Goal: Task Accomplishment & Management: Use online tool/utility

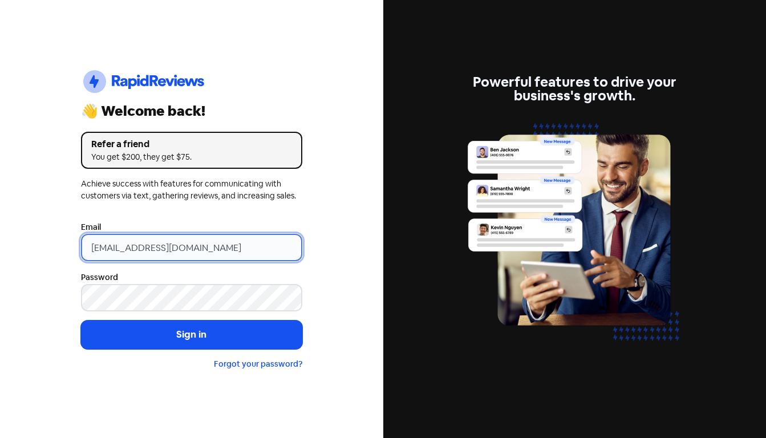
click at [193, 249] on input "support@xmarket.com.au" at bounding box center [191, 247] width 221 height 27
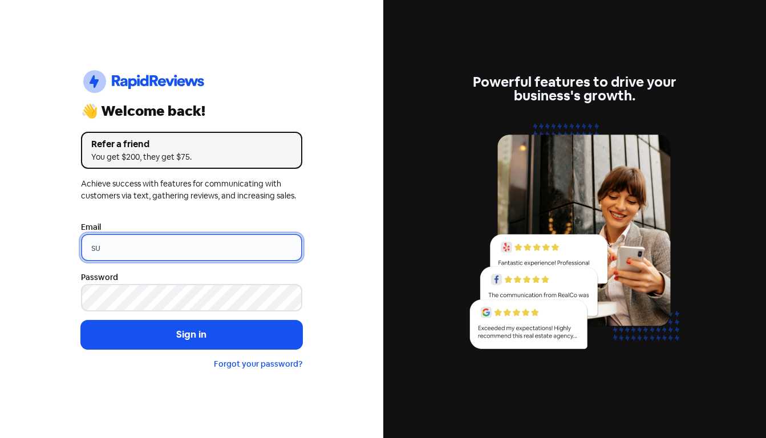
type input "s"
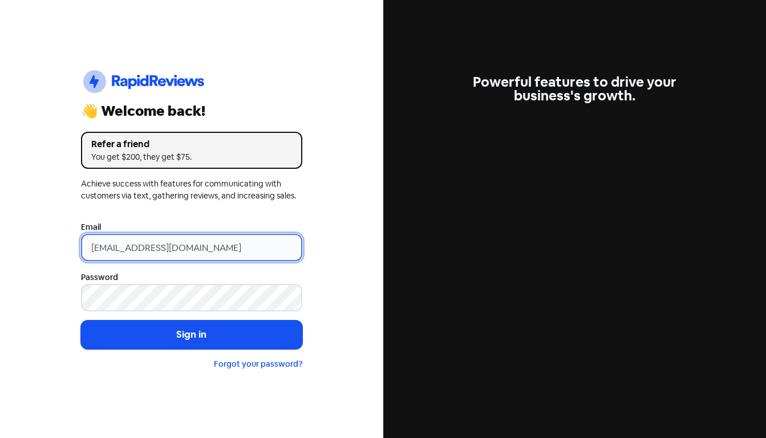
type input "[EMAIL_ADDRESS][DOMAIN_NAME]"
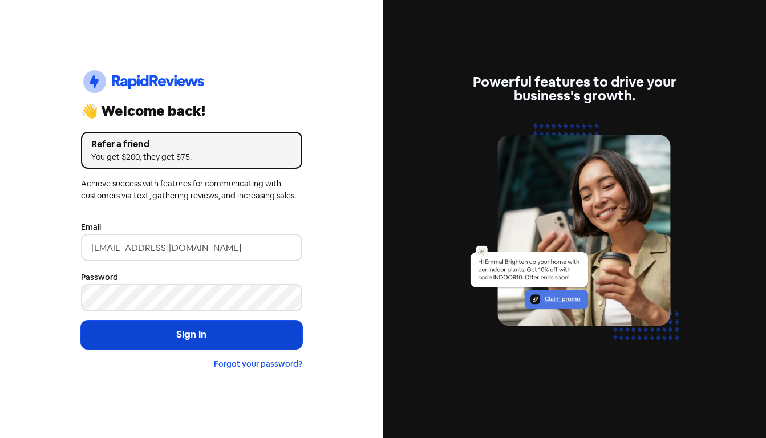
click at [109, 339] on button "Sign in" at bounding box center [191, 335] width 221 height 29
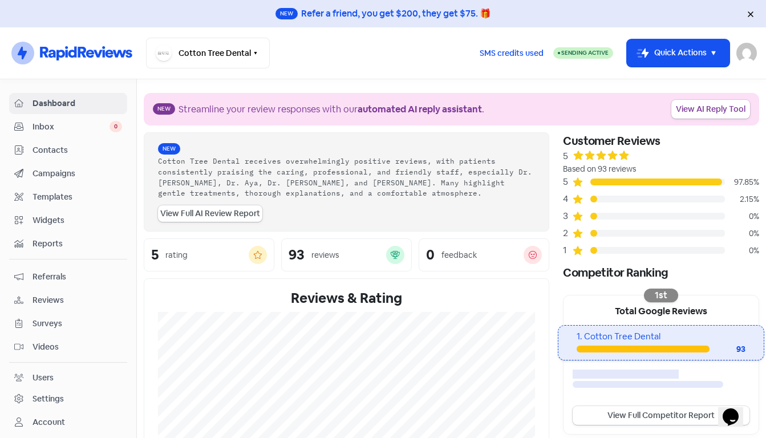
click at [329, 60] on div "Cotton Tree Dental Switch Business All businesses No other businesses found" at bounding box center [308, 53] width 324 height 31
click at [365, 60] on div "Cotton Tree Dental Switch Business All businesses No other businesses found" at bounding box center [308, 53] width 324 height 31
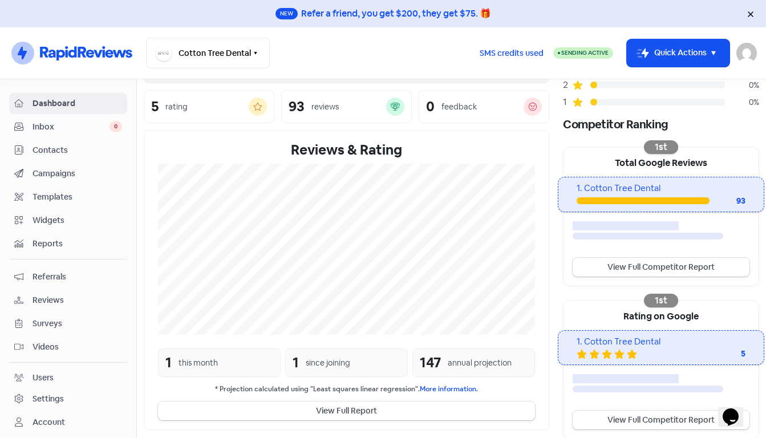
scroll to position [150, 0]
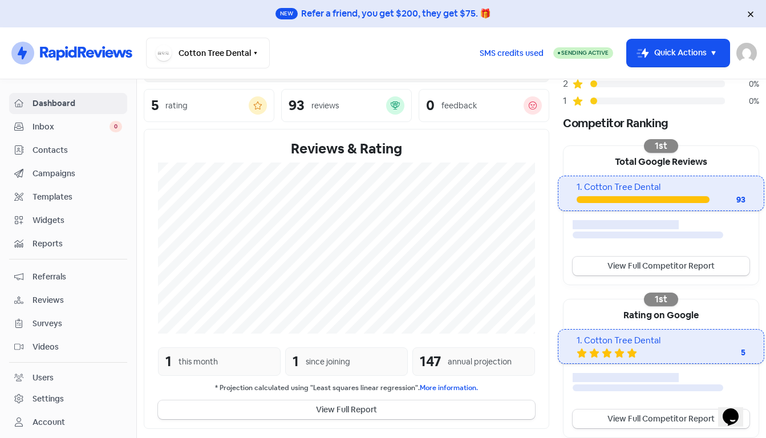
click at [49, 149] on span "Contacts" at bounding box center [78, 150] width 90 height 12
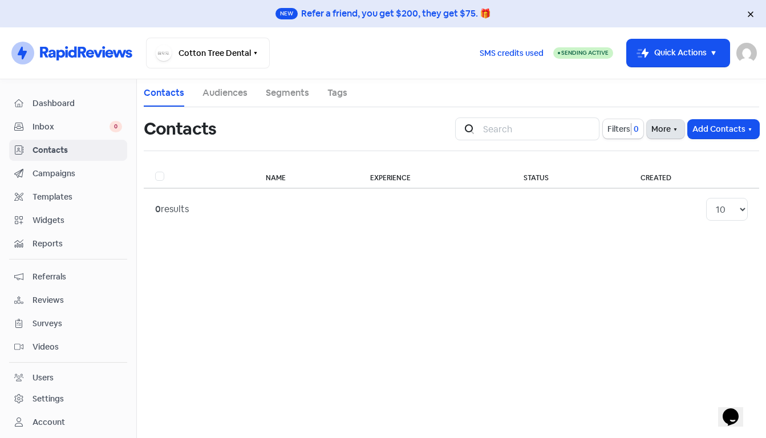
click at [672, 127] on icon "button" at bounding box center [675, 129] width 9 height 9
click at [636, 151] on link "External Contact Forms" at bounding box center [630, 154] width 115 height 23
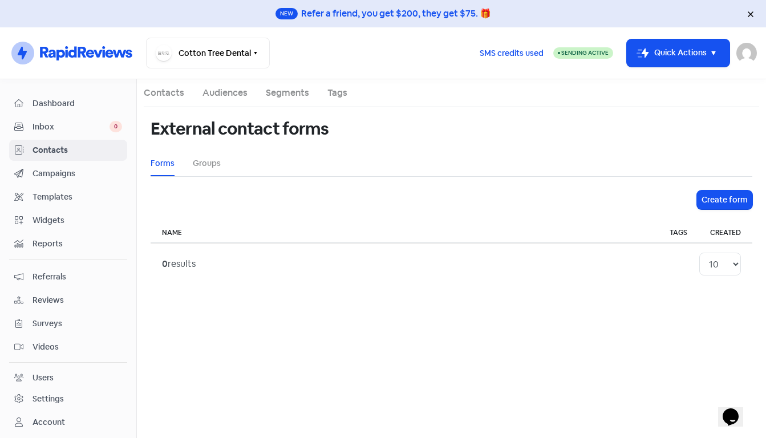
click at [64, 106] on span "Dashboard" at bounding box center [78, 104] width 90 height 12
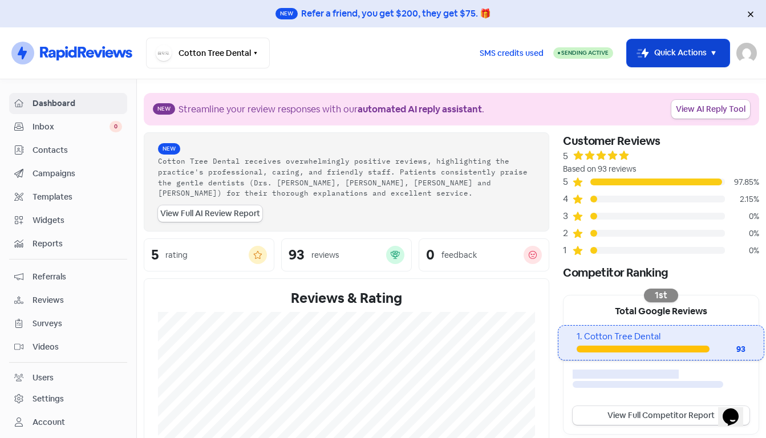
click at [715, 51] on icon "button" at bounding box center [714, 53] width 4 height 4
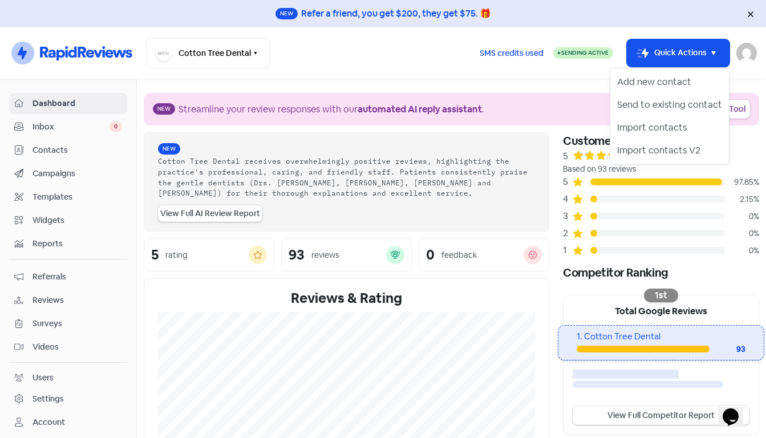
click at [384, 60] on div "Cotton Tree Dental Switch Business All businesses No other businesses found" at bounding box center [308, 53] width 324 height 31
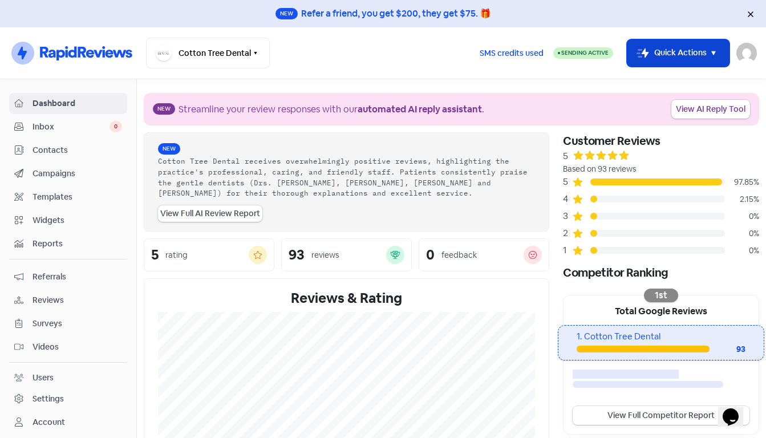
click at [712, 52] on icon "button" at bounding box center [714, 53] width 14 height 14
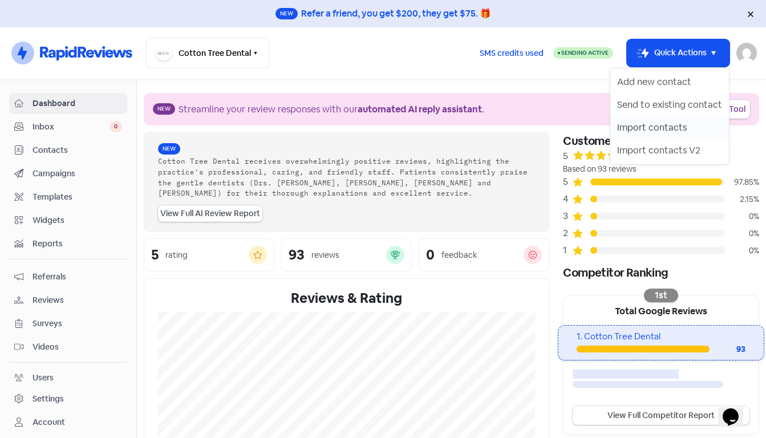
click at [660, 132] on button "Import contacts" at bounding box center [670, 127] width 119 height 23
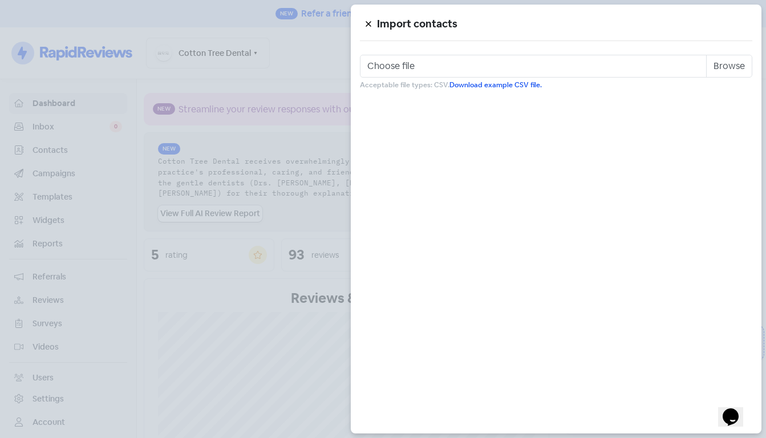
click at [367, 20] on button at bounding box center [368, 24] width 17 height 20
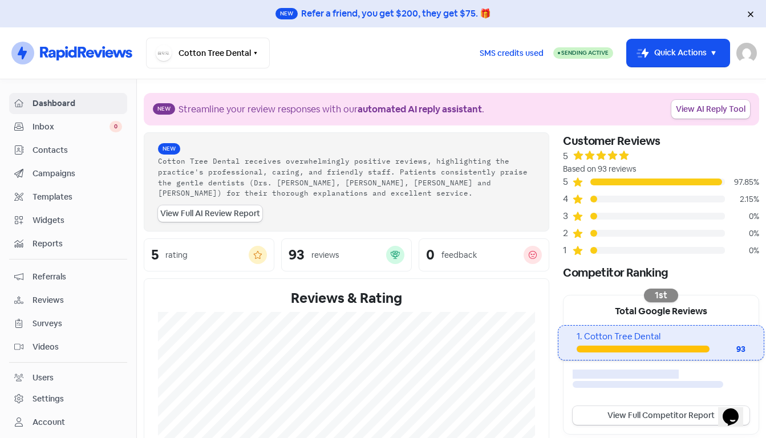
click at [64, 151] on span "Contacts" at bounding box center [78, 150] width 90 height 12
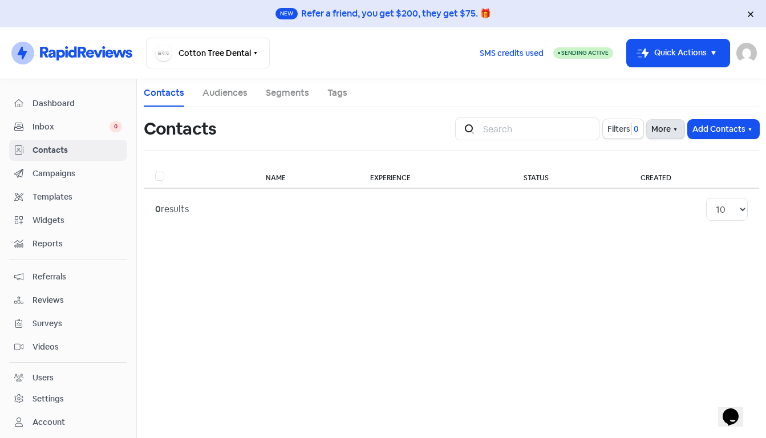
click at [662, 131] on button "More" at bounding box center [666, 129] width 38 height 19
click at [655, 153] on link "External Contact Forms" at bounding box center [630, 154] width 115 height 23
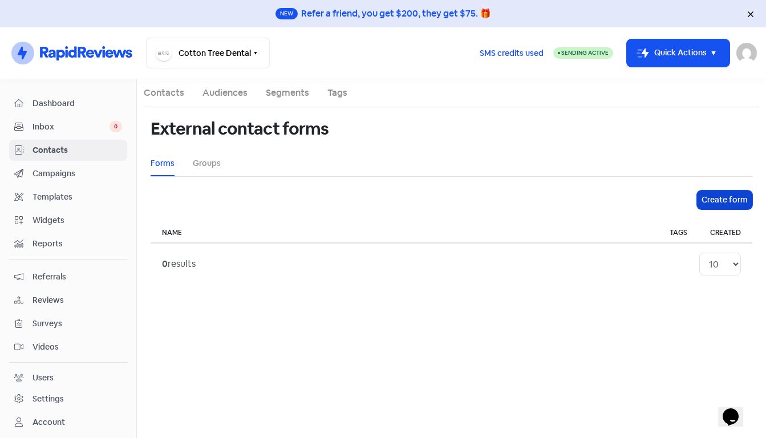
click at [727, 195] on button "Create form" at bounding box center [724, 200] width 55 height 19
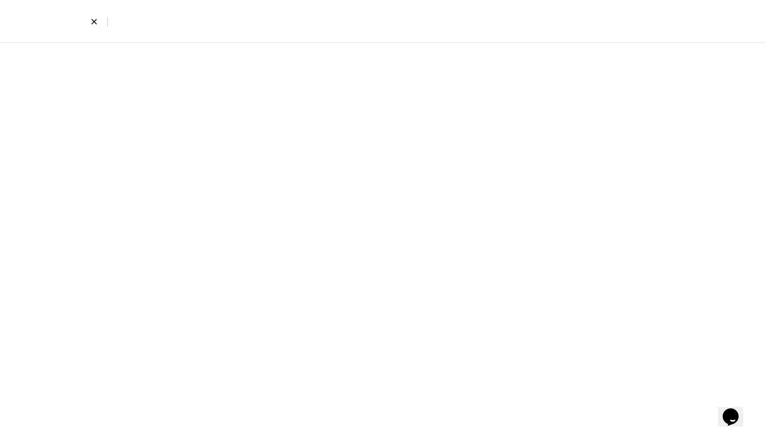
select select "first_last"
select select "email_phone"
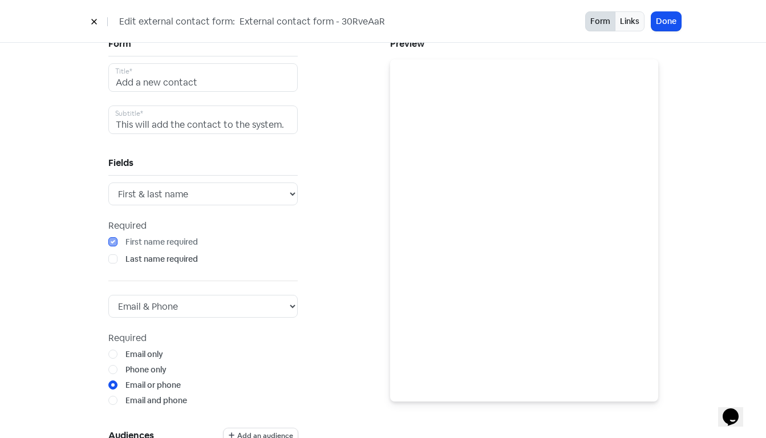
scroll to position [29, 0]
click at [633, 19] on button "Links" at bounding box center [630, 21] width 30 height 20
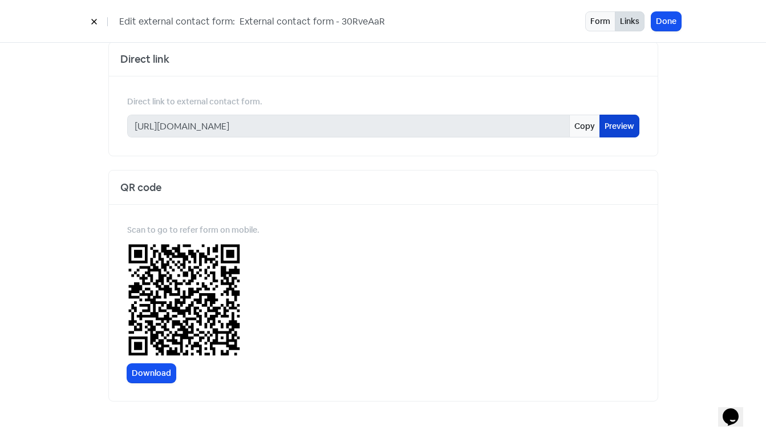
click at [623, 129] on link "Preview" at bounding box center [620, 126] width 40 height 23
click at [664, 23] on button "Done" at bounding box center [667, 21] width 30 height 19
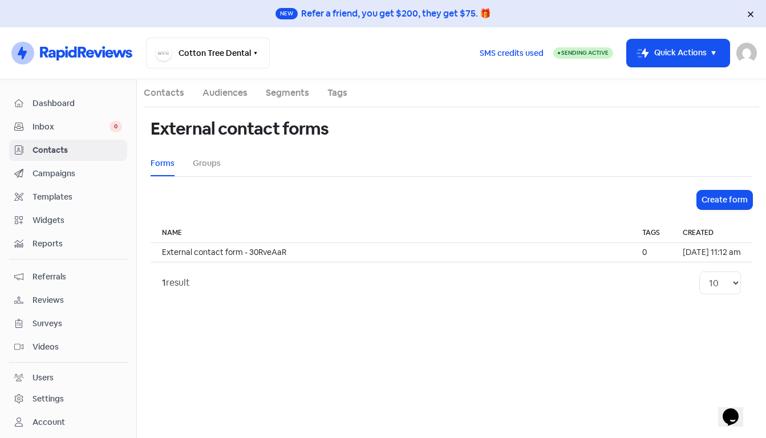
click at [41, 157] on link "Contacts" at bounding box center [68, 150] width 118 height 21
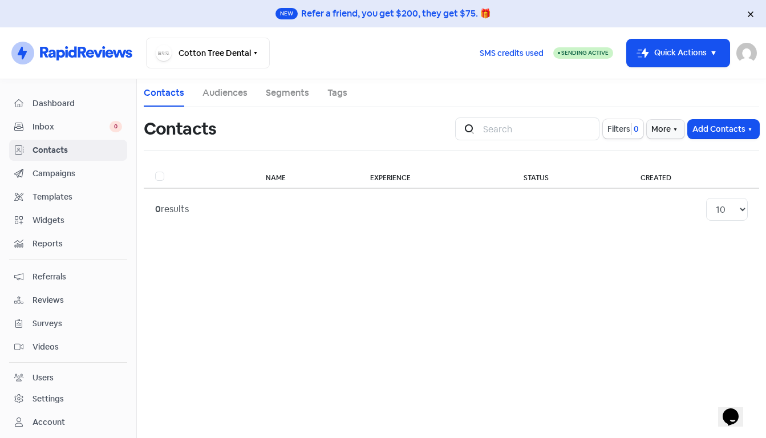
click at [71, 174] on span "Campaigns" at bounding box center [78, 174] width 90 height 12
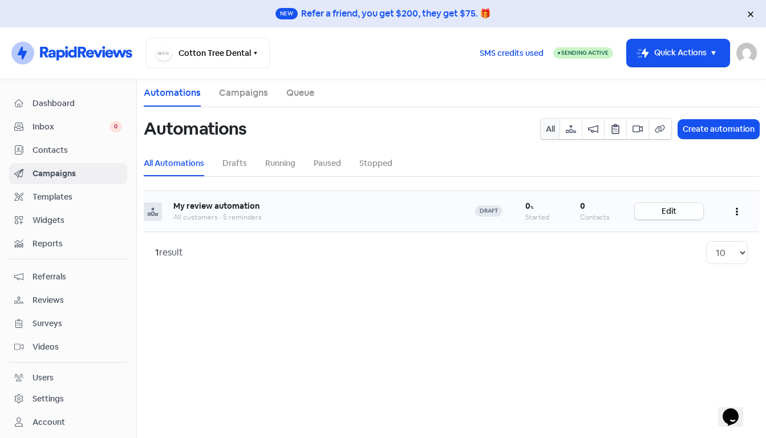
click at [656, 212] on link "Edit" at bounding box center [669, 211] width 68 height 17
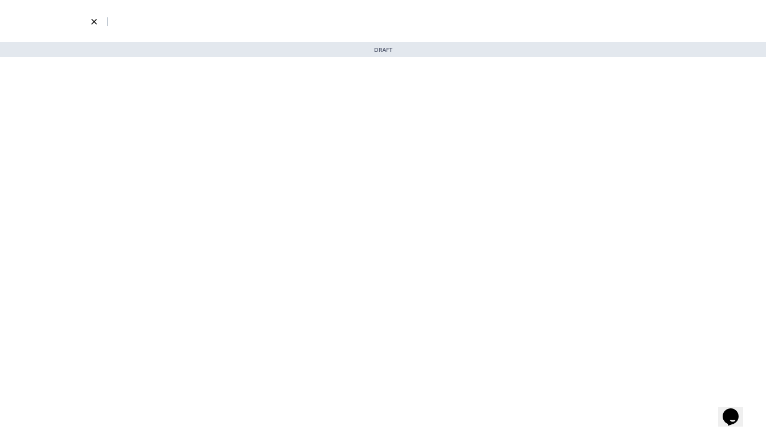
select select "3729"
select select "3"
select select "7"
select select "9"
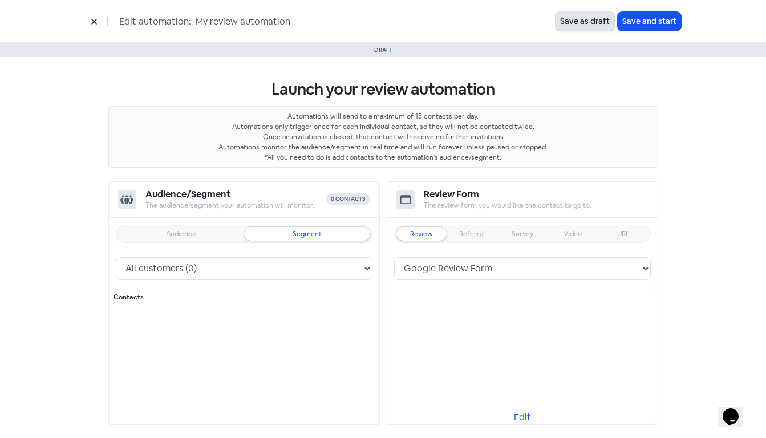
click at [576, 24] on button "Save as draft" at bounding box center [585, 21] width 59 height 19
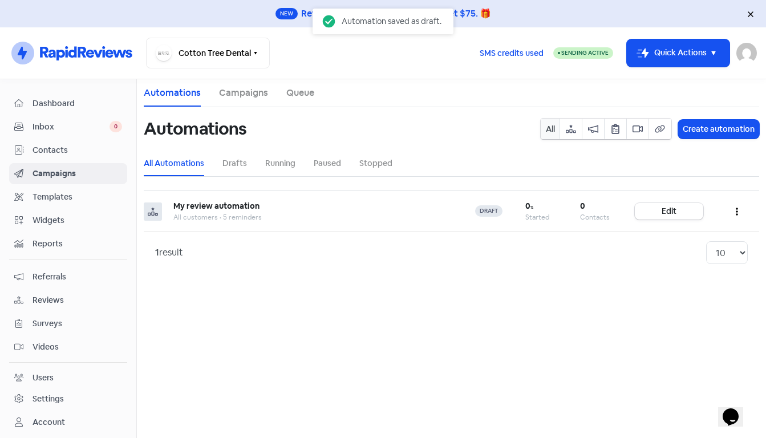
scroll to position [69, 0]
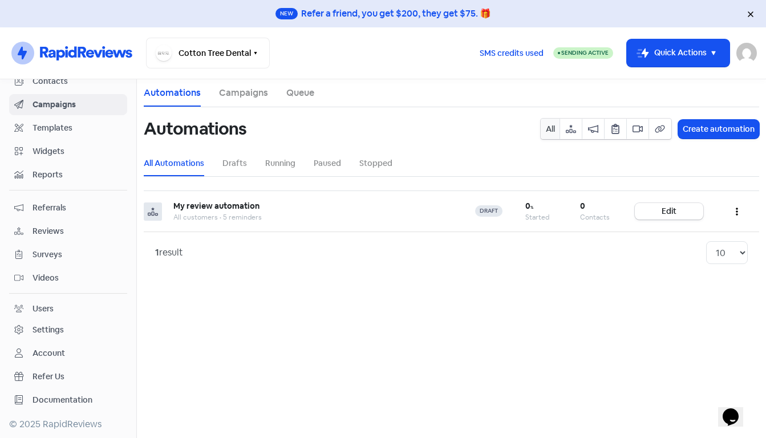
click at [59, 330] on div "Settings" at bounding box center [48, 330] width 31 height 12
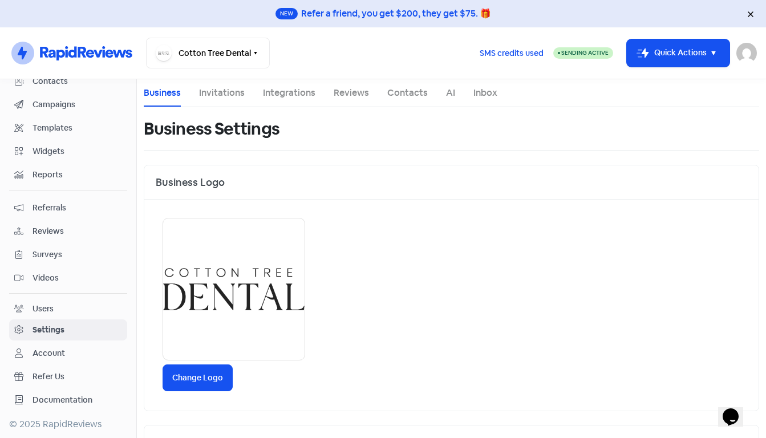
click at [409, 94] on link "Contacts" at bounding box center [407, 93] width 41 height 14
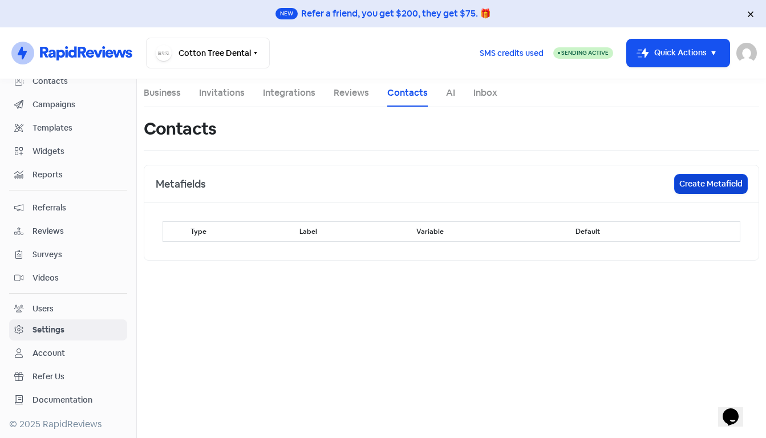
click at [711, 188] on button "Create Metafield" at bounding box center [711, 184] width 72 height 19
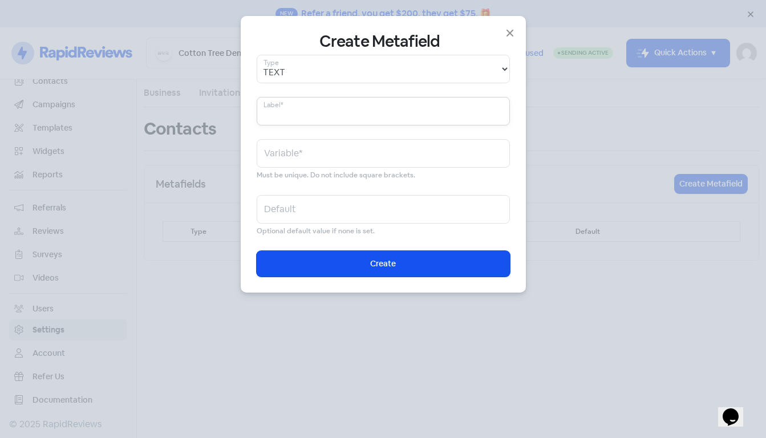
click at [354, 111] on input "text" at bounding box center [383, 111] width 253 height 29
type input "p"
type input "pr"
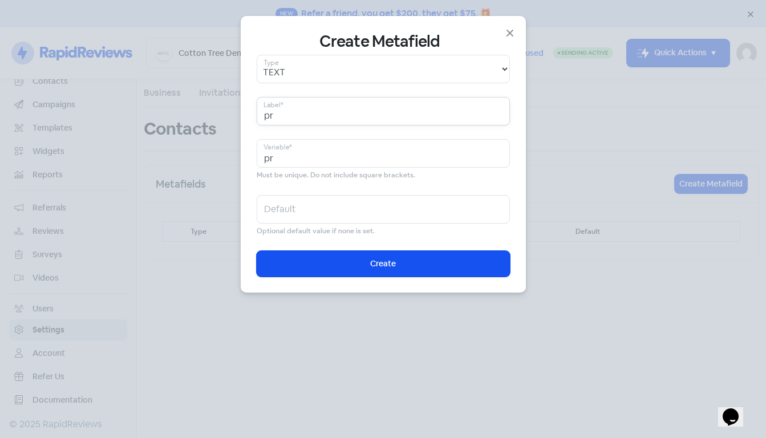
type input "pra"
type input "prac"
type input "pract"
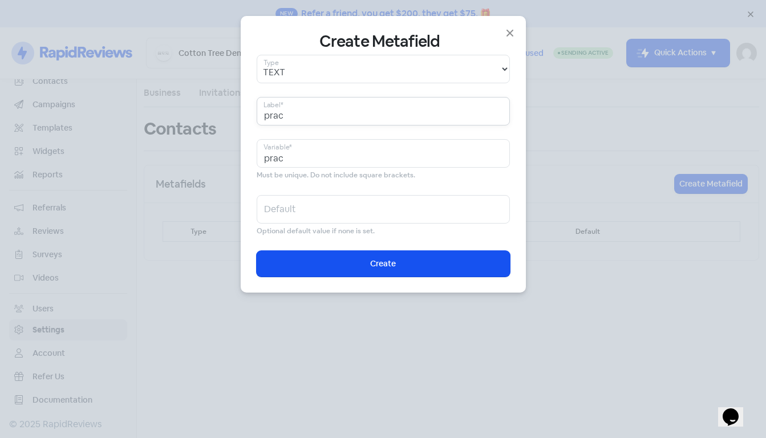
type input "pract"
type input "practi"
type input "practit"
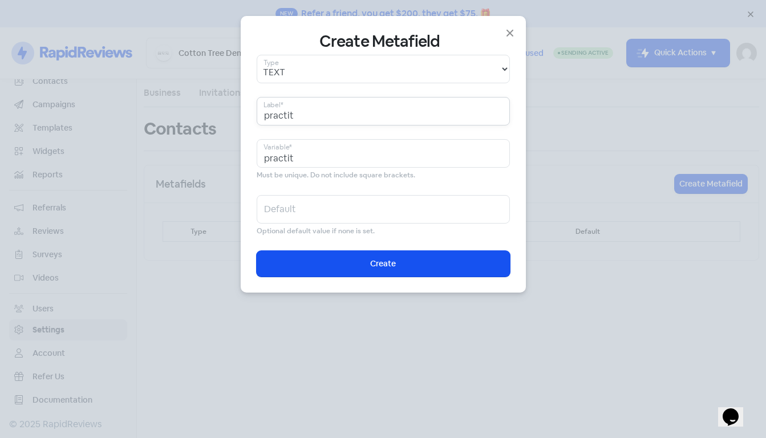
type input "practiti"
type input "practitio"
type input "practition"
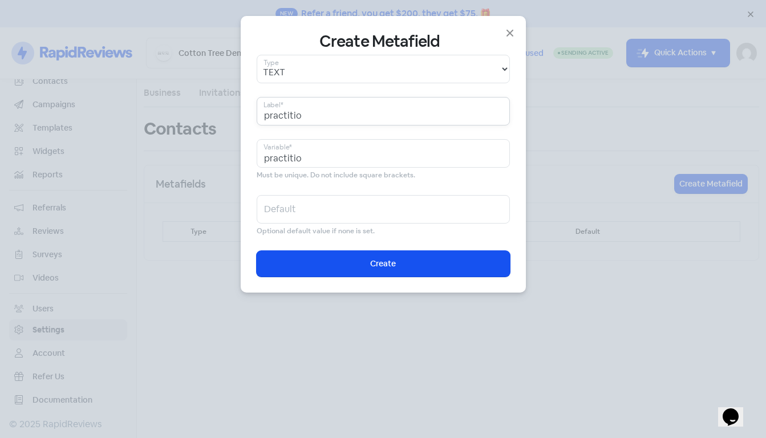
type input "practition"
type input "practitione"
type input "practitioner"
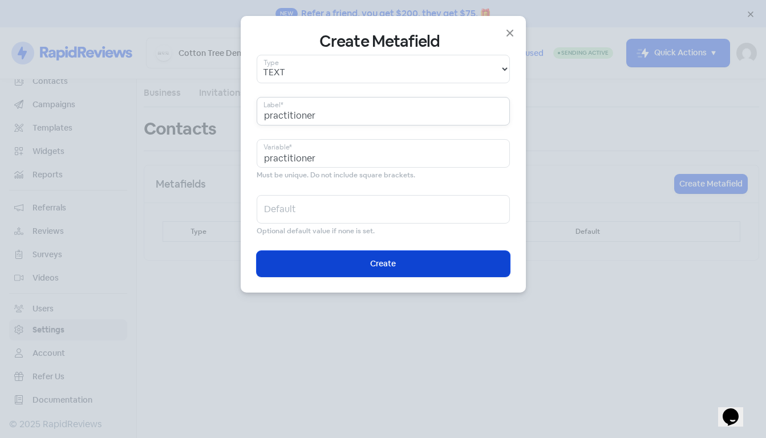
type input "practitioner_"
type input "practitioner_n"
type input "practitioner_na"
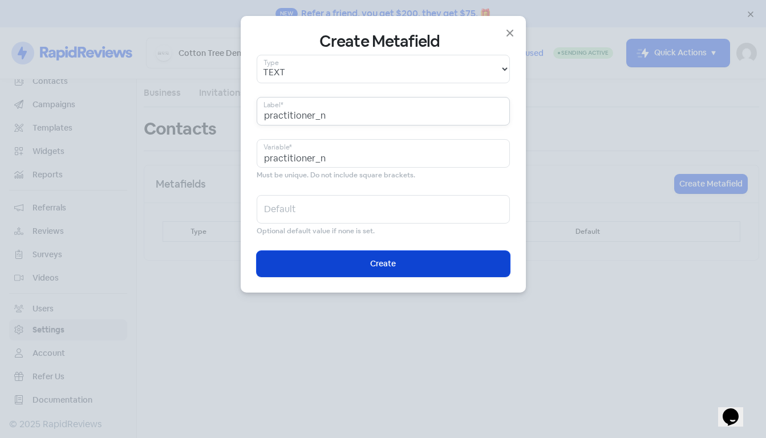
type input "practitioner_na"
type input "practitioner_nam"
type input "practitioner_name"
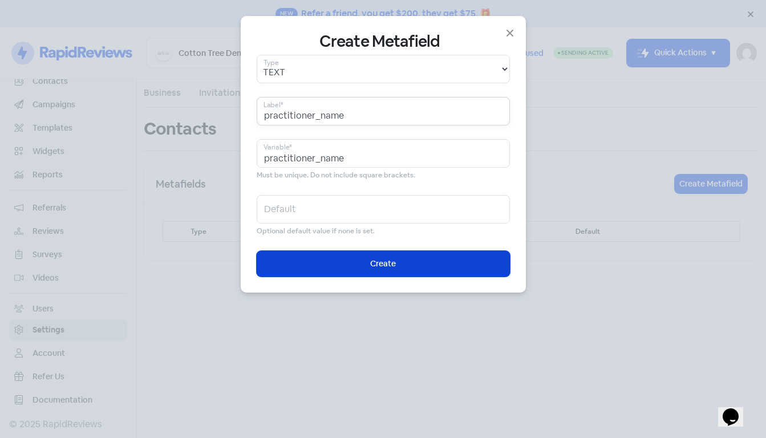
type input "practitioner_name"
click at [388, 263] on span "Create" at bounding box center [383, 264] width 26 height 12
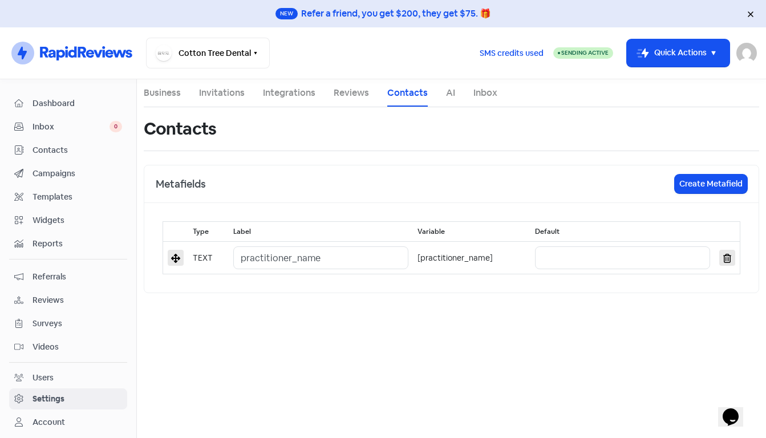
click at [53, 147] on span "Contacts" at bounding box center [78, 150] width 90 height 12
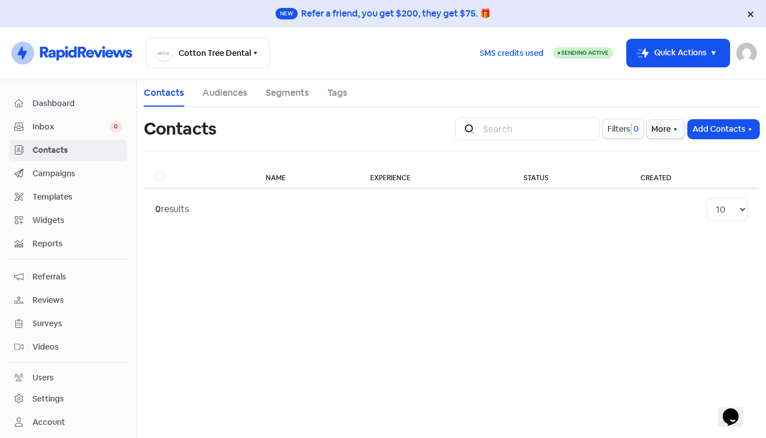
click at [60, 178] on span "Campaigns" at bounding box center [78, 174] width 90 height 12
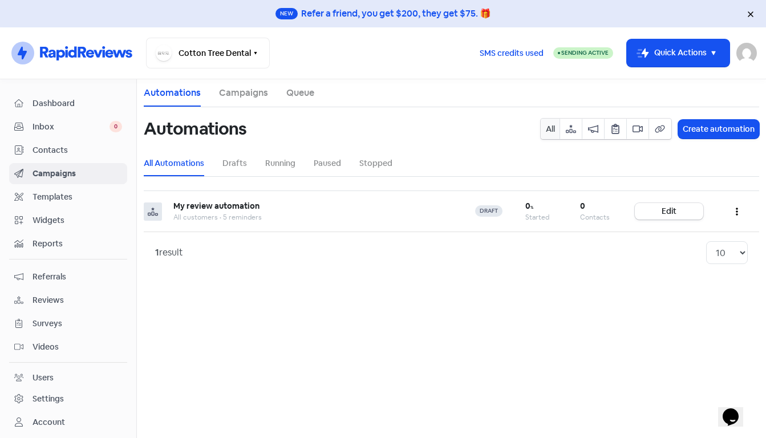
click at [68, 148] on span "Contacts" at bounding box center [78, 150] width 90 height 12
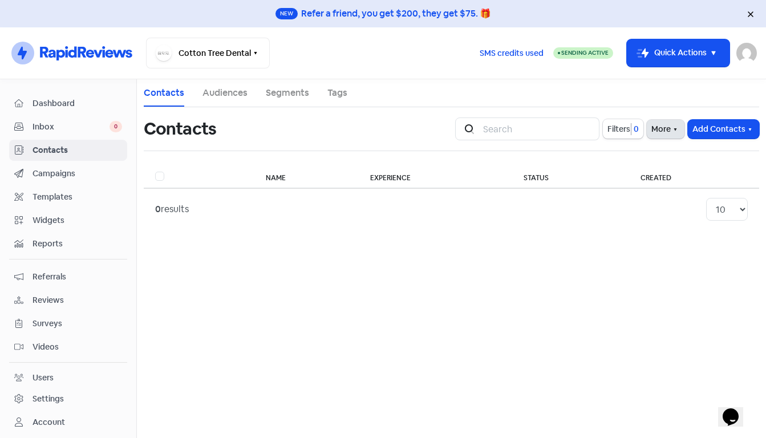
click at [661, 129] on button "More" at bounding box center [666, 129] width 38 height 19
click at [647, 152] on link "External Contact Forms" at bounding box center [630, 154] width 115 height 23
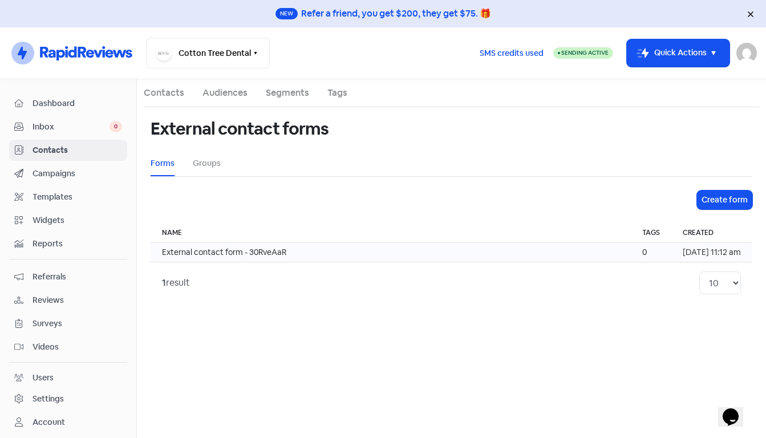
click at [538, 250] on td "External contact form - 30RveAaR" at bounding box center [391, 252] width 480 height 19
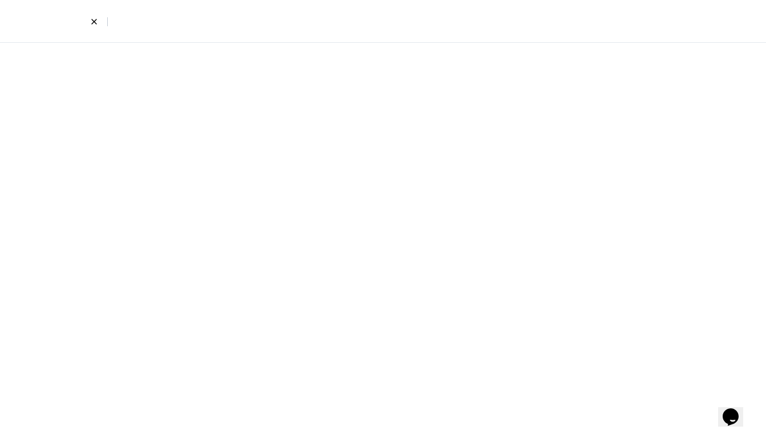
select select "first_last"
select select "email_phone"
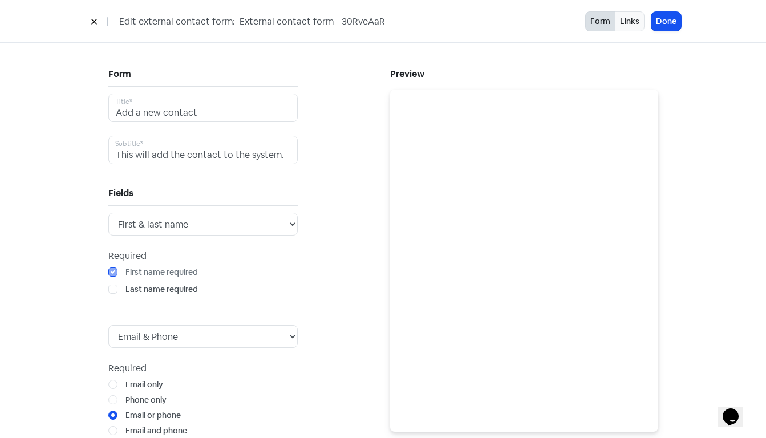
drag, startPoint x: 397, startPoint y: 21, endPoint x: 232, endPoint y: 25, distance: 165.5
click at [232, 25] on div "Edit external contact form: External contact form - 30RveAaR" at bounding box center [336, 21] width 500 height 20
type input "Practitioner 1 - Long Term"
click at [664, 24] on button "Done" at bounding box center [667, 21] width 30 height 19
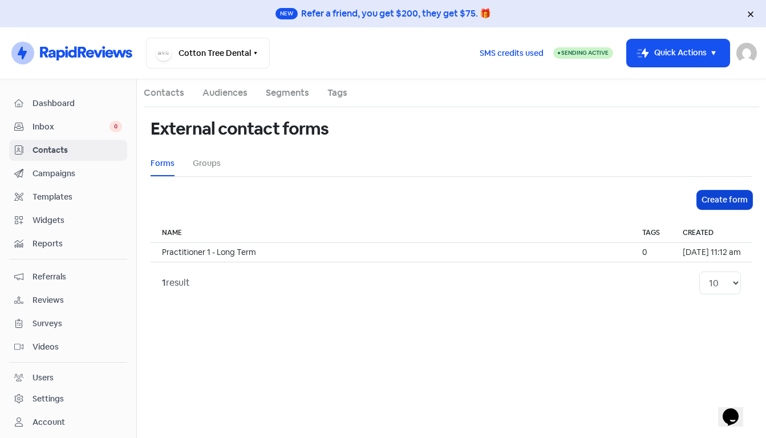
click at [728, 202] on button "Create form" at bounding box center [724, 200] width 55 height 19
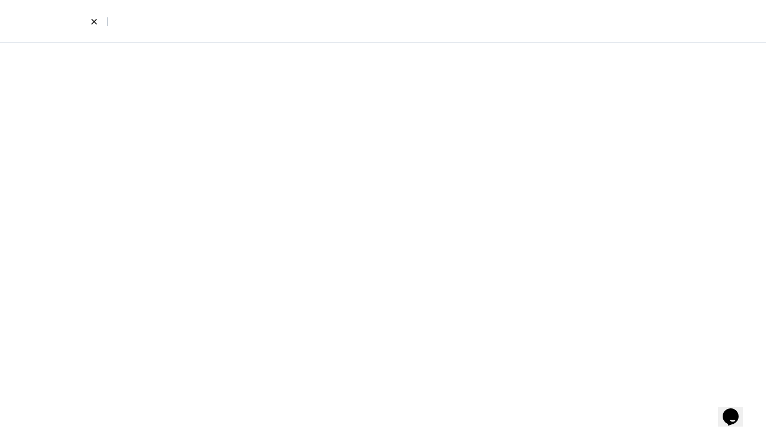
select select "first_last"
select select "email_phone"
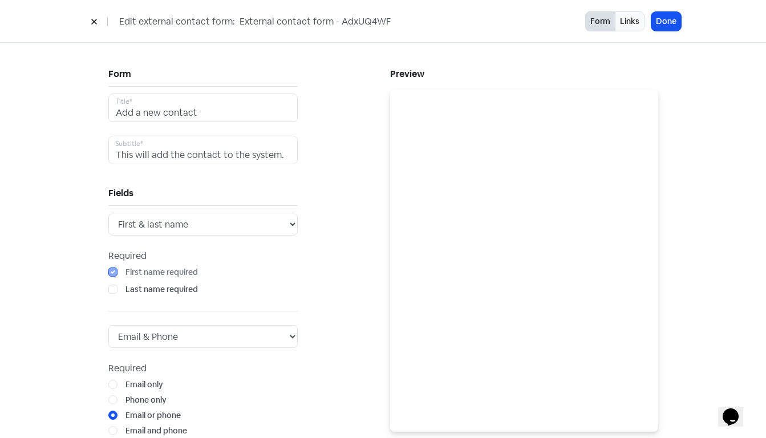
click at [325, 21] on input "External contact form - AdxUQ4WF" at bounding box center [324, 21] width 171 height 15
click at [239, 21] on input "External contact form - AdxUQ4WF" at bounding box center [324, 21] width 171 height 15
drag, startPoint x: 238, startPoint y: 21, endPoint x: 527, endPoint y: 41, distance: 290.0
click at [527, 41] on div "Edit external contact form: External contact form - AdxUQ4WF Form Links Done" at bounding box center [383, 21] width 766 height 43
type input "Practitioner 1 - Short Term"
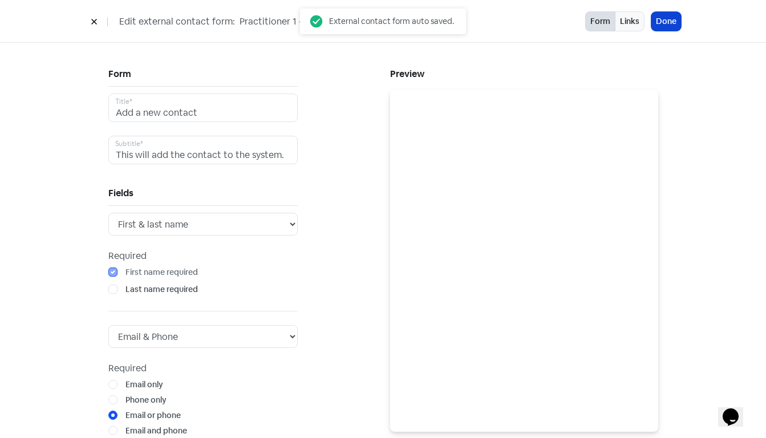
click at [666, 22] on button "Done" at bounding box center [667, 21] width 30 height 19
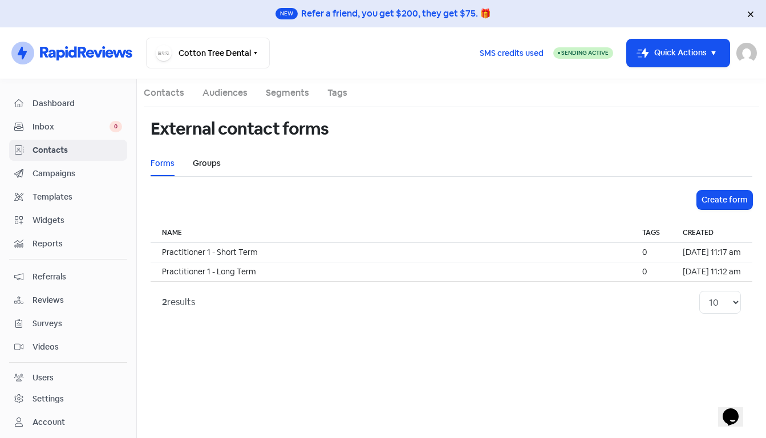
click at [207, 166] on link "Groups" at bounding box center [207, 163] width 28 height 12
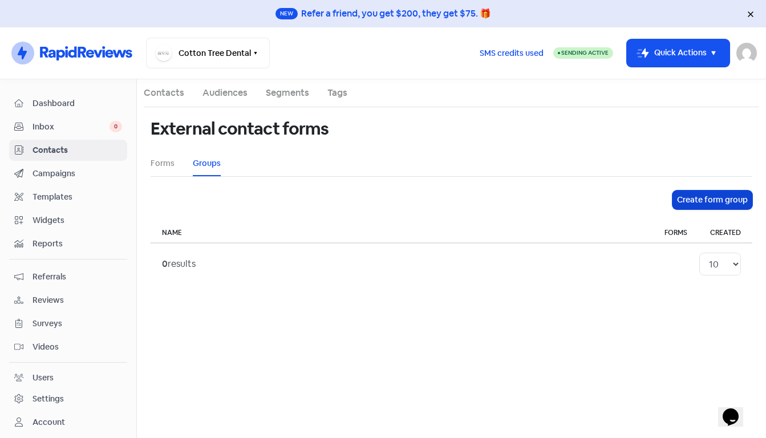
click at [713, 200] on button "Create form group" at bounding box center [713, 200] width 80 height 19
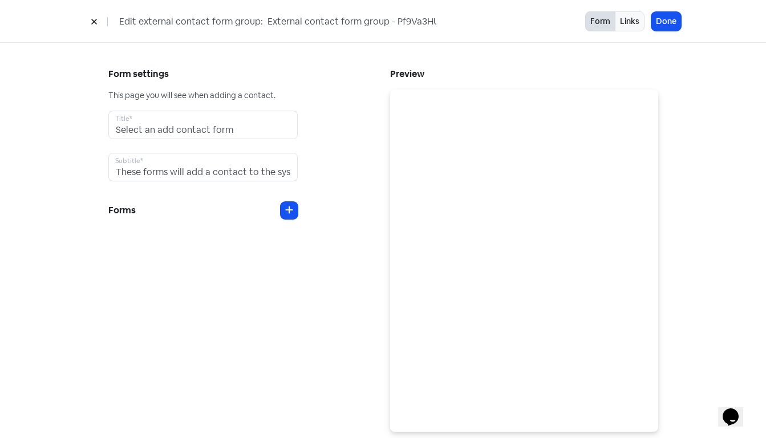
scroll to position [0, 1]
drag, startPoint x: 264, startPoint y: 19, endPoint x: 509, endPoint y: 38, distance: 245.6
click at [509, 38] on div "Edit external contact form group: External contact form group - Pf9Va3HU Form L…" at bounding box center [383, 21] width 766 height 43
type input "Practitioners"
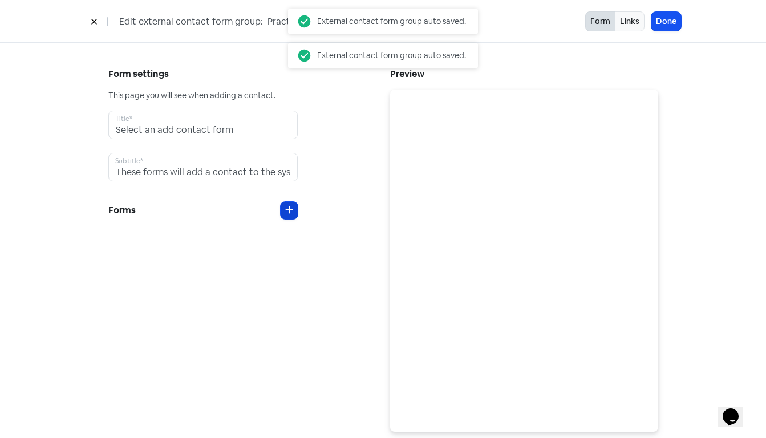
click at [288, 204] on button at bounding box center [289, 210] width 17 height 17
select select "796"
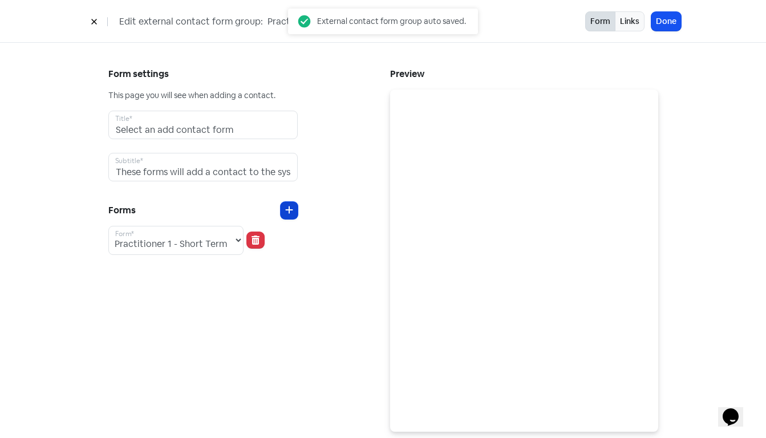
click at [293, 207] on button at bounding box center [289, 210] width 17 height 17
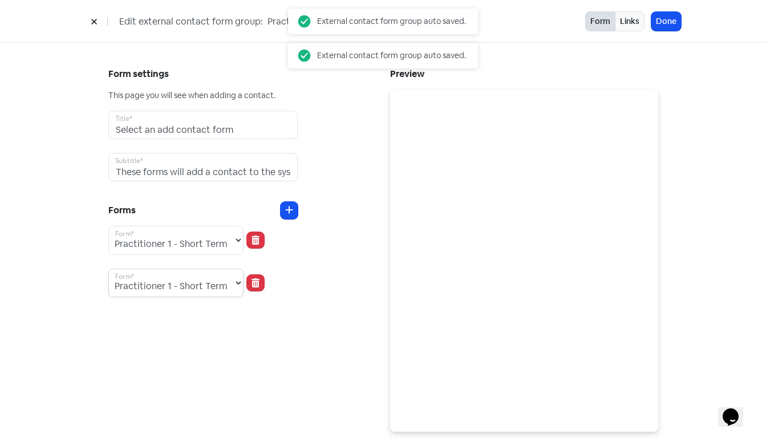
click at [236, 282] on select "Practitioner 1 - Long Term Practitioner 1 - Short Term" at bounding box center [175, 283] width 135 height 29
select select "795"
click at [108, 269] on select "Practitioner 1 - Long Term Practitioner 1 - Short Term" at bounding box center [175, 283] width 135 height 29
click at [292, 276] on div "Practitioner 1 - Long Term Practitioner 1 - Short Term Form*" at bounding box center [202, 283] width 189 height 29
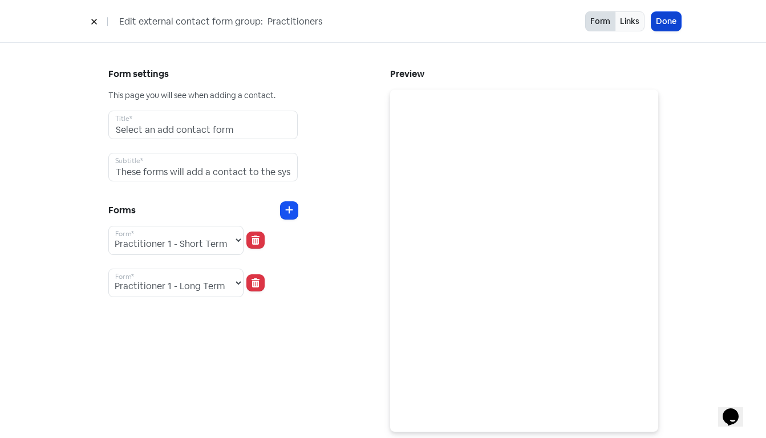
click at [669, 19] on button "Done" at bounding box center [667, 21] width 30 height 19
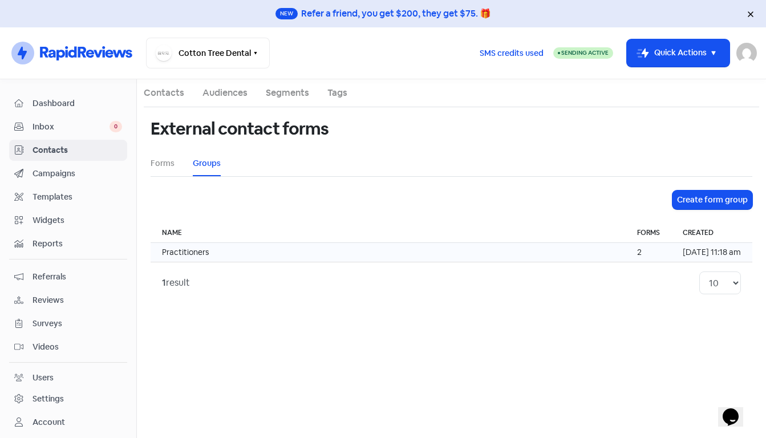
click at [324, 254] on td "Practitioners" at bounding box center [388, 252] width 475 height 19
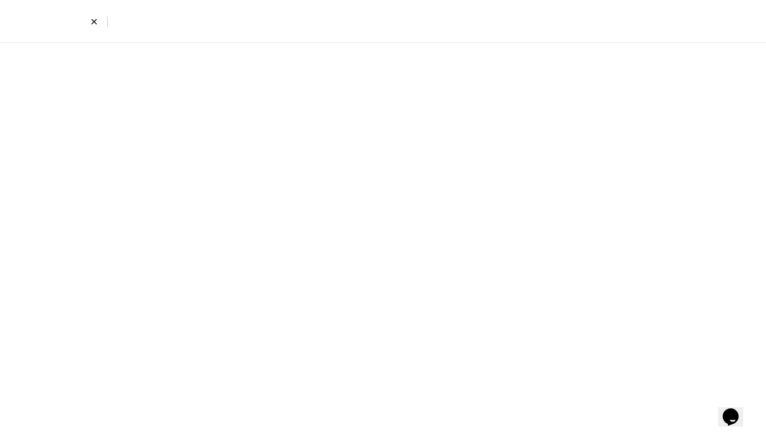
select select "796"
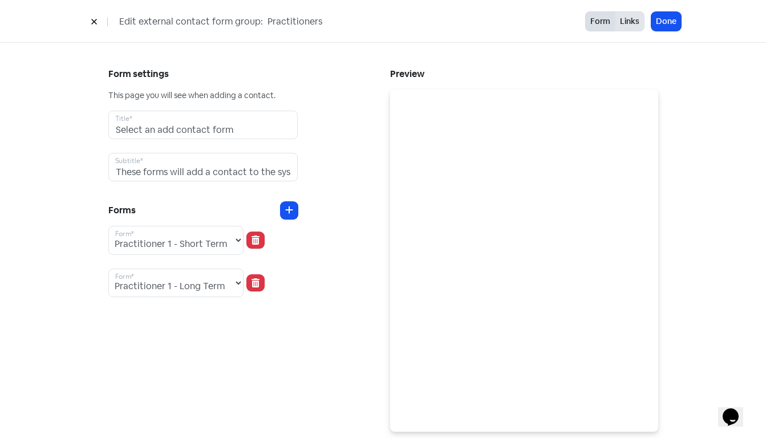
click at [636, 21] on button "Links" at bounding box center [630, 21] width 30 height 20
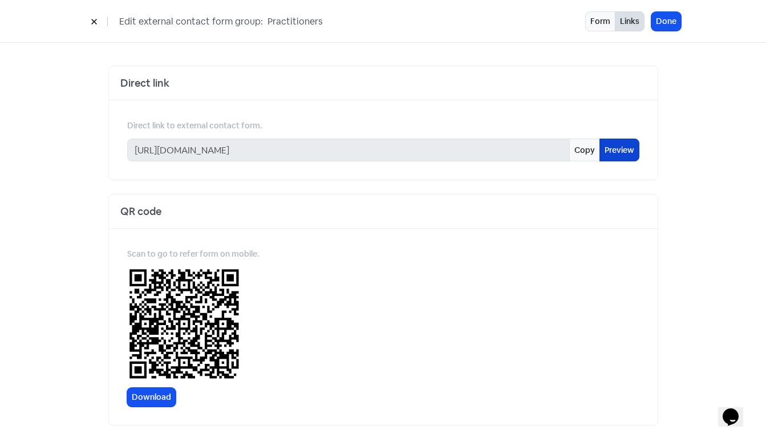
click at [615, 149] on link "Preview" at bounding box center [620, 150] width 40 height 23
click at [666, 22] on button "Done" at bounding box center [667, 21] width 30 height 19
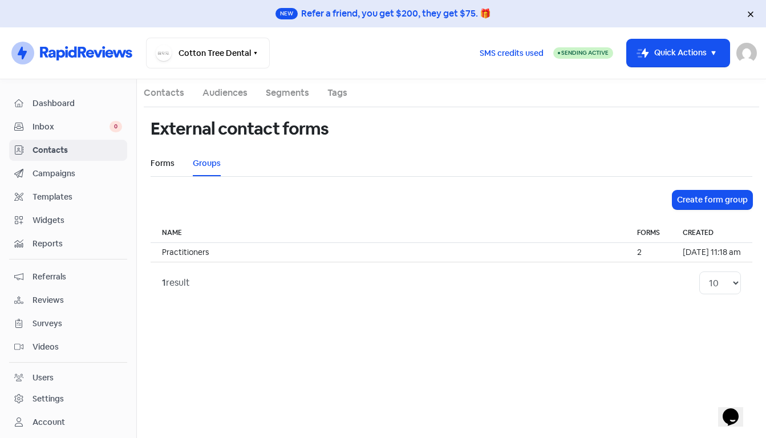
click at [167, 164] on link "Forms" at bounding box center [163, 163] width 24 height 12
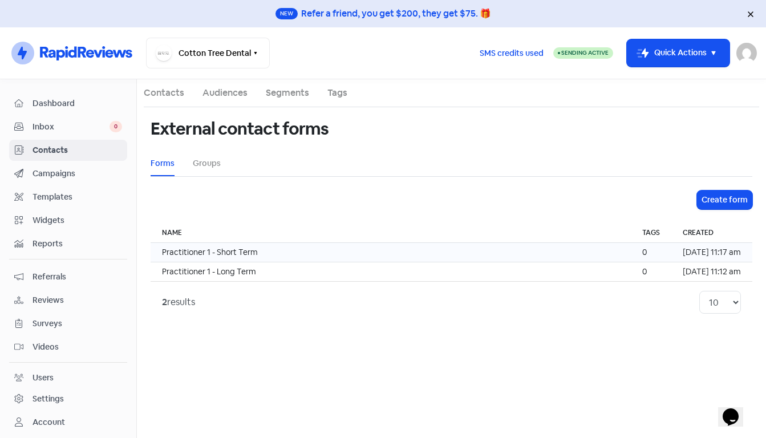
click at [277, 256] on td "Practitioner 1 - Short Term" at bounding box center [391, 252] width 480 height 19
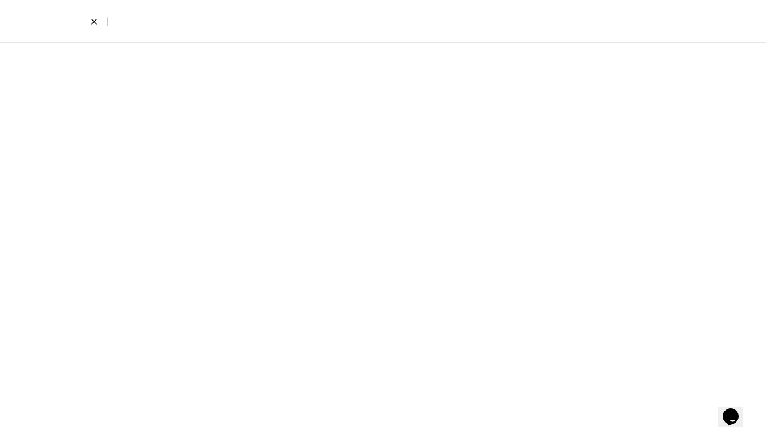
select select "first_last"
select select "email_phone"
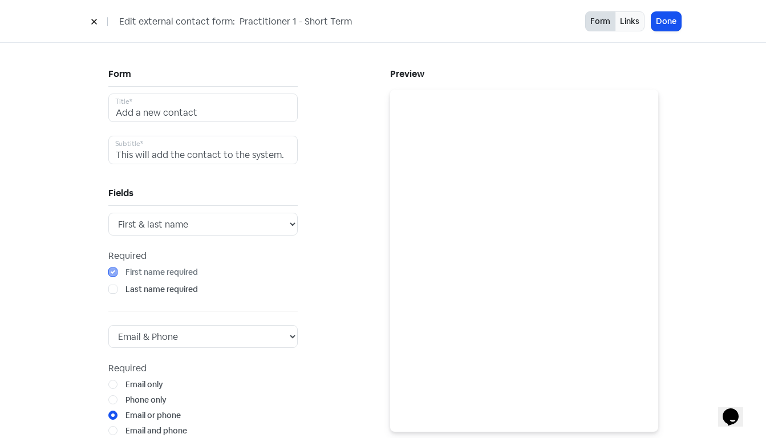
drag, startPoint x: 285, startPoint y: 21, endPoint x: 236, endPoint y: 22, distance: 48.5
click at [239, 22] on input "Practitioner 1 - Short Term" at bounding box center [324, 21] width 171 height 15
type input "Aya 1 - Short Term"
click at [666, 22] on button "Done" at bounding box center [667, 21] width 30 height 19
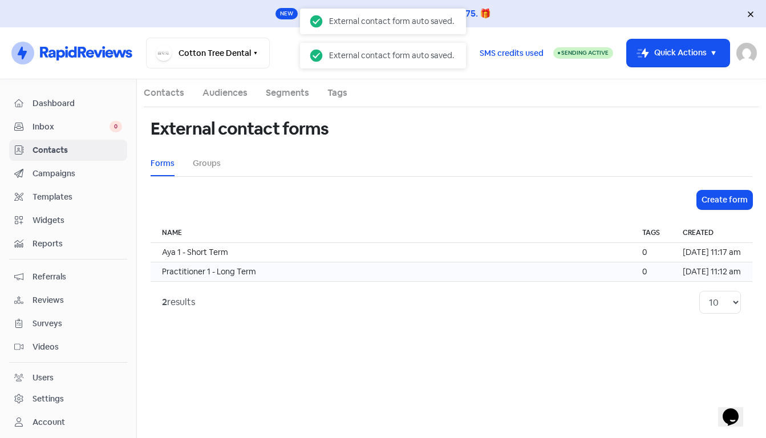
click at [205, 276] on td "Practitioner 1 - Long Term" at bounding box center [391, 271] width 480 height 19
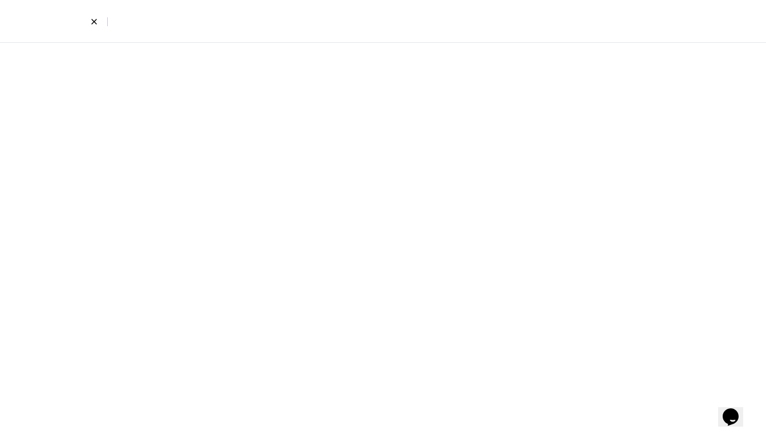
select select "first_last"
select select "email_phone"
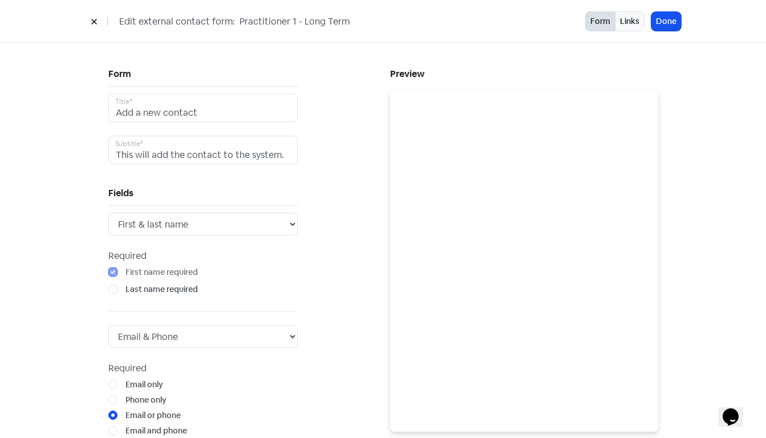
drag, startPoint x: 290, startPoint y: 21, endPoint x: 227, endPoint y: 20, distance: 63.9
click at [227, 20] on div "Edit external contact form: Practitioner 1 - Long Term" at bounding box center [336, 21] width 500 height 20
type input "Aya - Long Term"
click at [219, 112] on input "Add a new contact" at bounding box center [202, 108] width 189 height 29
type input "A"
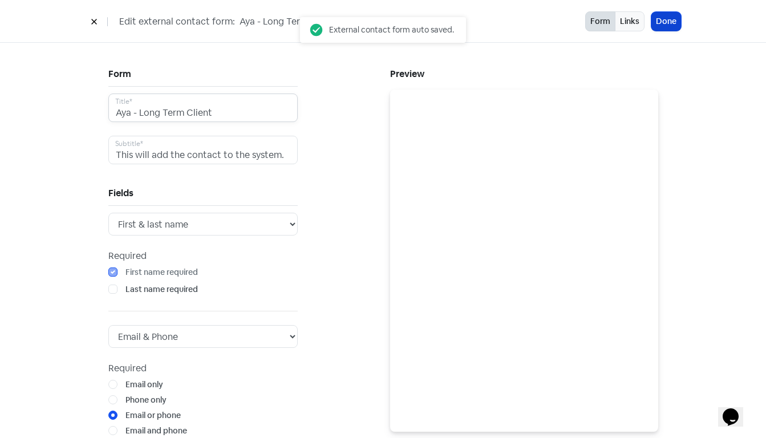
type input "Aya - Long Term Client"
click at [668, 20] on button "Done" at bounding box center [667, 21] width 30 height 19
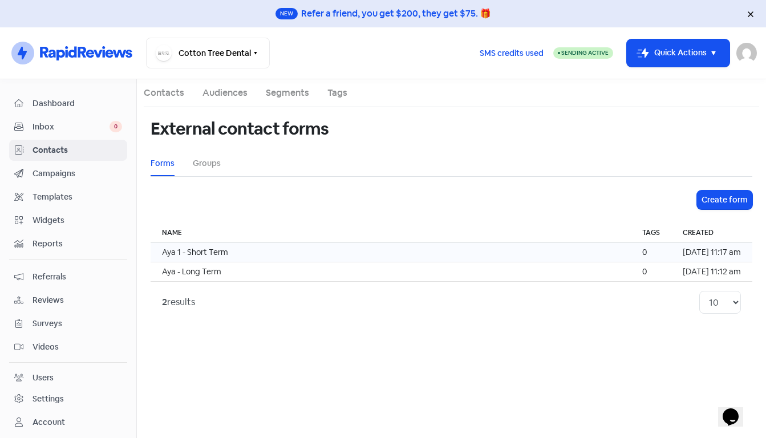
click at [248, 253] on td "Aya 1 - Short Term" at bounding box center [391, 252] width 480 height 19
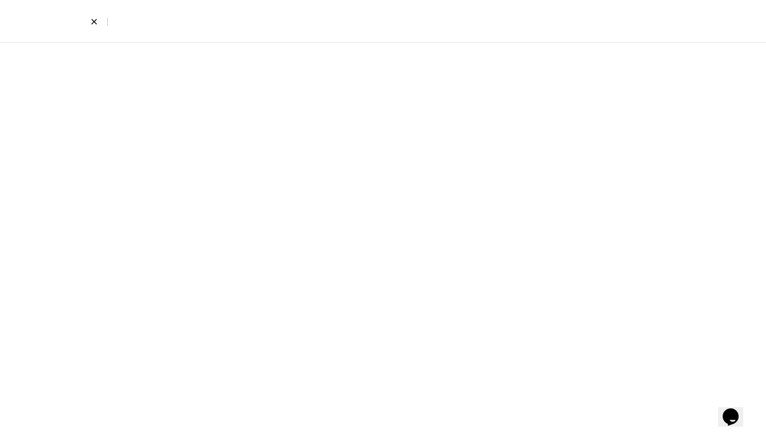
select select "first_last"
select select "email_phone"
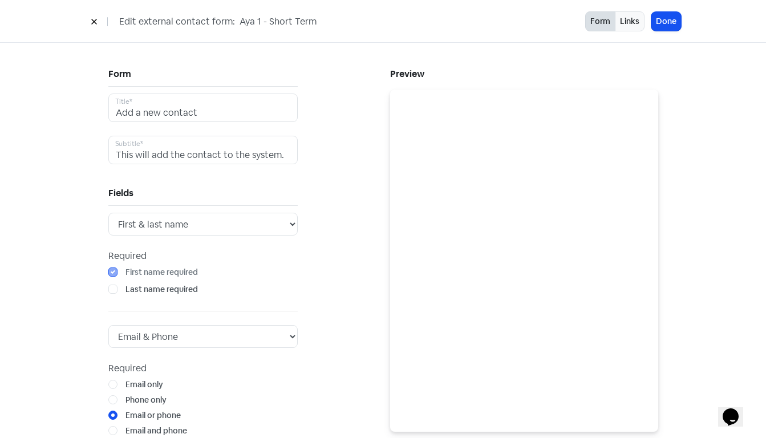
click at [260, 22] on input "Aya 1 - Short Term" at bounding box center [324, 21] width 171 height 15
type input "Aya - Short Term"
drag, startPoint x: 204, startPoint y: 110, endPoint x: 82, endPoint y: 107, distance: 122.2
type input "Aya - Short Term Client"
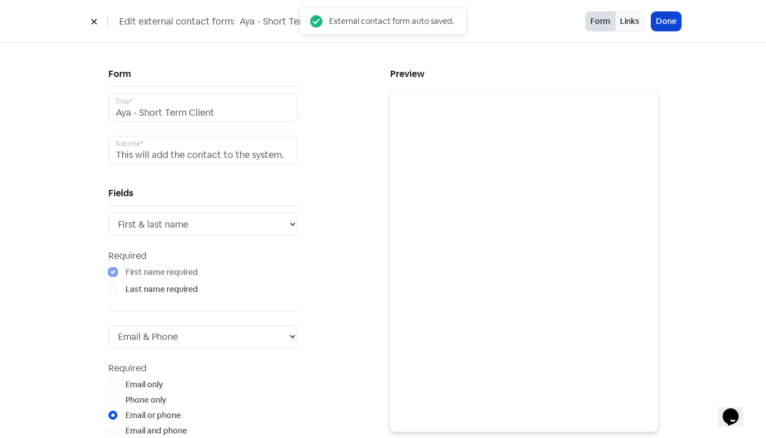
click at [666, 22] on button "Done" at bounding box center [667, 21] width 30 height 19
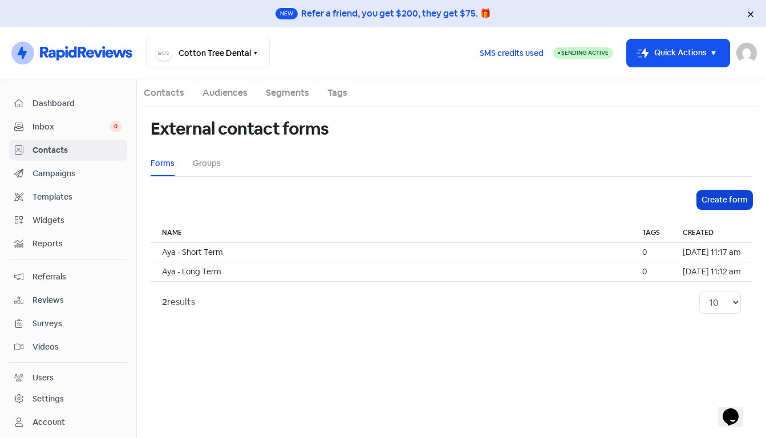
click at [716, 198] on button "Create form" at bounding box center [724, 200] width 55 height 19
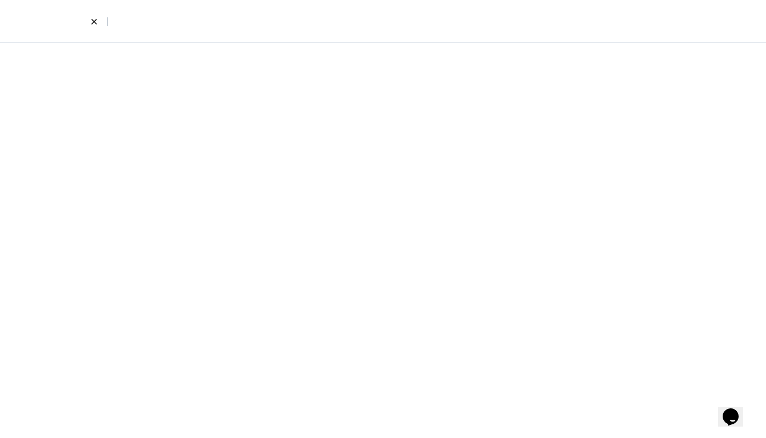
select select "first_last"
select select "email_phone"
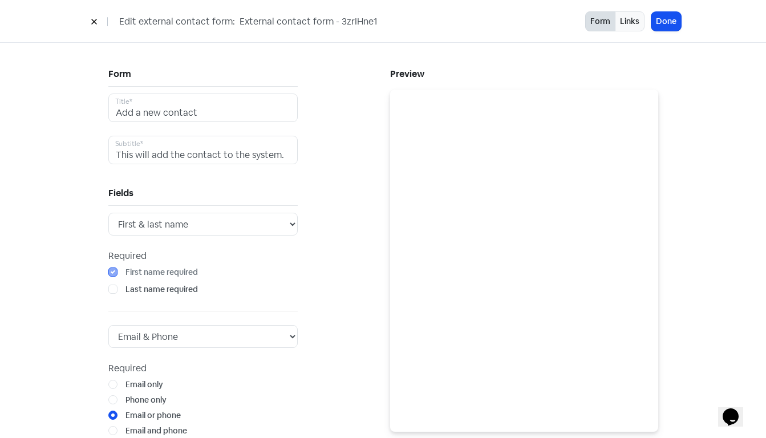
drag, startPoint x: 237, startPoint y: 21, endPoint x: 390, endPoint y: 31, distance: 153.8
click at [390, 31] on div "Edit external contact form: External contact form - 3zrIHne1" at bounding box center [336, 21] width 500 height 20
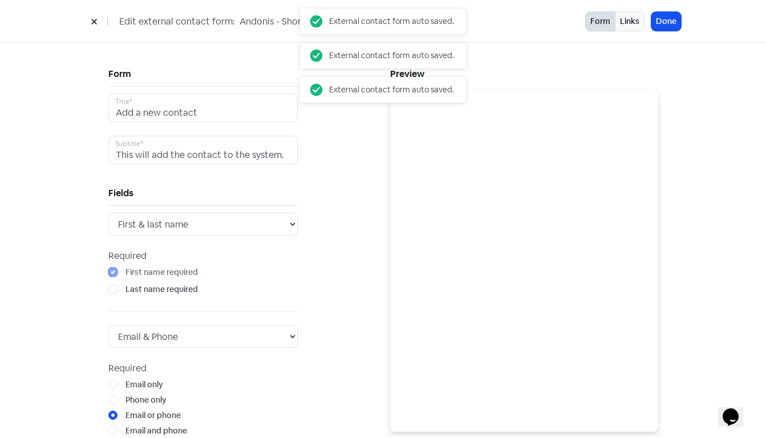
type input "Andonis - Short Term"
drag, startPoint x: 214, startPoint y: 114, endPoint x: 94, endPoint y: 105, distance: 120.2
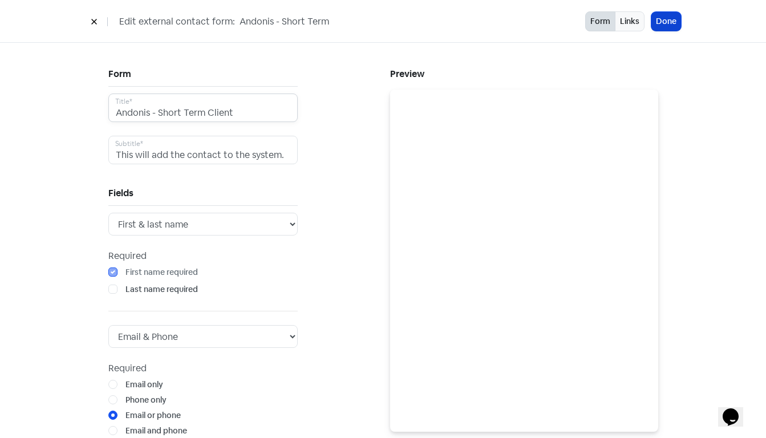
type input "Andonis - Short Term Client"
click at [669, 25] on button "Done" at bounding box center [667, 21] width 30 height 19
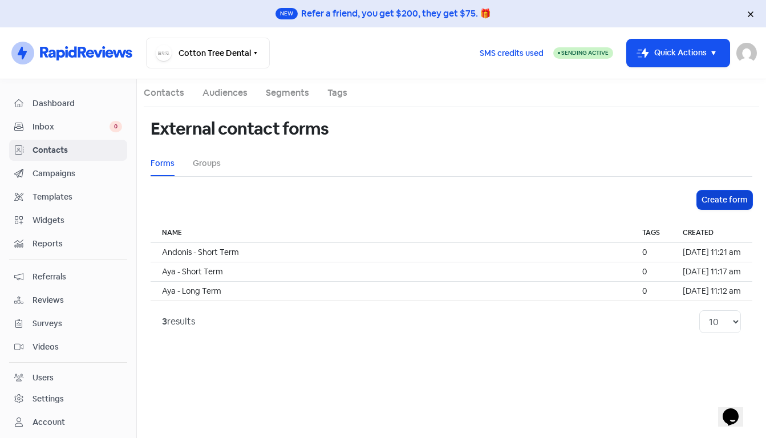
click at [723, 195] on button "Create form" at bounding box center [724, 200] width 55 height 19
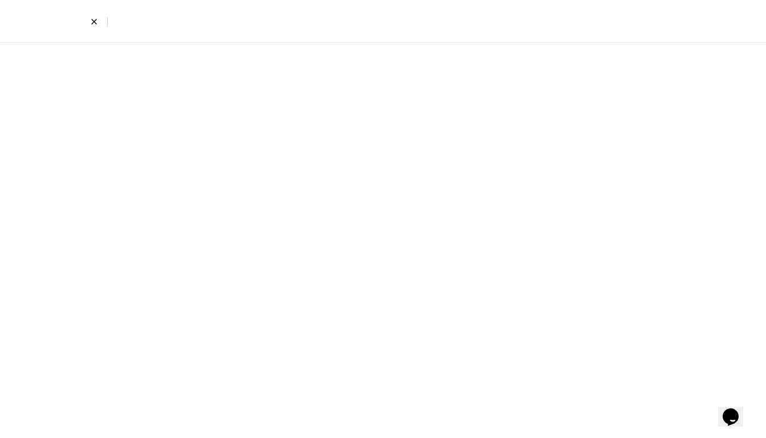
select select "first_last"
select select "email_phone"
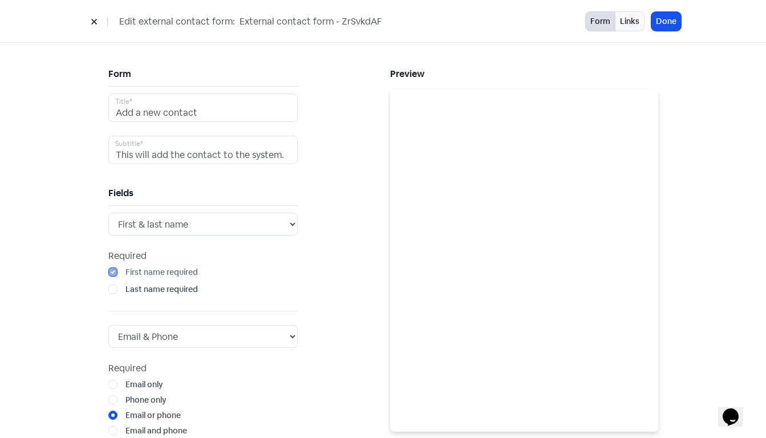
click at [239, 22] on input "External contact form - ZrSvkdAF" at bounding box center [324, 21] width 171 height 15
drag, startPoint x: 237, startPoint y: 22, endPoint x: 457, endPoint y: 36, distance: 220.1
click at [457, 36] on div "Edit external contact form: External contact form - ZrSvkdAF Form Links Done" at bounding box center [383, 21] width 766 height 43
type input "Andonis - Long Tewrm"
drag, startPoint x: 265, startPoint y: 113, endPoint x: 67, endPoint y: 108, distance: 197.5
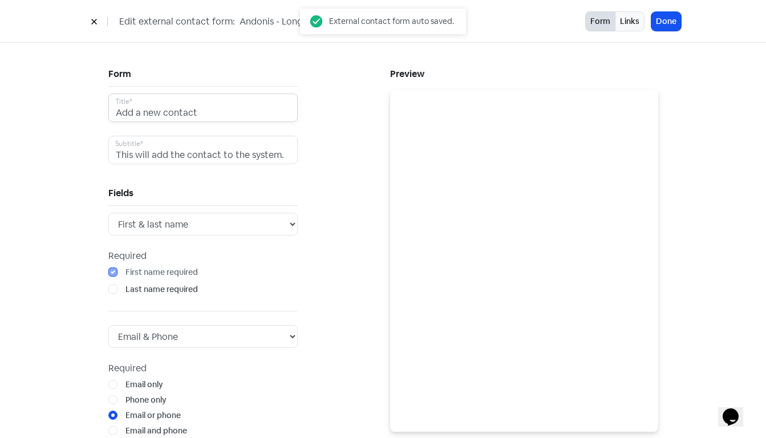
type input "Andonis - Long Term Client"
click at [662, 27] on button "Done" at bounding box center [667, 21] width 30 height 19
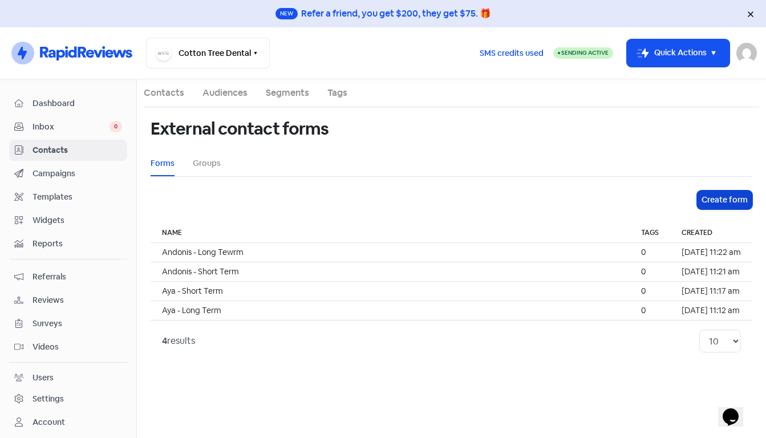
click at [725, 199] on button "Create form" at bounding box center [724, 200] width 55 height 19
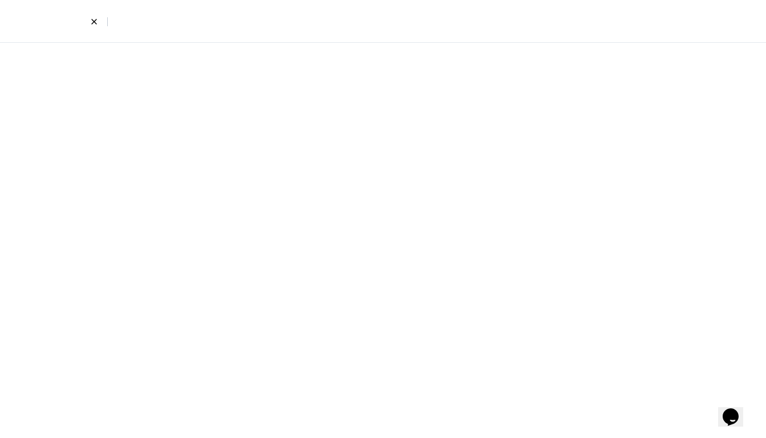
select select "first_last"
select select "email_phone"
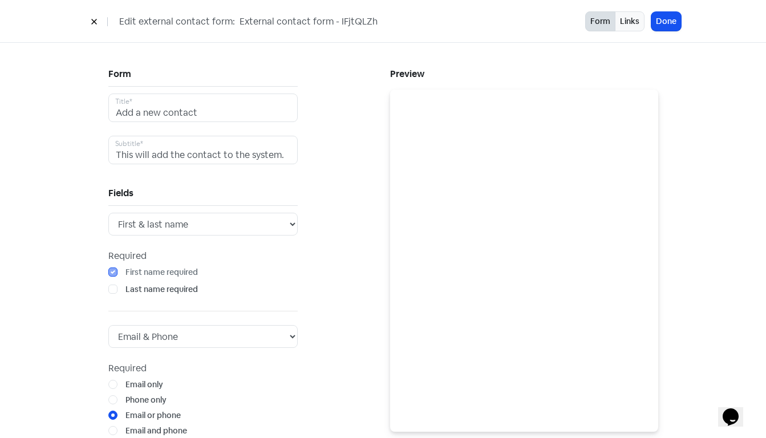
drag, startPoint x: 235, startPoint y: 20, endPoint x: 463, endPoint y: 41, distance: 228.7
click at [463, 41] on div "Edit external contact form: External contact form - IFjtQLZh Form Links Done" at bounding box center [383, 21] width 766 height 43
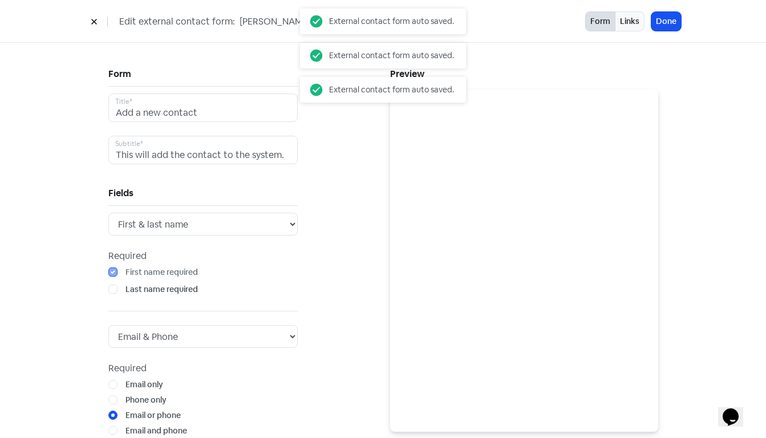
type input "Jason - Short Term"
drag, startPoint x: 241, startPoint y: 112, endPoint x: 63, endPoint y: 103, distance: 178.2
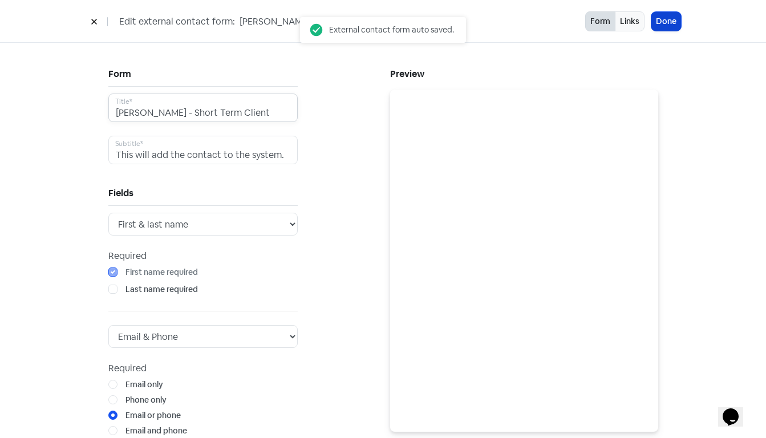
type input "Jason - Short Term Client"
click at [668, 26] on button "Done" at bounding box center [667, 21] width 30 height 19
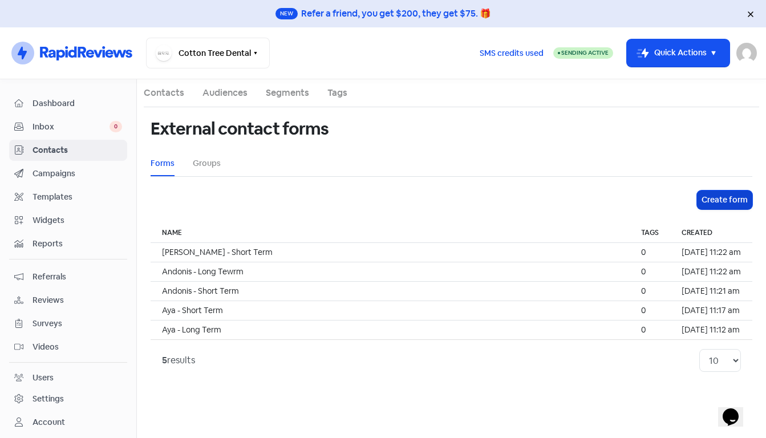
click at [750, 197] on button "Create form" at bounding box center [724, 200] width 55 height 19
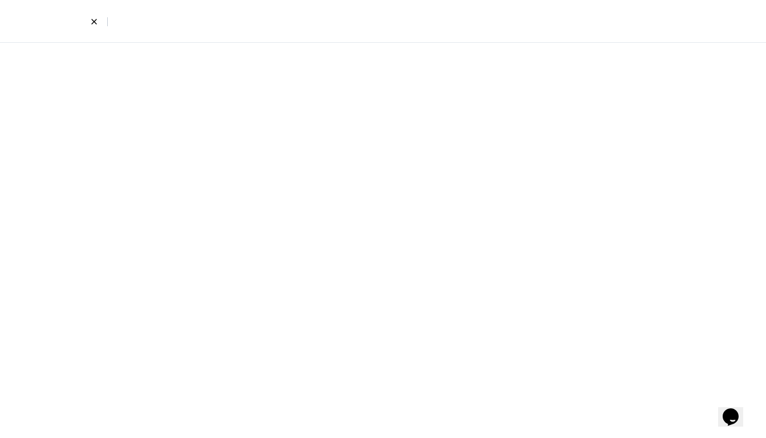
select select "first_last"
select select "email_phone"
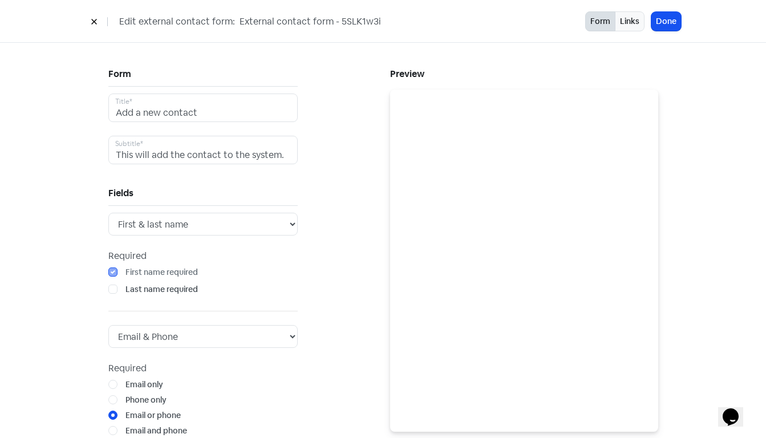
drag, startPoint x: 235, startPoint y: 19, endPoint x: 445, endPoint y: 31, distance: 210.3
click at [445, 31] on div "Edit external contact form: External contact form - 5SLK1w3i Form Links Done" at bounding box center [383, 21] width 766 height 43
type input "A"
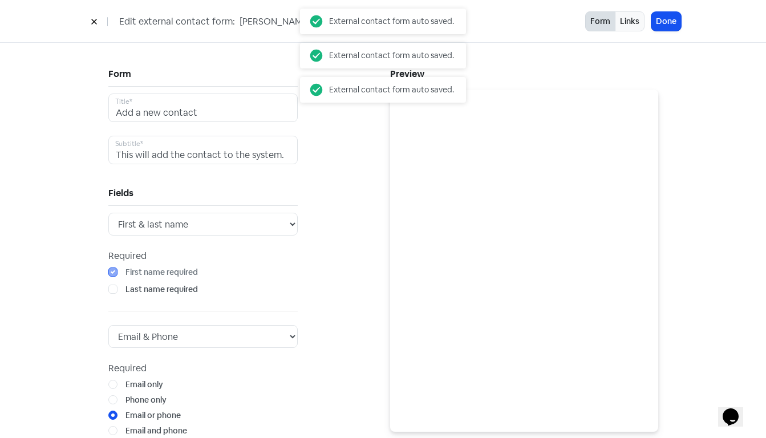
type input "Jason - Long Term"
drag, startPoint x: 238, startPoint y: 114, endPoint x: -30, endPoint y: 122, distance: 268.3
click at [0, 122] on html "New Refer a friend, you get $200, they get $75. 🎁 Icon For Thunder-circle Cotto…" at bounding box center [383, 219] width 766 height 438
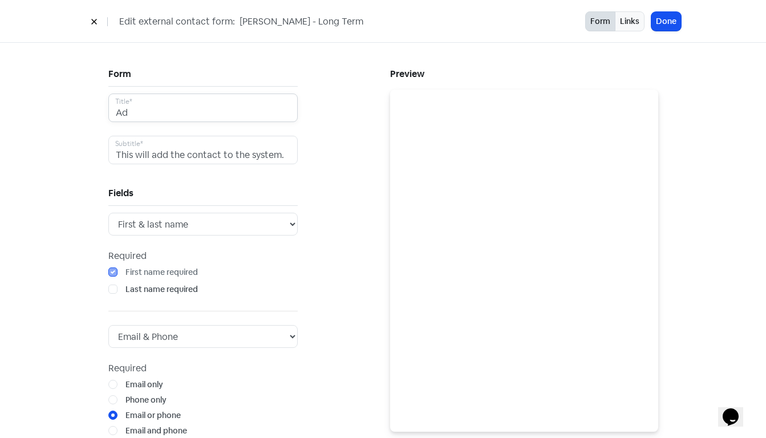
type input "A"
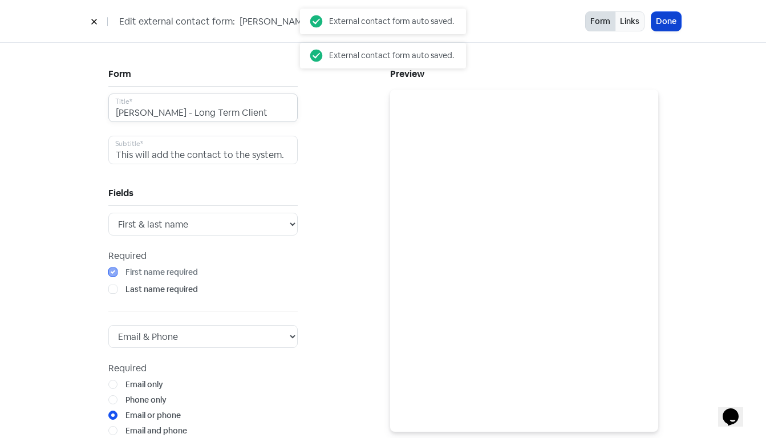
type input "Jason - Long Term Client"
click at [666, 25] on button "Done" at bounding box center [667, 21] width 30 height 19
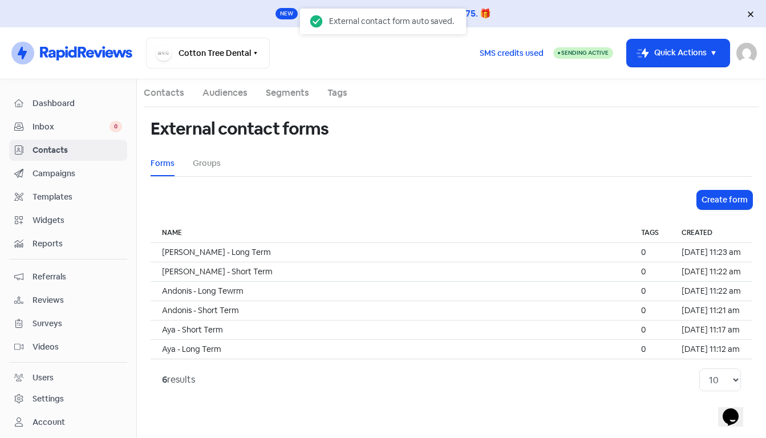
click at [220, 165] on ul "Forms Groups" at bounding box center [452, 164] width 602 height 26
click at [208, 165] on link "Groups" at bounding box center [207, 163] width 28 height 12
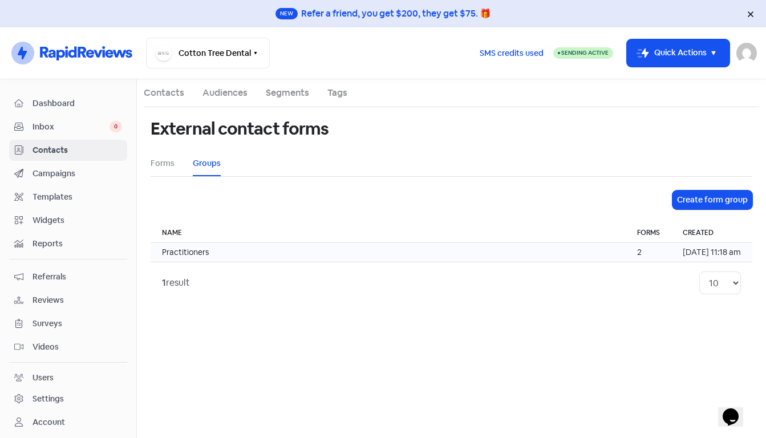
click at [311, 253] on td "Practitioners" at bounding box center [388, 252] width 475 height 19
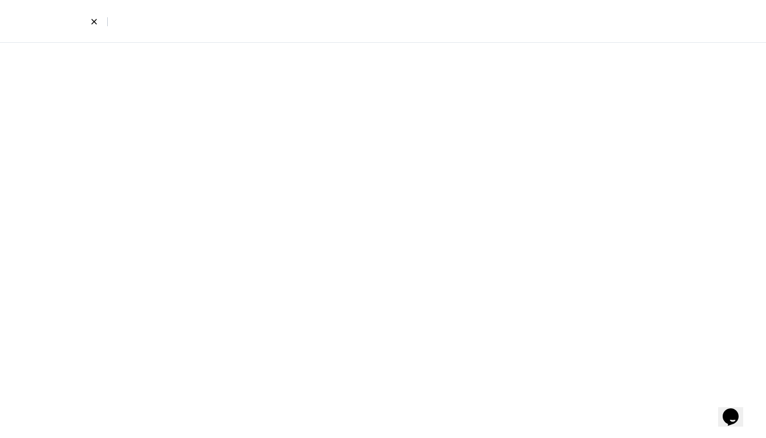
select select "796"
select select "795"
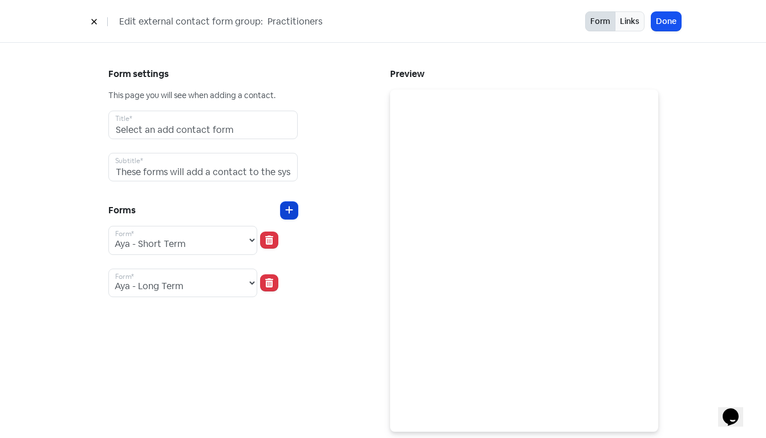
click at [291, 215] on button at bounding box center [289, 210] width 17 height 17
click at [219, 326] on select "Andonis - Long Tewrm Andonis - Short Term Aya - Long Term Aya - Short Term Jaso…" at bounding box center [182, 325] width 149 height 29
select select "797"
click at [108, 311] on select "Andonis - Long Tewrm Andonis - Short Term Aya - Long Term Aya - Short Term Jaso…" at bounding box center [182, 325] width 149 height 29
click at [289, 213] on icon at bounding box center [289, 209] width 8 height 9
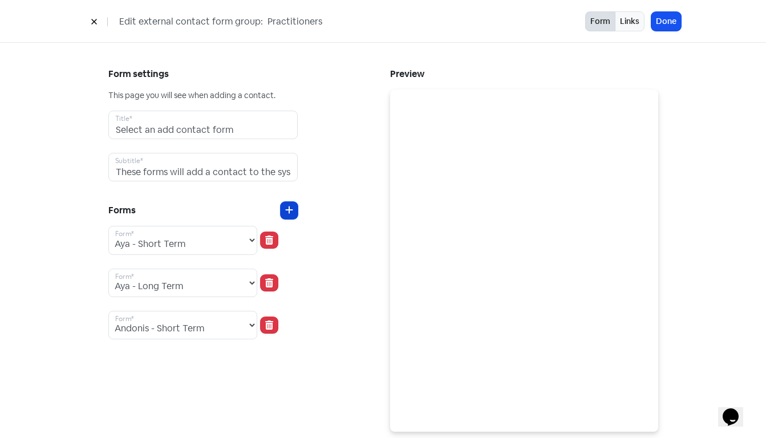
select select "800"
click at [220, 285] on select "Andonis - Long Tewrm Andonis - Short Term Aya - Long Term Aya - Short Term Jaso…" at bounding box center [182, 283] width 149 height 29
select select "797"
click at [108, 269] on select "Andonis - Long Tewrm Andonis - Short Term Aya - Long Term Aya - Short Term Jaso…" at bounding box center [182, 283] width 149 height 29
click at [218, 324] on select "Andonis - Long Tewrm Andonis - Short Term Aya - Long Term Aya - Short Term Jaso…" at bounding box center [182, 325] width 149 height 29
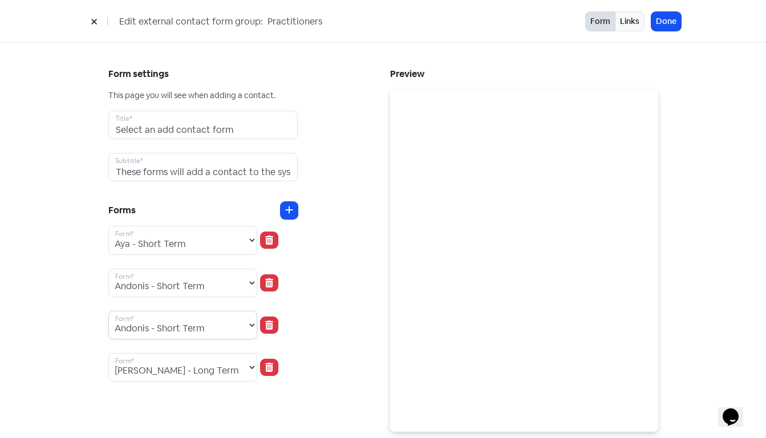
select select "799"
click at [108, 311] on select "Andonis - Long Tewrm Andonis - Short Term Aya - Long Term Aya - Short Term Jaso…" at bounding box center [182, 325] width 149 height 29
click at [261, 366] on button at bounding box center [269, 367] width 17 height 16
click at [286, 213] on icon at bounding box center [289, 209] width 8 height 9
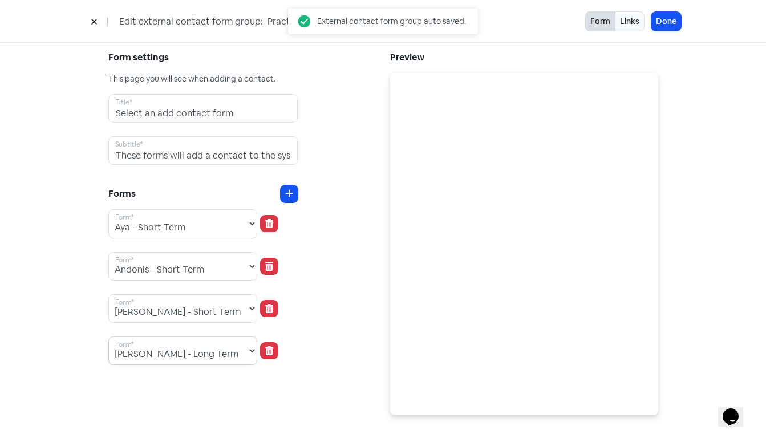
click at [219, 348] on select "Andonis - Long Tewrm Andonis - Short Term Aya - Long Term Aya - Short Term Jaso…" at bounding box center [182, 351] width 149 height 29
select select "795"
click at [108, 337] on select "Andonis - Long Tewrm Andonis - Short Term Aya - Long Term Aya - Short Term Jaso…" at bounding box center [182, 351] width 149 height 29
click at [291, 194] on icon at bounding box center [288, 193] width 7 height 7
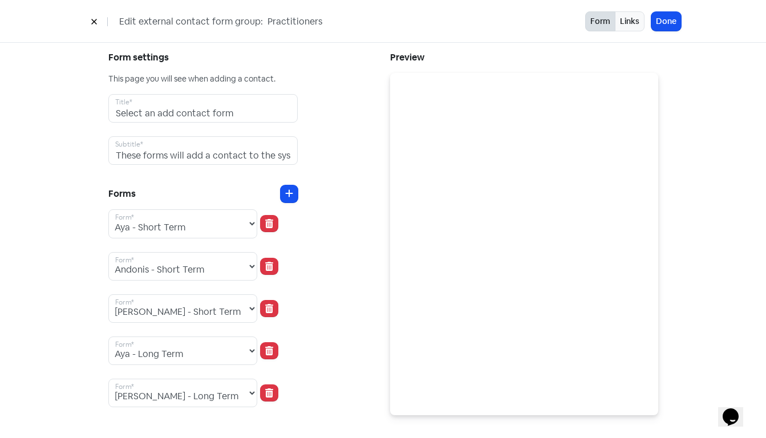
scroll to position [41, 0]
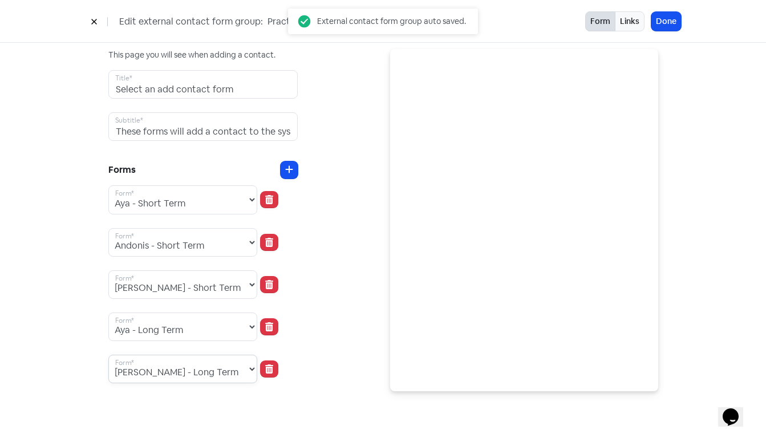
click at [222, 369] on select "Andonis - Long Tewrm Andonis - Short Term Aya - Long Term Aya - Short Term Jaso…" at bounding box center [182, 369] width 149 height 29
select select "798"
click at [108, 355] on select "Andonis - Long Tewrm Andonis - Short Term Aya - Long Term Aya - Short Term Jaso…" at bounding box center [182, 369] width 149 height 29
click at [285, 170] on icon at bounding box center [289, 169] width 8 height 9
select select "800"
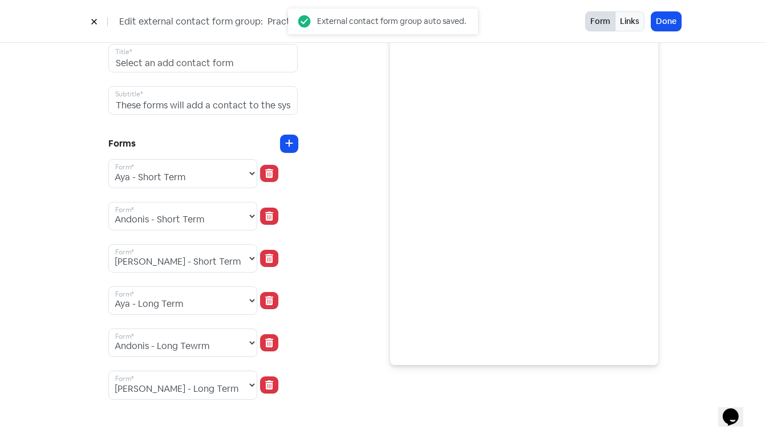
scroll to position [83, 0]
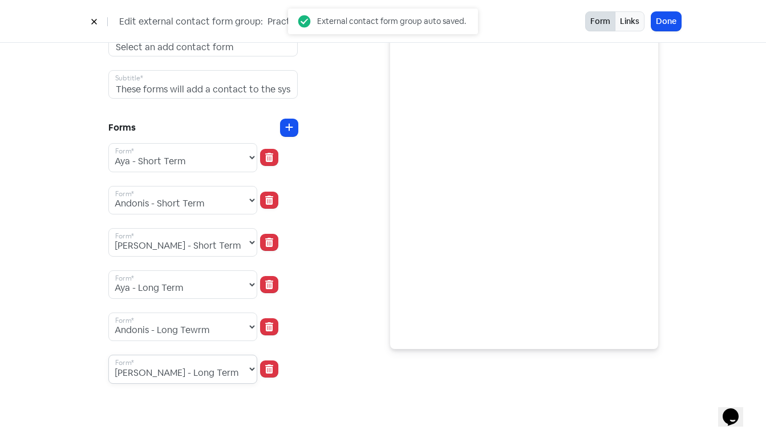
click at [222, 364] on select "Andonis - Long Tewrm Andonis - Short Term Aya - Long Term Aya - Short Term Jaso…" at bounding box center [182, 369] width 149 height 29
click at [108, 355] on select "Andonis - Long Tewrm Andonis - Short Term Aya - Long Term Aya - Short Term Jaso…" at bounding box center [182, 369] width 149 height 29
click at [349, 310] on div "Form settings This page you will see when adding a contact. Select an add conta…" at bounding box center [243, 199] width 282 height 433
click at [333, 305] on div "Form settings This page you will see when adding a contact. Select an add conta…" at bounding box center [243, 199] width 282 height 433
click at [329, 290] on div "Form settings This page you will see when adding a contact. Select an add conta…" at bounding box center [243, 199] width 282 height 433
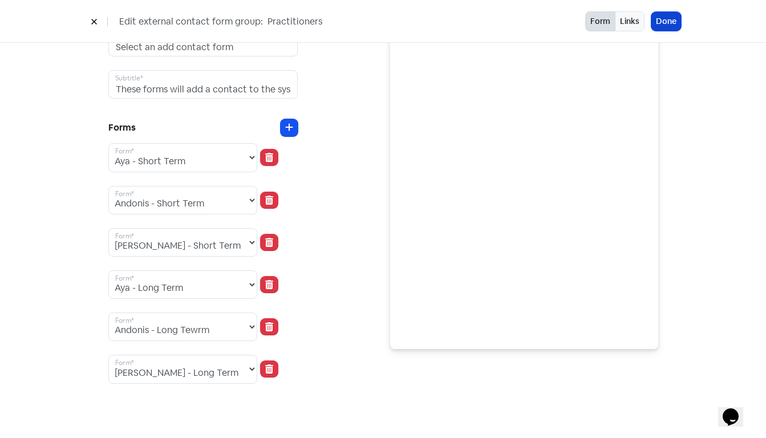
click at [671, 25] on button "Done" at bounding box center [667, 21] width 30 height 19
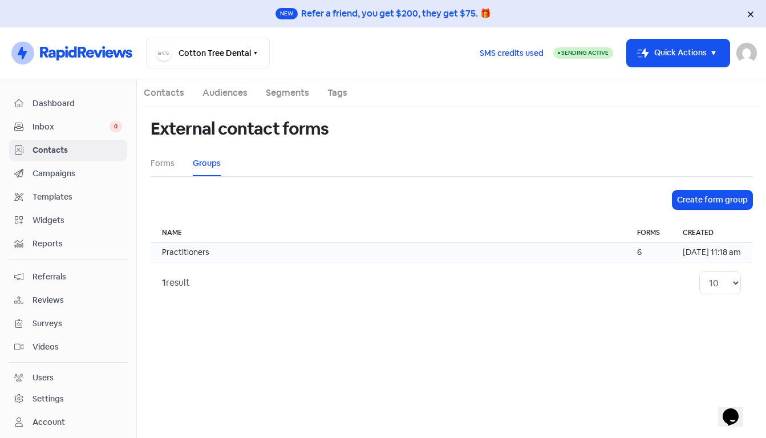
click at [524, 247] on td "Practitioners" at bounding box center [388, 252] width 475 height 19
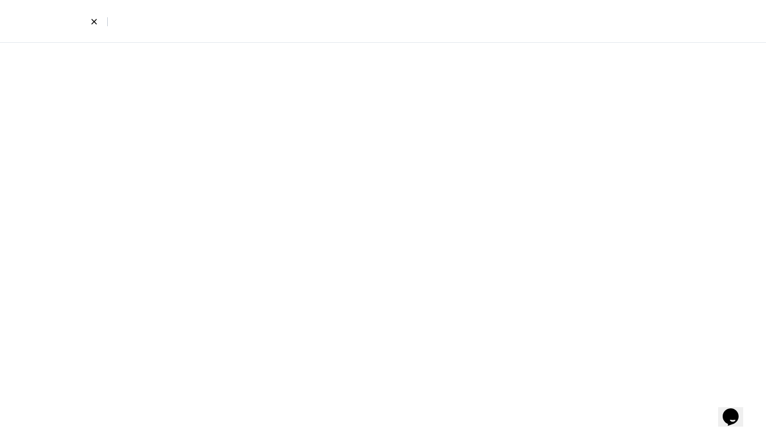
select select "796"
select select "797"
select select "799"
select select "795"
select select "800"
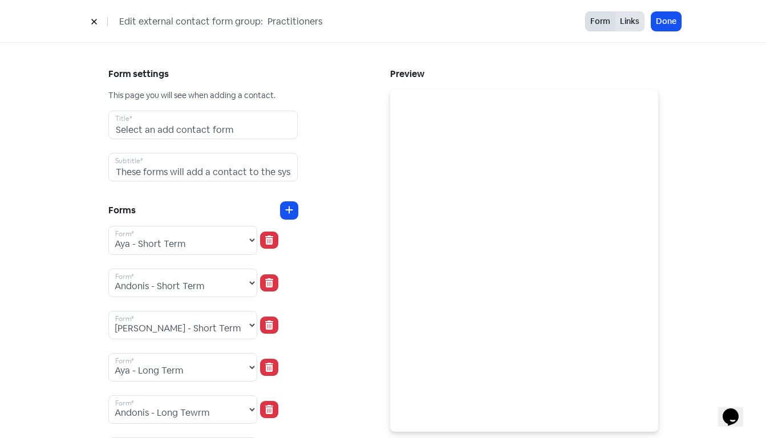
click at [628, 16] on button "Links" at bounding box center [630, 21] width 30 height 20
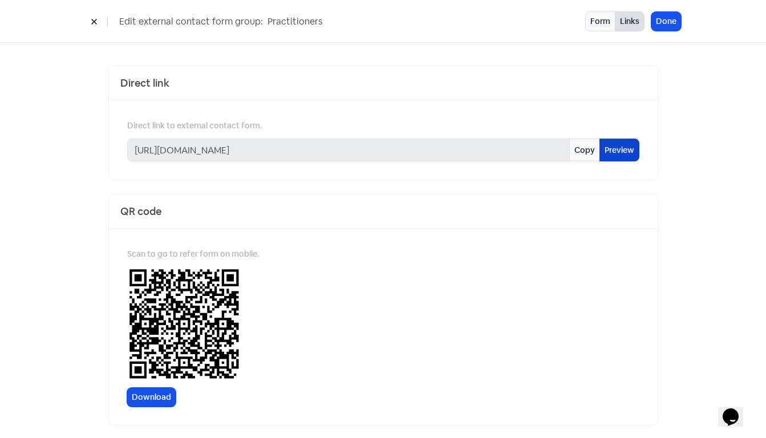
click at [632, 150] on link "Preview" at bounding box center [620, 150] width 40 height 23
click at [670, 27] on button "Done" at bounding box center [667, 21] width 30 height 19
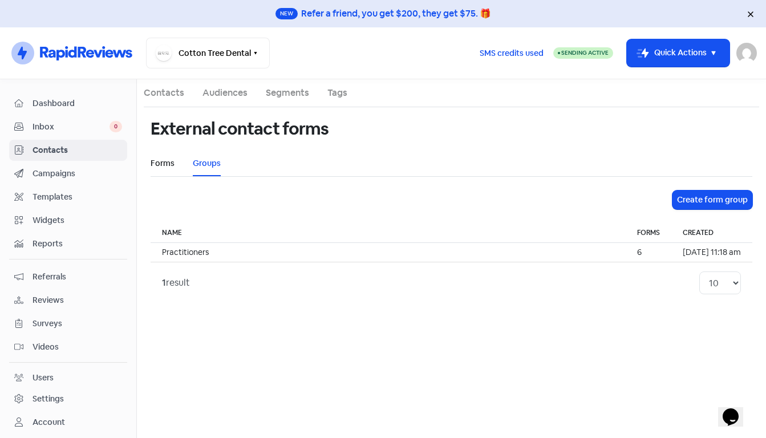
click at [163, 166] on link "Forms" at bounding box center [163, 163] width 24 height 12
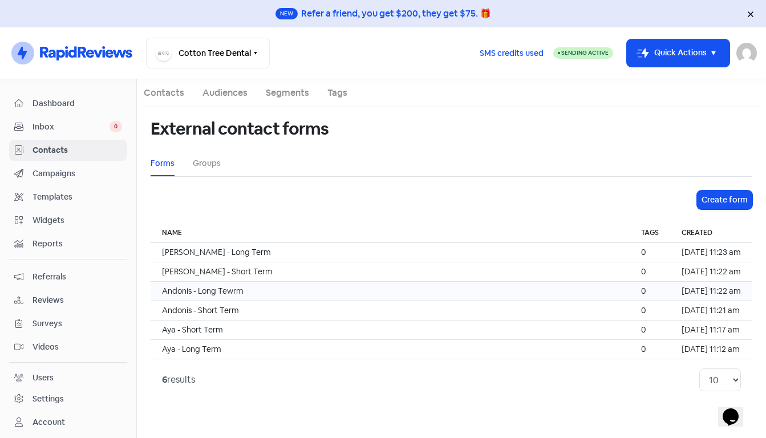
click at [390, 292] on td "Andonis - Long Tewrm" at bounding box center [390, 291] width 479 height 19
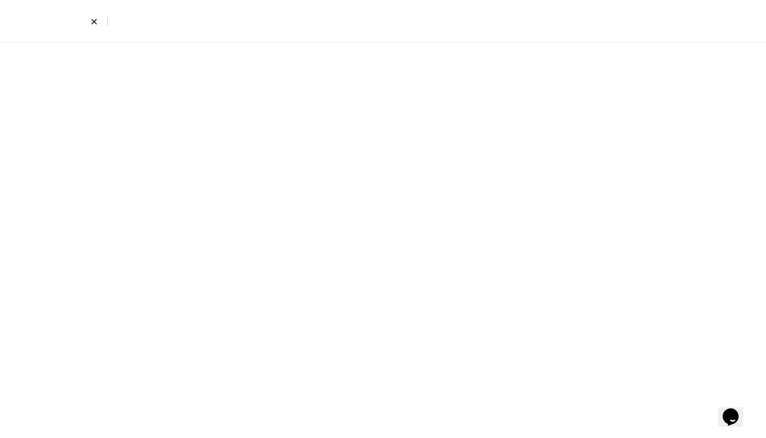
select select "first_last"
select select "email_phone"
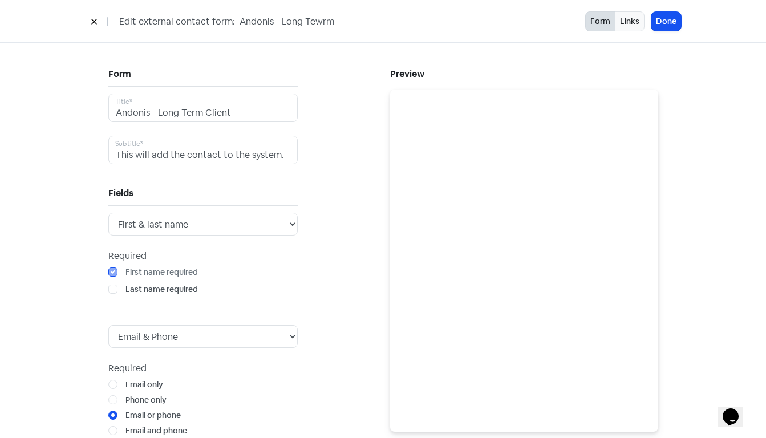
click at [318, 21] on input "Andonis - Long Tewrm" at bounding box center [324, 21] width 171 height 15
type input "Andonis - Long Term"
click at [671, 22] on button "Done" at bounding box center [667, 21] width 30 height 19
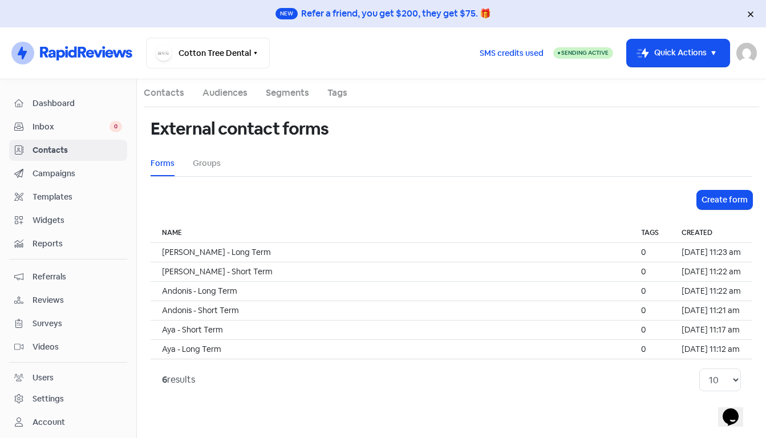
click at [223, 94] on link "Audiences" at bounding box center [225, 93] width 45 height 14
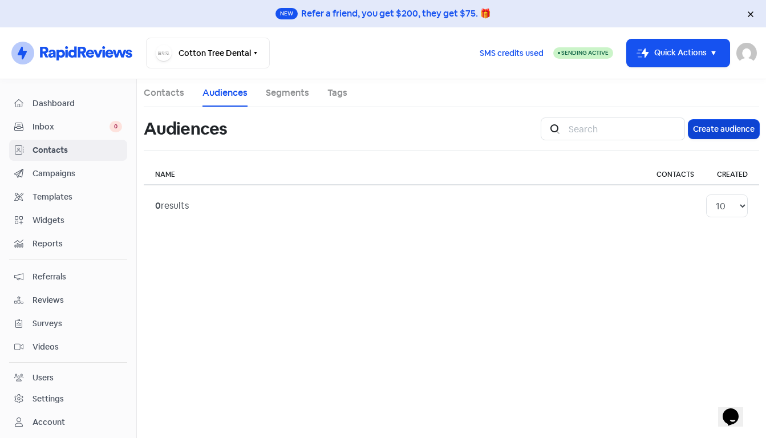
click at [718, 133] on button "Create audience" at bounding box center [724, 129] width 71 height 19
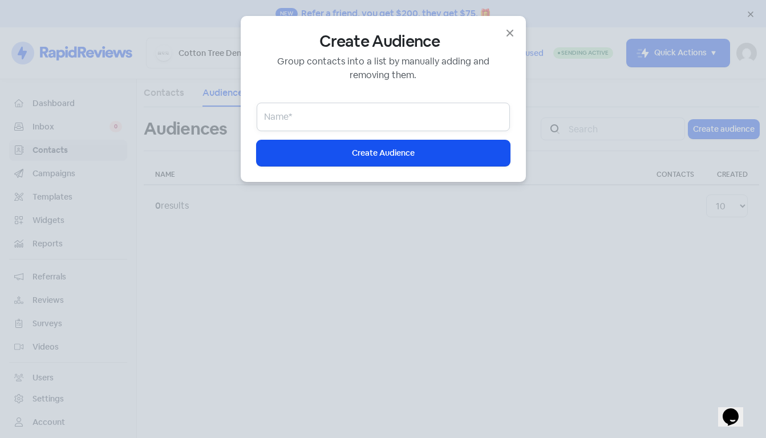
click at [369, 124] on input "email" at bounding box center [383, 117] width 253 height 29
type input "L"
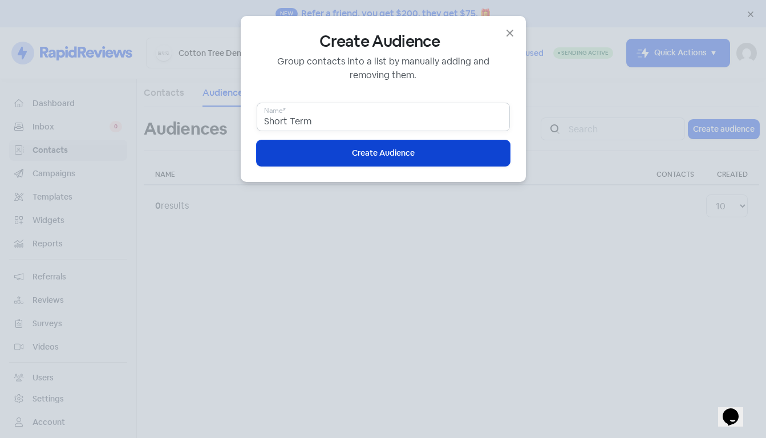
type input "Short Term"
click at [384, 156] on span "Create Audience" at bounding box center [383, 153] width 63 height 12
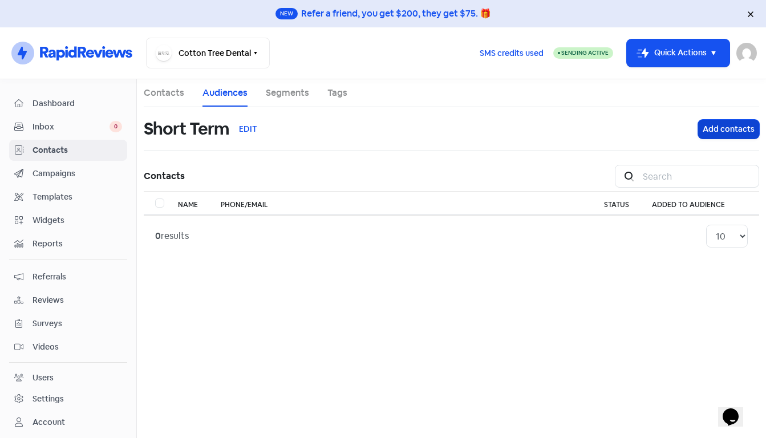
click at [721, 128] on button "Add contacts" at bounding box center [728, 129] width 61 height 19
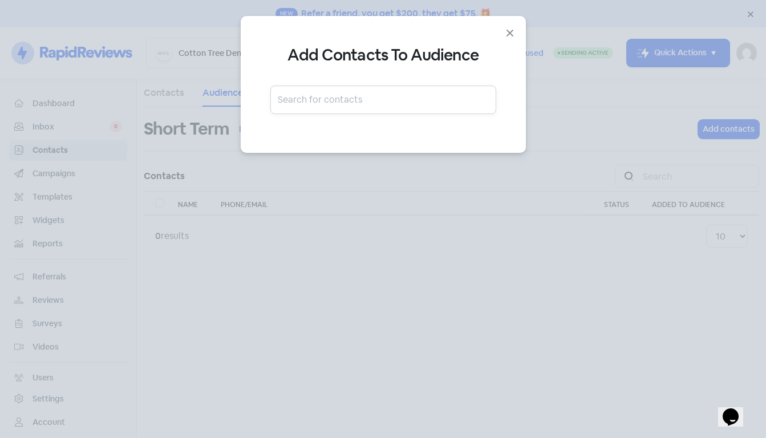
click at [336, 100] on input "text" at bounding box center [383, 100] width 226 height 29
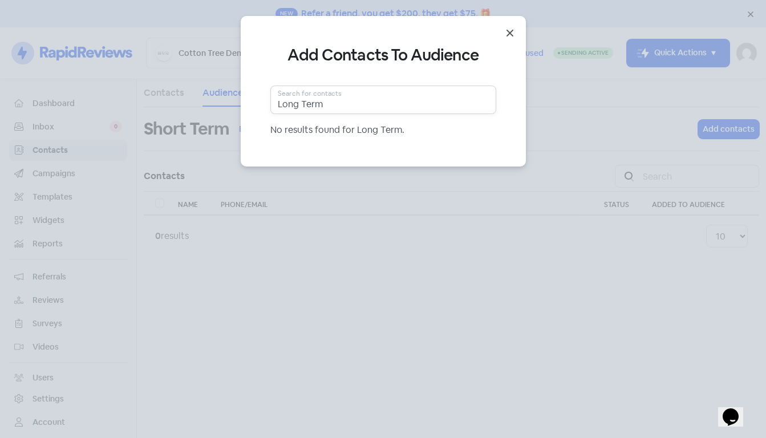
type input "Long Term"
click at [512, 30] on icon "Close" at bounding box center [510, 33] width 7 height 7
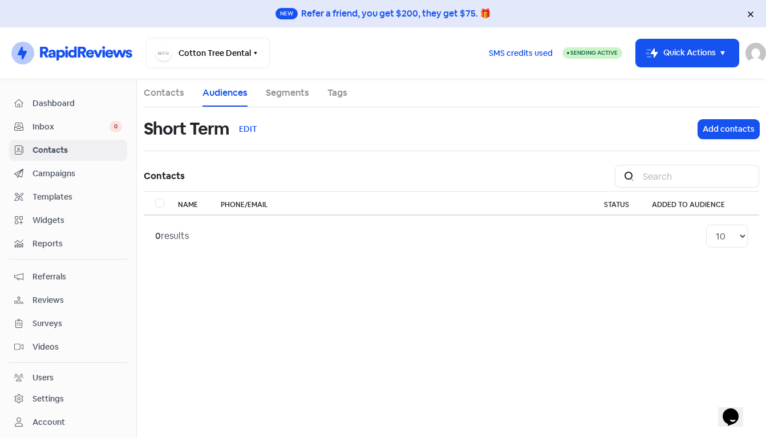
click at [240, 95] on link "Audiences" at bounding box center [225, 93] width 45 height 14
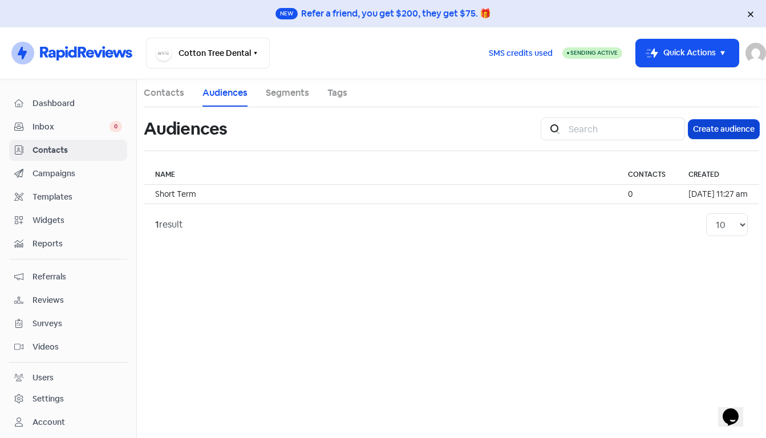
click at [717, 126] on button "Create audience" at bounding box center [724, 129] width 71 height 19
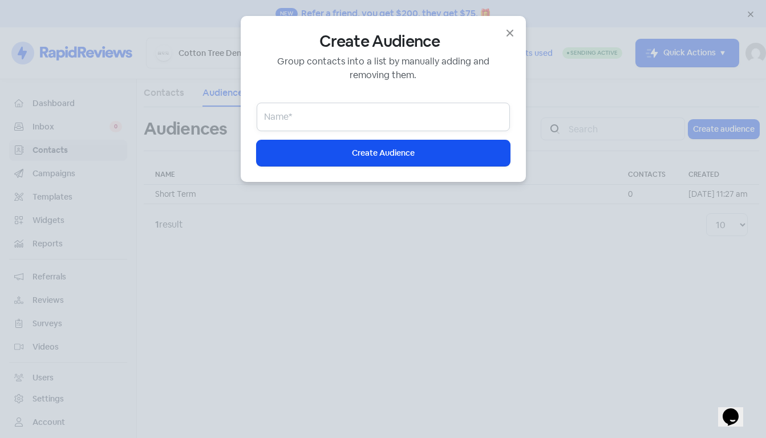
click at [445, 120] on input "email" at bounding box center [383, 117] width 253 height 29
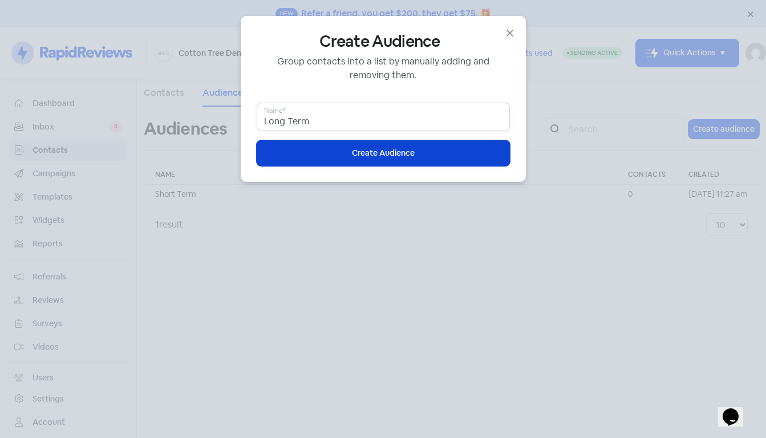
type input "Long Term"
click at [427, 153] on button "Icon For Loading Create Audience" at bounding box center [383, 153] width 253 height 26
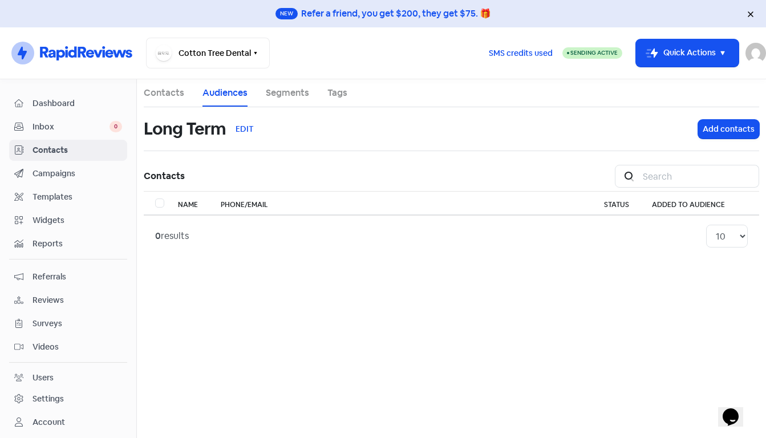
click at [232, 96] on link "Audiences" at bounding box center [225, 93] width 45 height 14
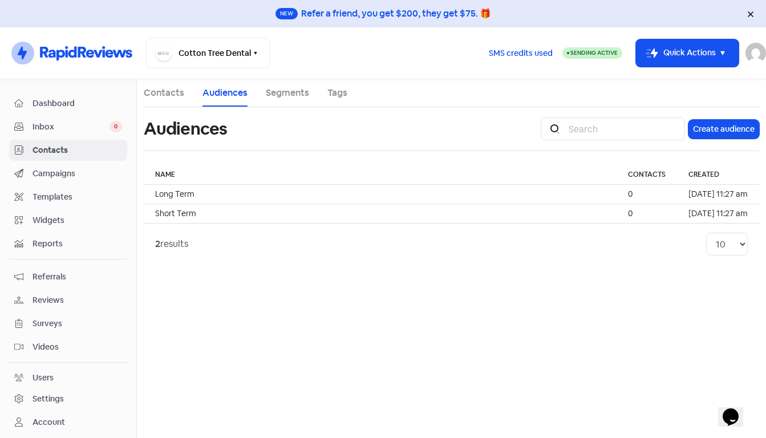
click at [166, 95] on link "Contacts" at bounding box center [164, 93] width 41 height 14
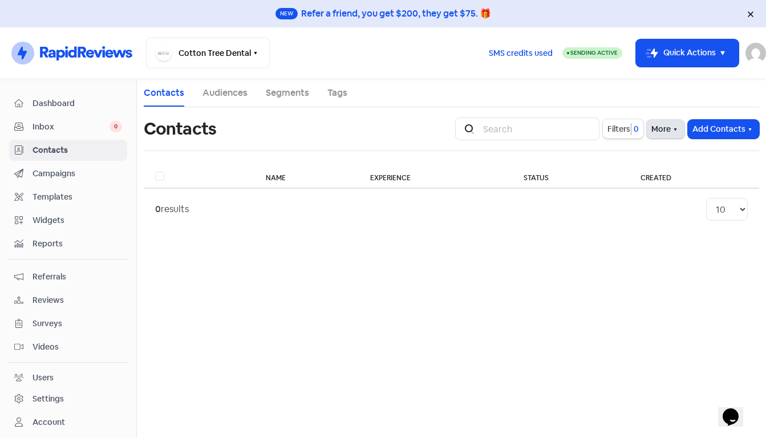
click at [677, 128] on icon "button" at bounding box center [675, 129] width 9 height 9
click at [650, 152] on link "External Contact Forms" at bounding box center [630, 154] width 115 height 23
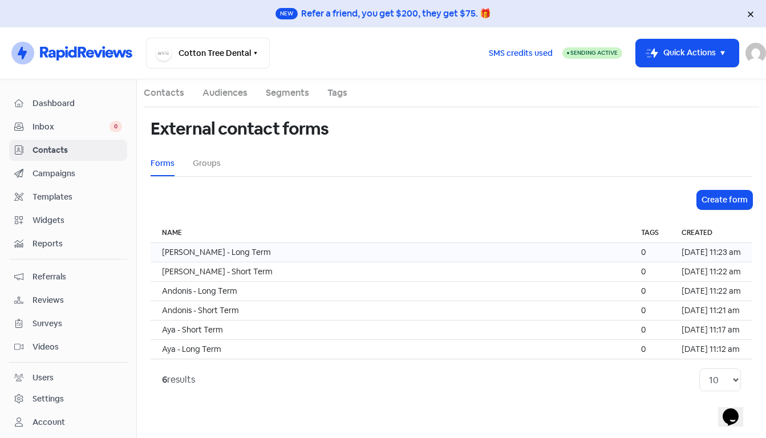
click at [236, 252] on td "Jason - Long Term" at bounding box center [390, 252] width 479 height 19
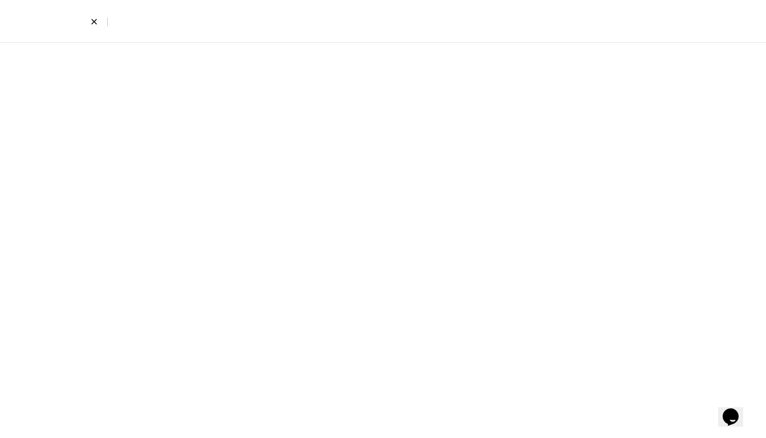
select select "first_last"
select select "email_phone"
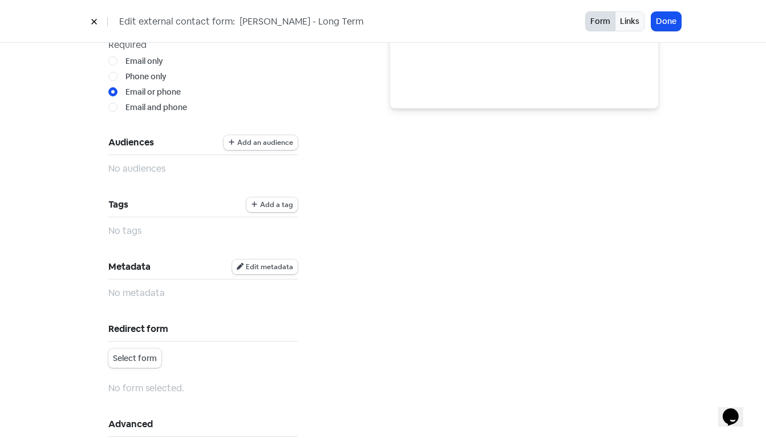
scroll to position [322, 0]
click at [269, 145] on span "Add an audience" at bounding box center [265, 143] width 56 height 7
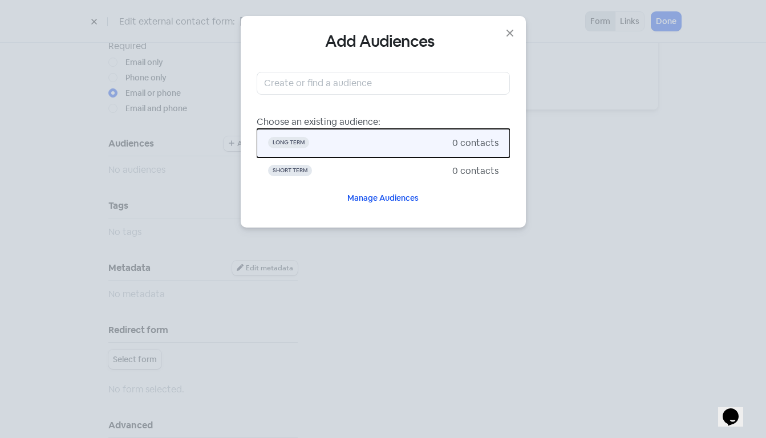
click at [340, 144] on span "Long Term" at bounding box center [360, 143] width 184 height 14
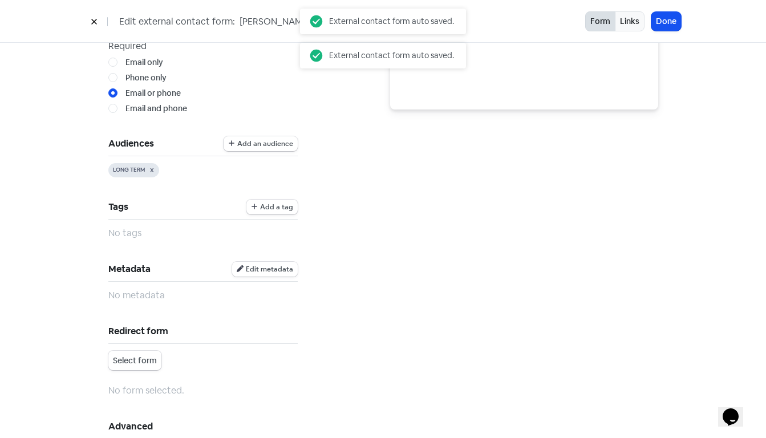
click at [266, 273] on span "Edit metadata" at bounding box center [269, 269] width 47 height 7
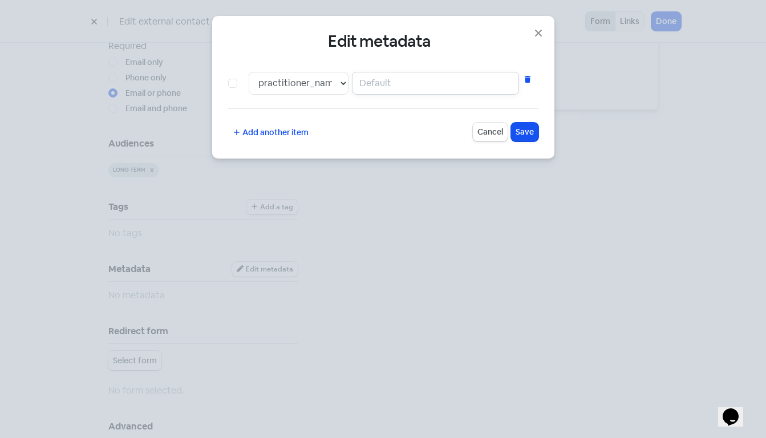
click at [387, 80] on input "text" at bounding box center [435, 83] width 167 height 23
type input "Jason"
click at [524, 130] on span "Save" at bounding box center [525, 132] width 18 height 12
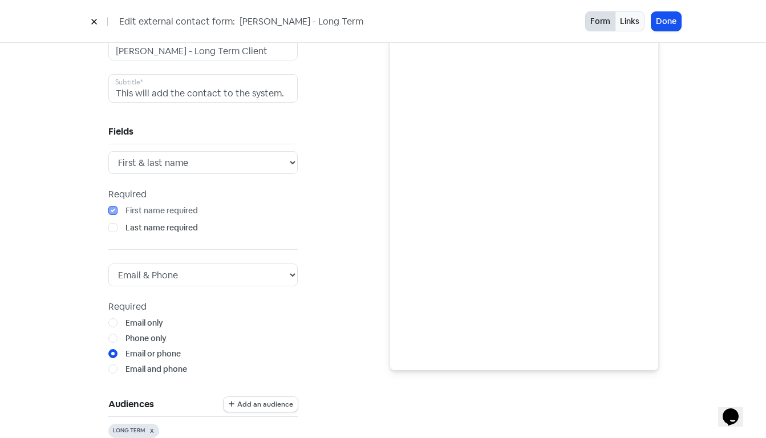
scroll to position [0, 0]
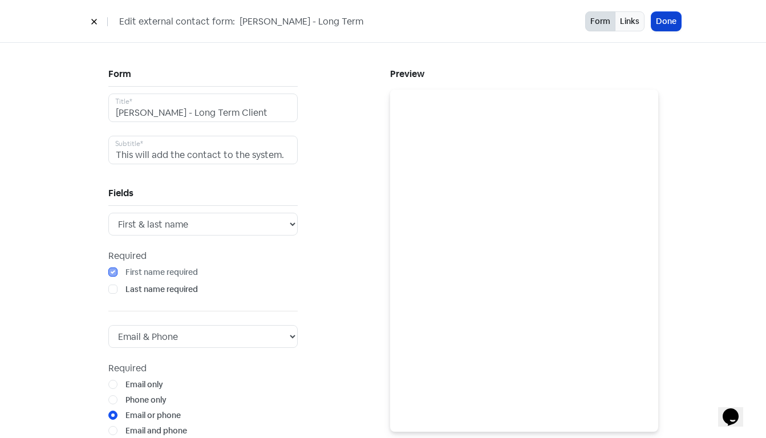
click at [664, 26] on button "Done" at bounding box center [667, 21] width 30 height 19
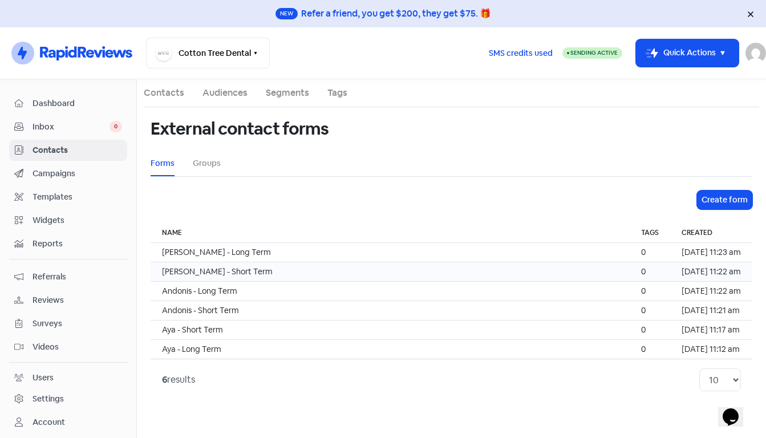
click at [247, 271] on td "Jason - Short Term" at bounding box center [390, 271] width 479 height 19
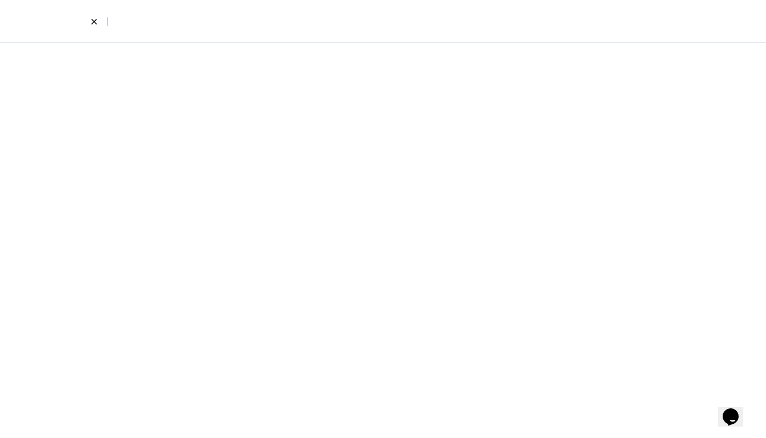
select select "first_last"
select select "email_phone"
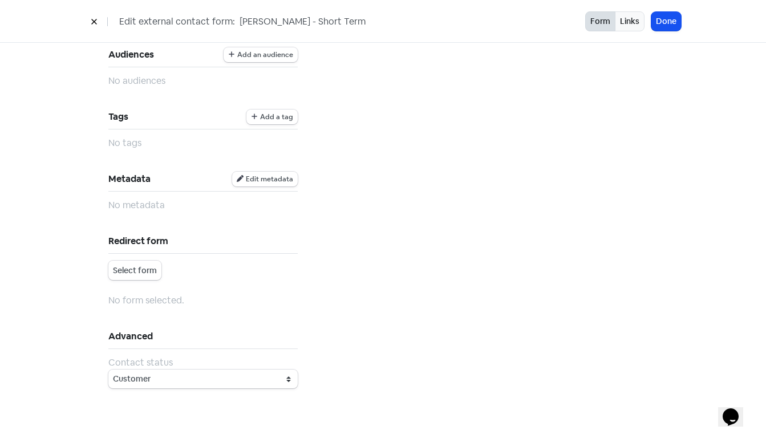
scroll to position [412, 0]
click at [260, 59] on button "Add an audience" at bounding box center [261, 54] width 74 height 15
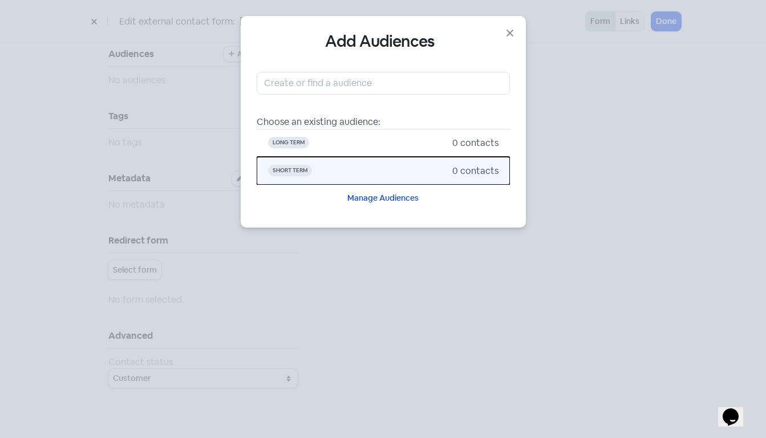
click at [294, 175] on span "Short Term" at bounding box center [290, 170] width 44 height 11
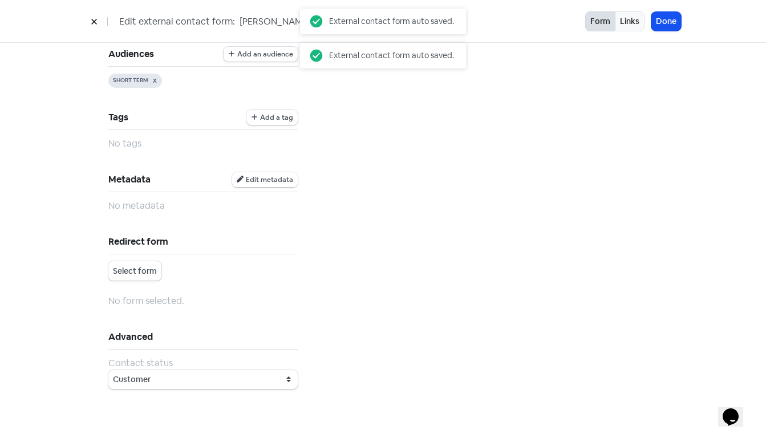
click at [256, 180] on span "Edit metadata" at bounding box center [269, 179] width 47 height 7
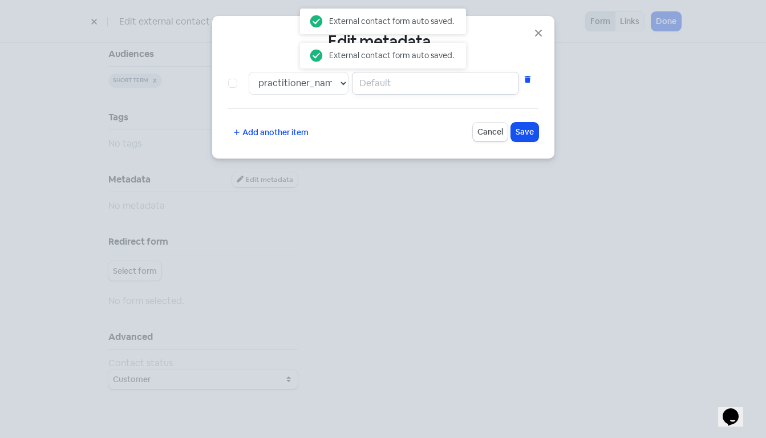
click at [406, 83] on input "text" at bounding box center [435, 83] width 167 height 23
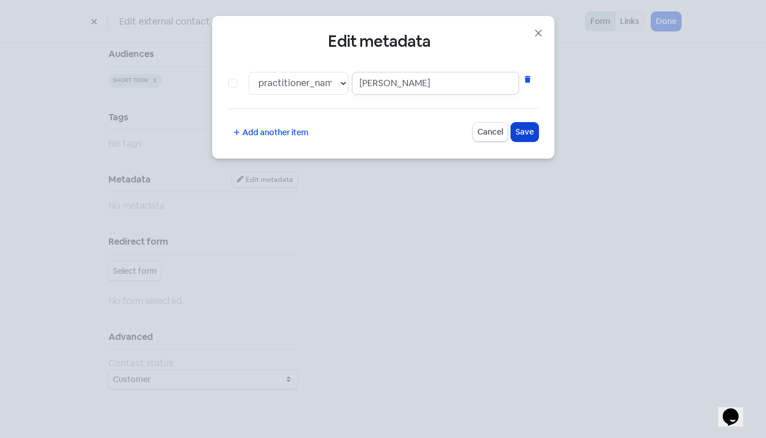
type input "Jason"
click at [527, 129] on span "Save" at bounding box center [525, 132] width 18 height 12
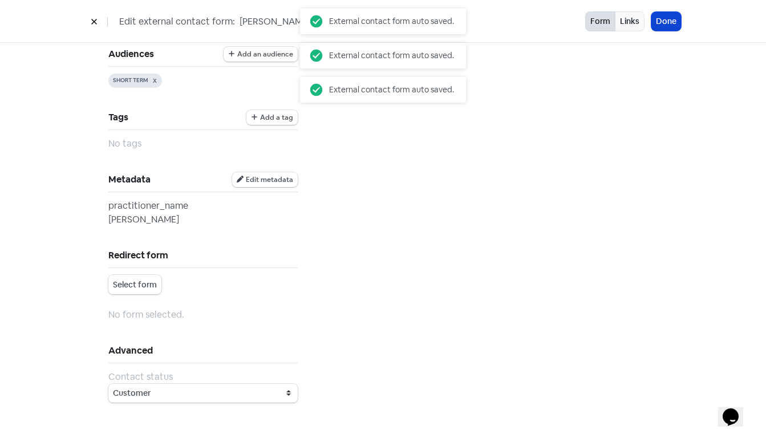
click at [669, 21] on button "Done" at bounding box center [667, 21] width 30 height 19
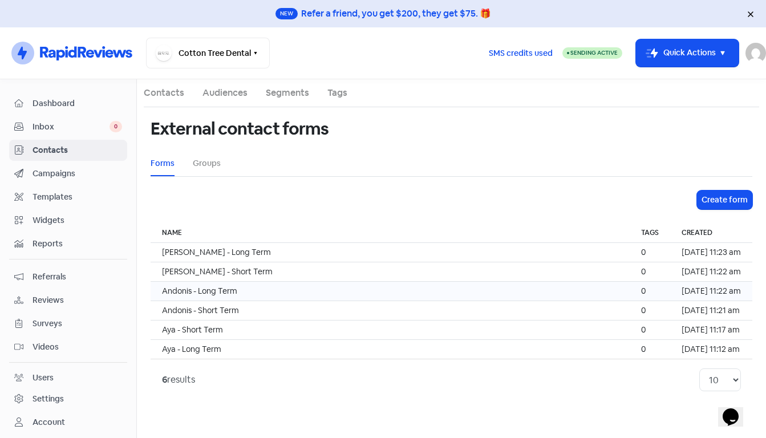
click at [267, 294] on td "Andonis - Long Term" at bounding box center [390, 291] width 479 height 19
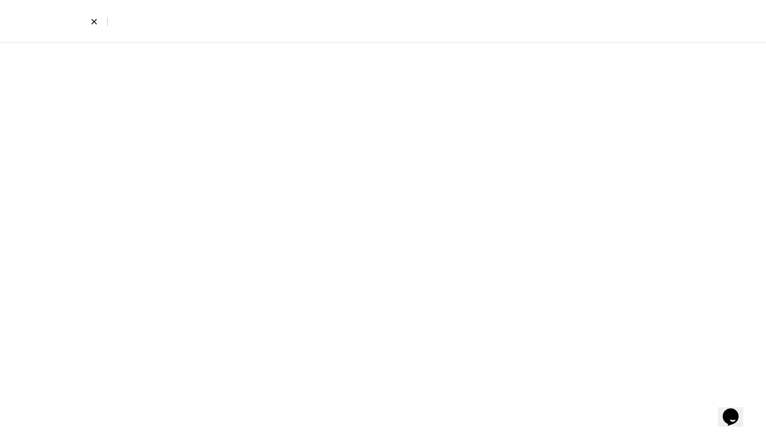
select select "first_last"
select select "email_phone"
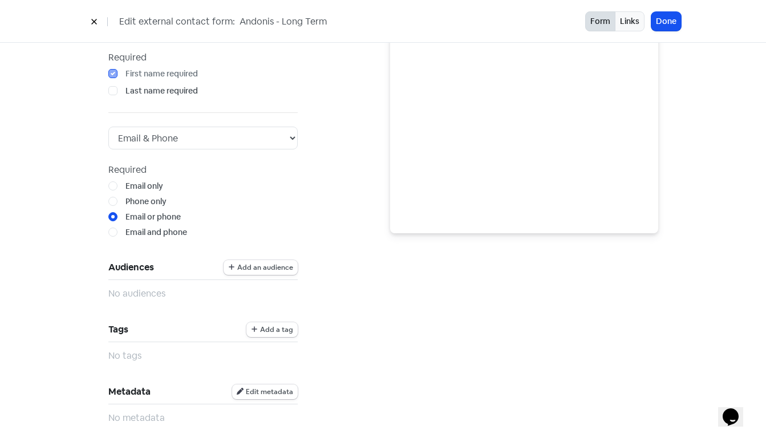
scroll to position [205, 0]
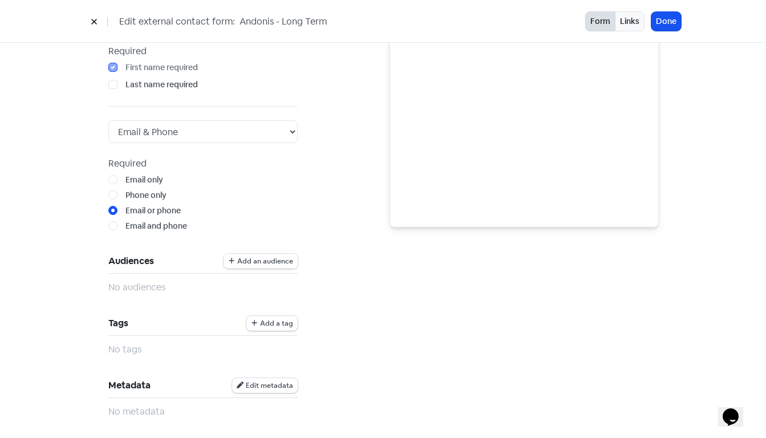
click at [260, 261] on span "Add an audience" at bounding box center [265, 261] width 56 height 7
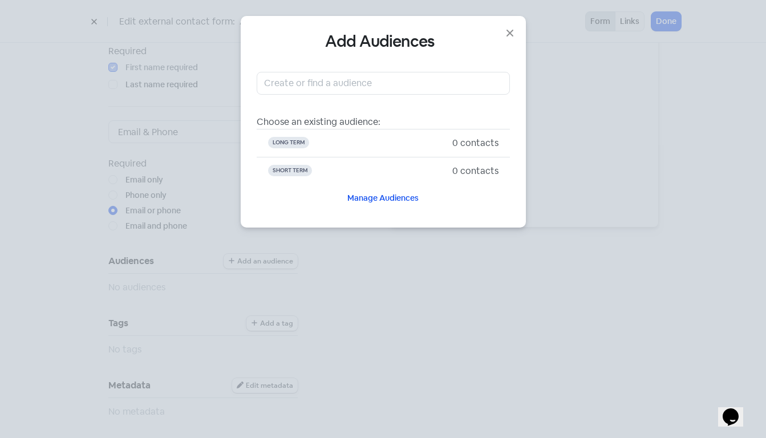
click at [192, 122] on div "Add Audiences Choose an existing audience: Long Term 0 contacts Short Term 0 co…" at bounding box center [383, 219] width 766 height 438
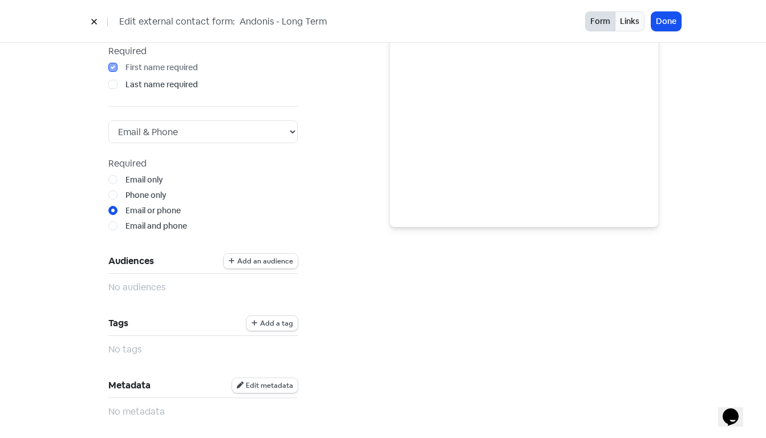
click at [276, 265] on span "Add an audience" at bounding box center [265, 261] width 56 height 7
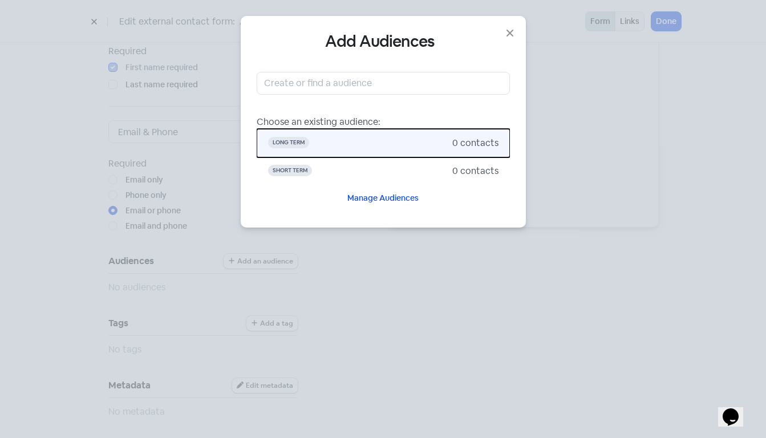
click at [366, 143] on span "Long Term" at bounding box center [360, 143] width 184 height 14
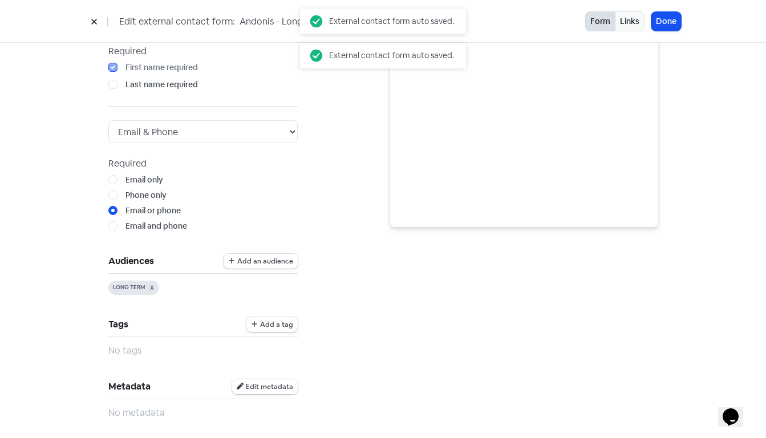
click at [274, 390] on span "Edit metadata" at bounding box center [269, 386] width 47 height 7
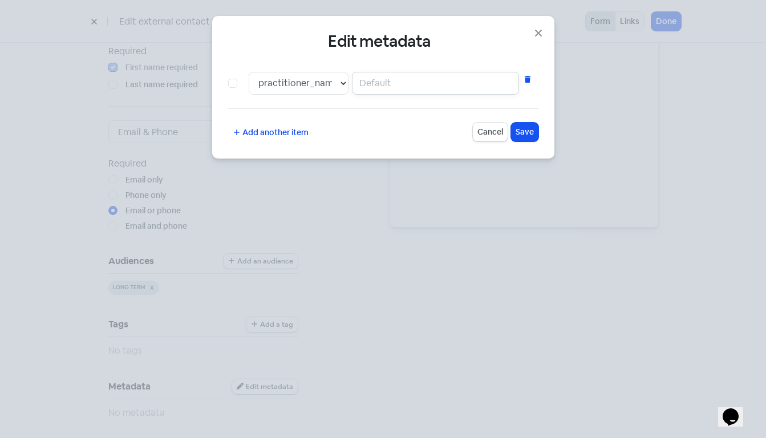
click at [409, 78] on input "text" at bounding box center [435, 83] width 167 height 23
type input "Andonis"
click at [523, 129] on span "Save" at bounding box center [525, 132] width 18 height 12
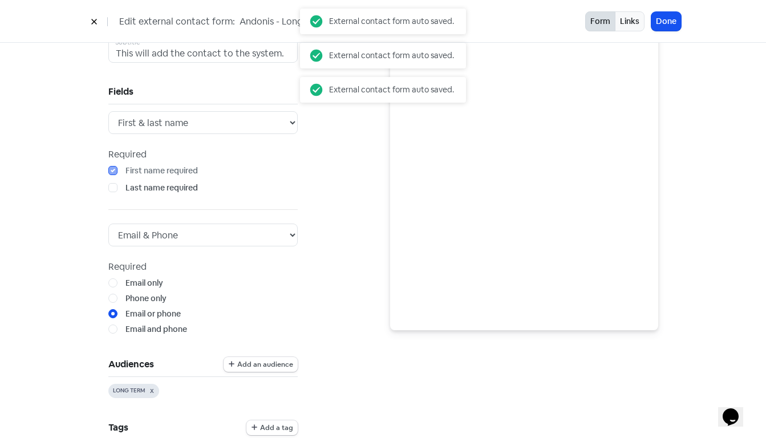
scroll to position [0, 0]
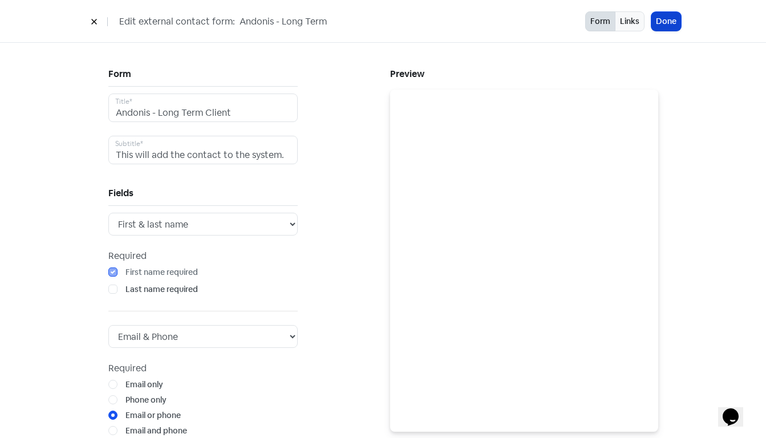
click at [662, 22] on button "Done" at bounding box center [667, 21] width 30 height 19
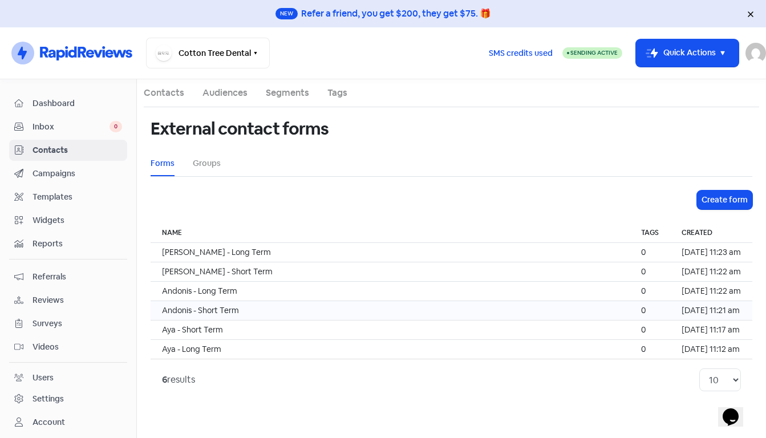
click at [251, 312] on td "Andonis - Short Term" at bounding box center [390, 310] width 479 height 19
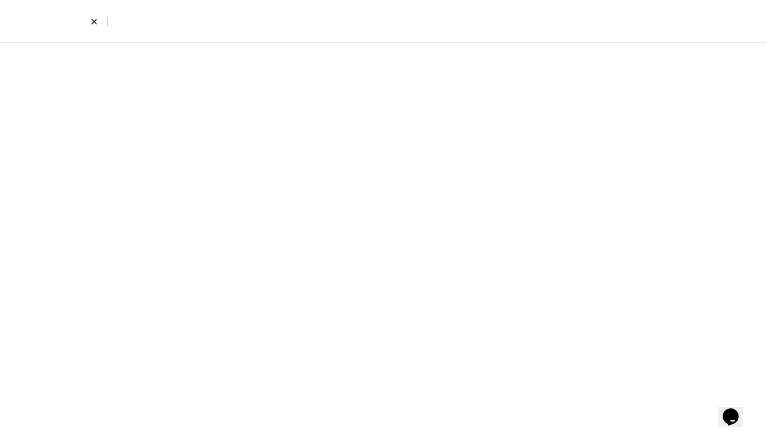
select select "first_last"
select select "email_phone"
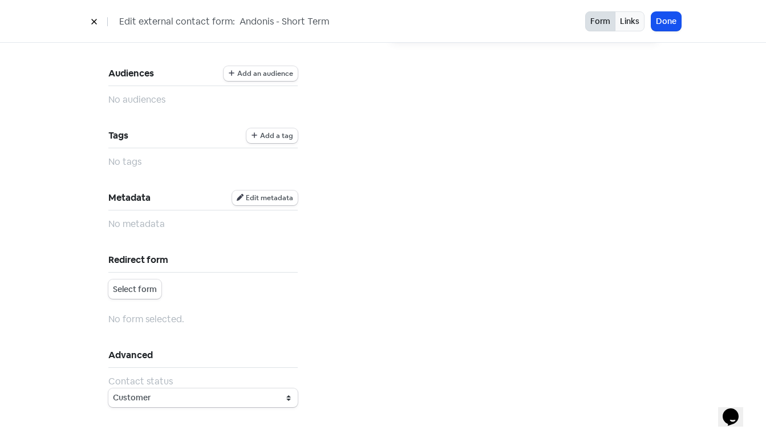
scroll to position [395, 0]
click at [262, 69] on span "Add an audience" at bounding box center [265, 71] width 56 height 7
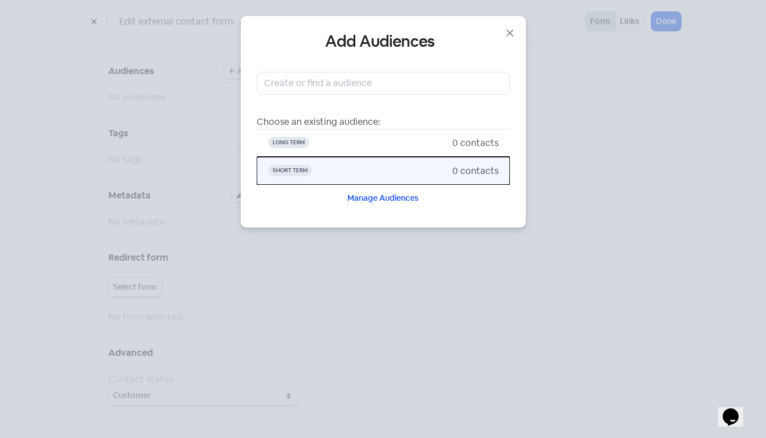
click at [316, 172] on span "Short Term" at bounding box center [360, 171] width 184 height 14
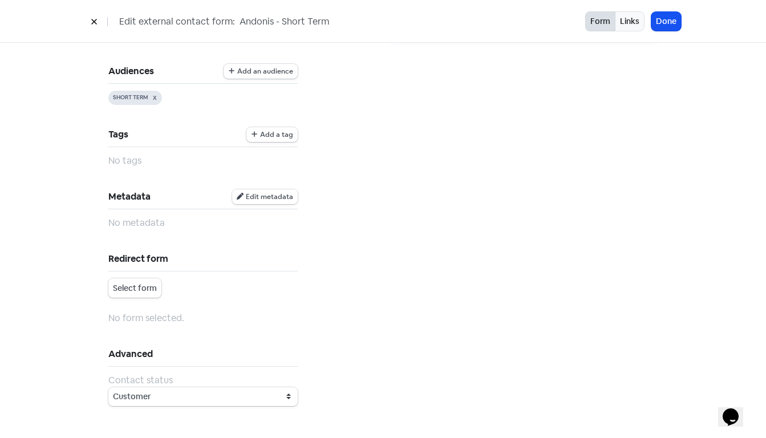
click at [257, 197] on span "Edit metadata" at bounding box center [269, 196] width 47 height 7
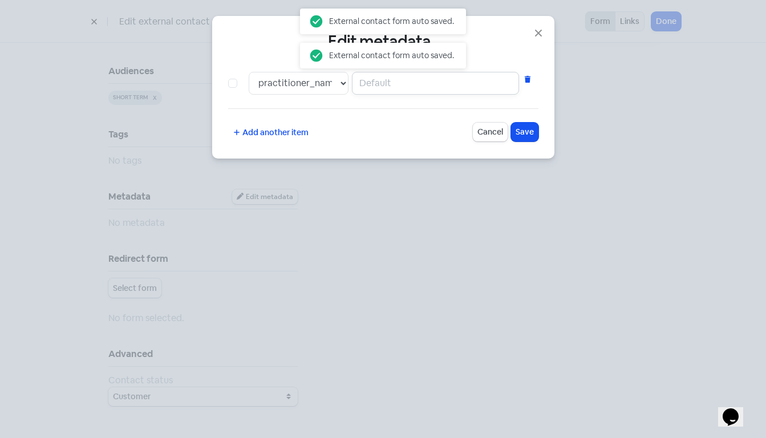
click at [377, 84] on input "text" at bounding box center [435, 83] width 167 height 23
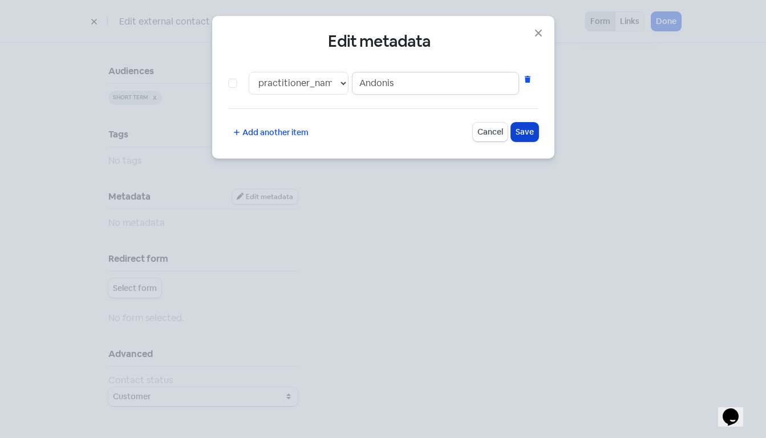
type input "Andonis"
click at [520, 128] on span "Save" at bounding box center [525, 132] width 18 height 12
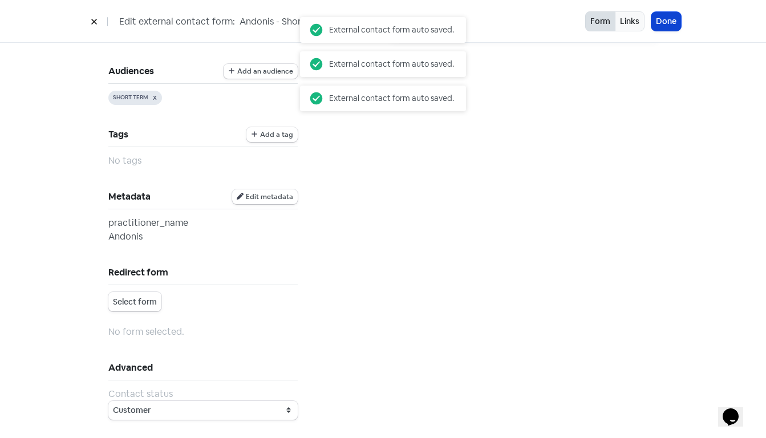
click at [672, 21] on button "Done" at bounding box center [667, 21] width 30 height 19
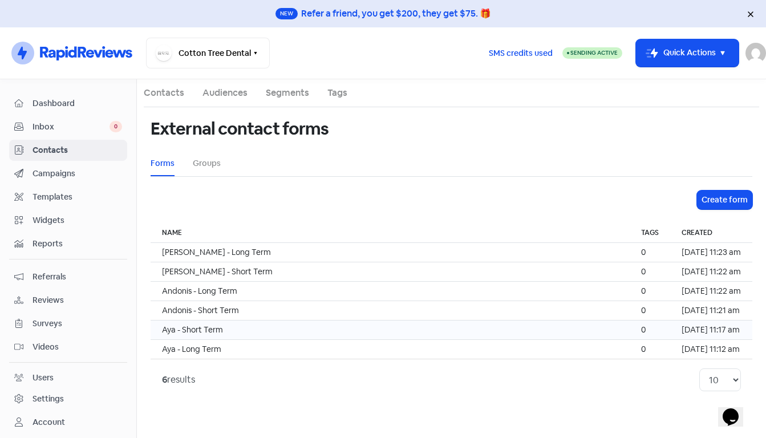
click at [284, 333] on td "Aya - Short Term" at bounding box center [390, 330] width 479 height 19
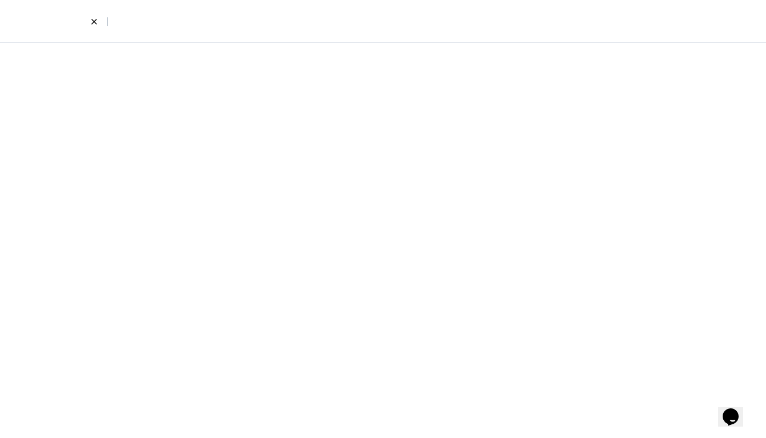
select select "first_last"
select select "email_phone"
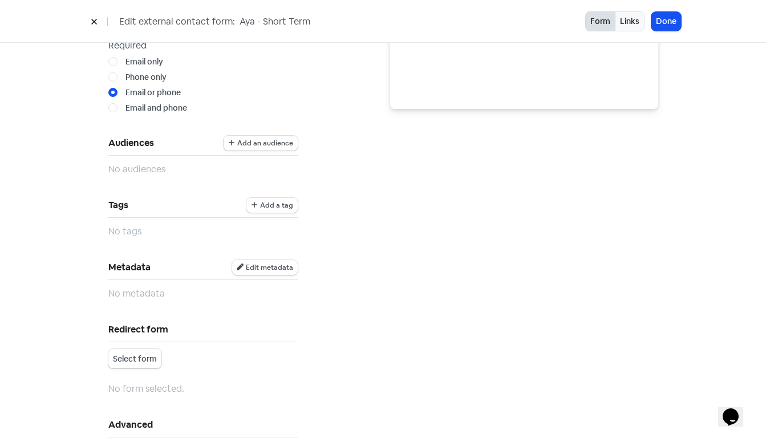
scroll to position [336, 0]
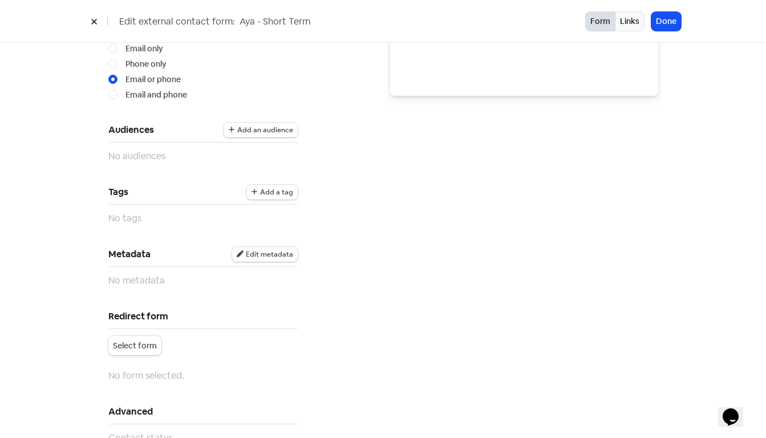
click at [269, 130] on span "Add an audience" at bounding box center [265, 130] width 56 height 7
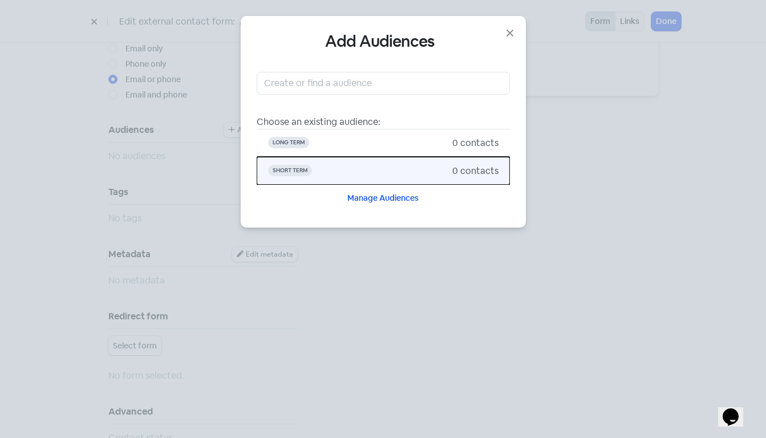
click at [337, 173] on span "Short Term" at bounding box center [360, 171] width 184 height 14
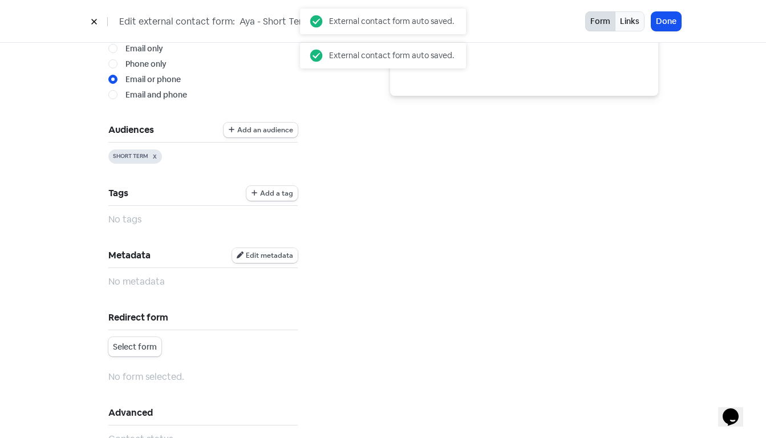
click at [276, 257] on span "Edit metadata" at bounding box center [269, 255] width 47 height 7
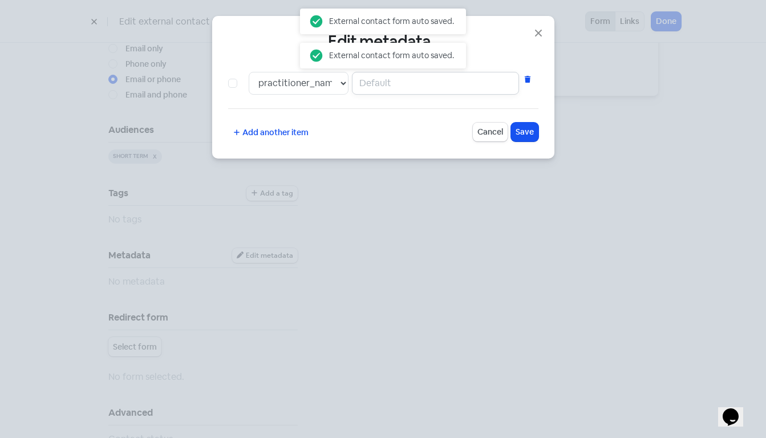
click at [370, 86] on input "text" at bounding box center [435, 83] width 167 height 23
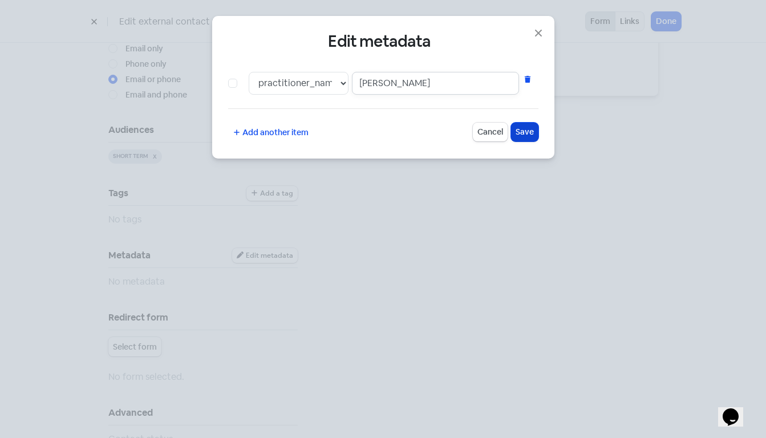
type input "Aya"
click at [527, 129] on span "Save" at bounding box center [525, 132] width 18 height 12
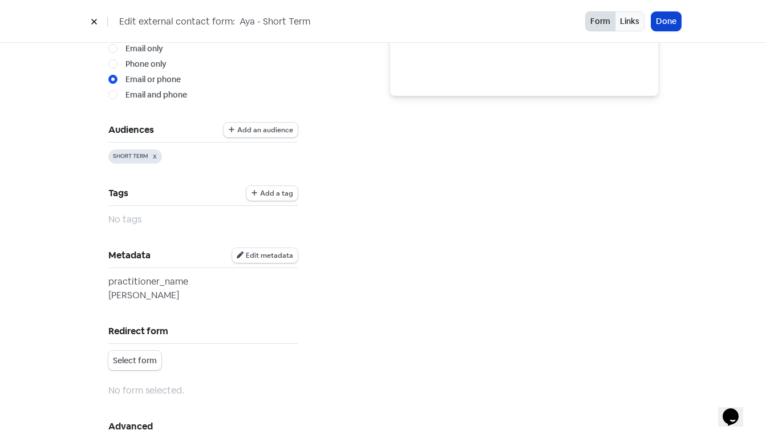
click at [676, 20] on button "Done" at bounding box center [667, 21] width 30 height 19
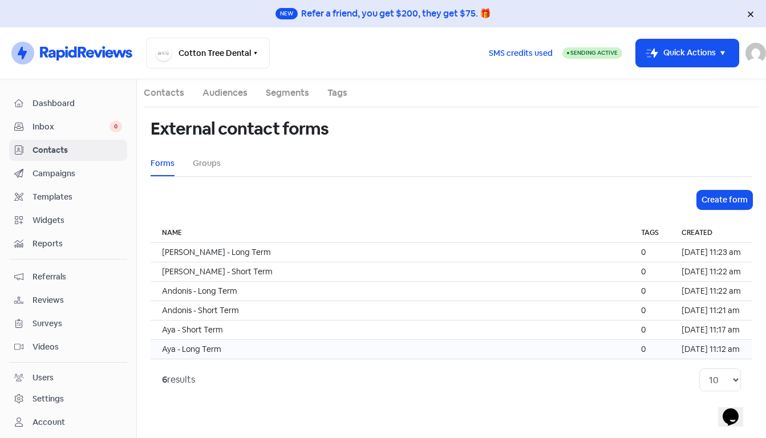
click at [244, 349] on td "Aya - Long Term" at bounding box center [390, 349] width 479 height 19
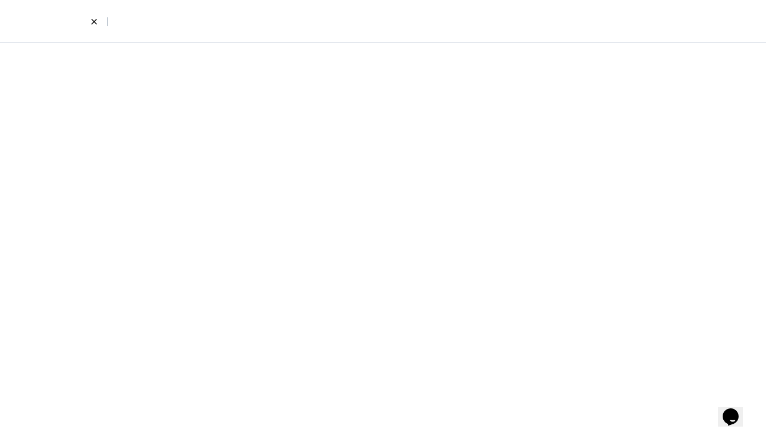
select select "first_last"
select select "email_phone"
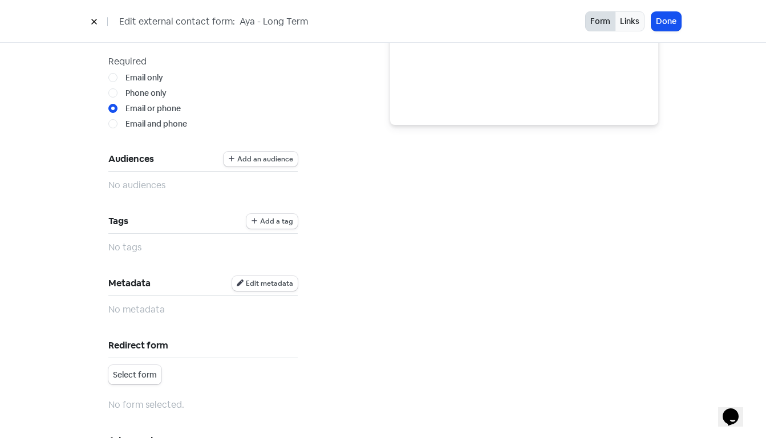
scroll to position [321, 0]
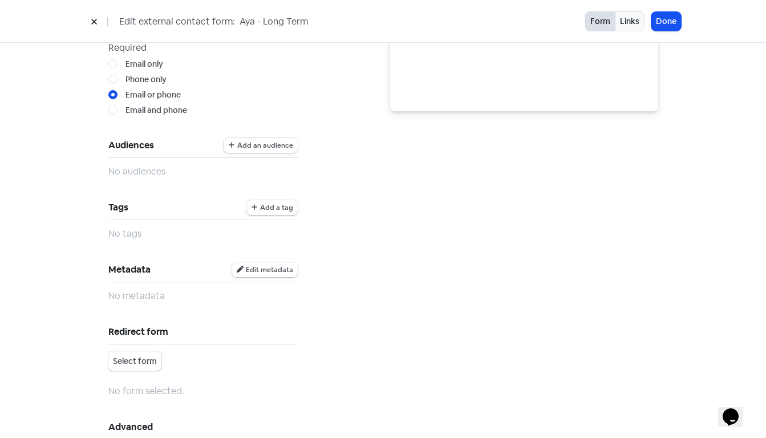
click at [281, 144] on span "Add an audience" at bounding box center [265, 145] width 56 height 7
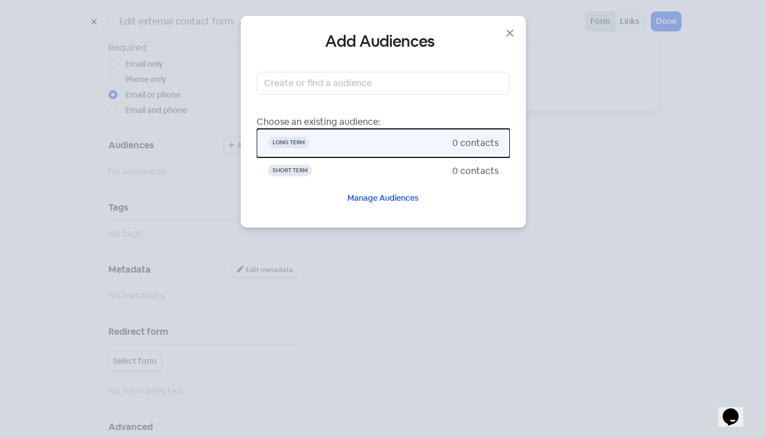
click at [344, 146] on span "Long Term" at bounding box center [360, 143] width 184 height 14
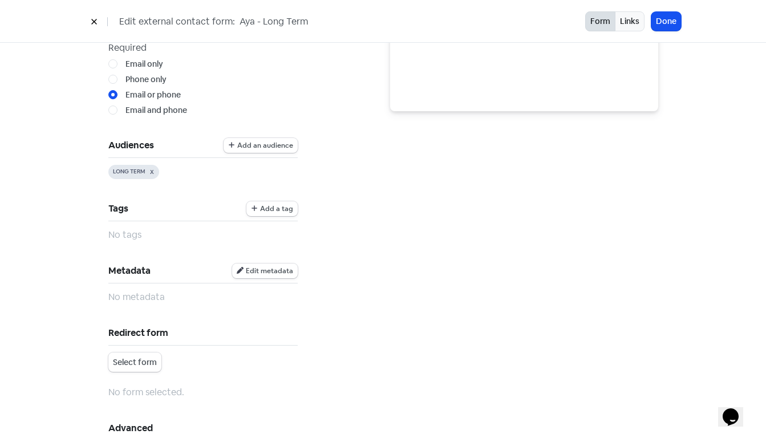
scroll to position [353, 0]
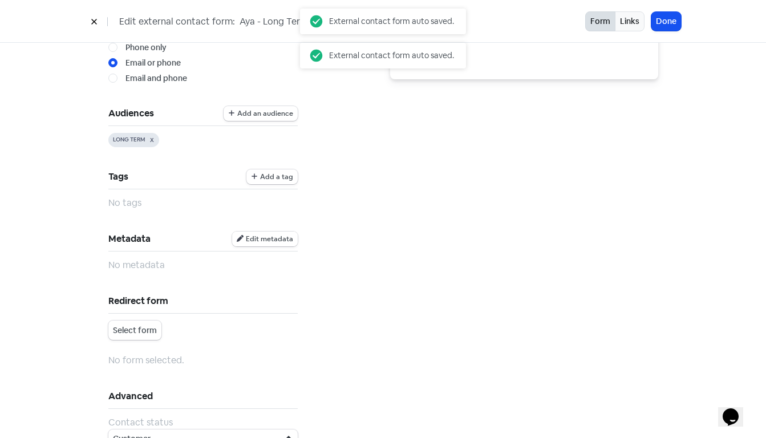
click at [278, 240] on span "Edit metadata" at bounding box center [269, 239] width 47 height 7
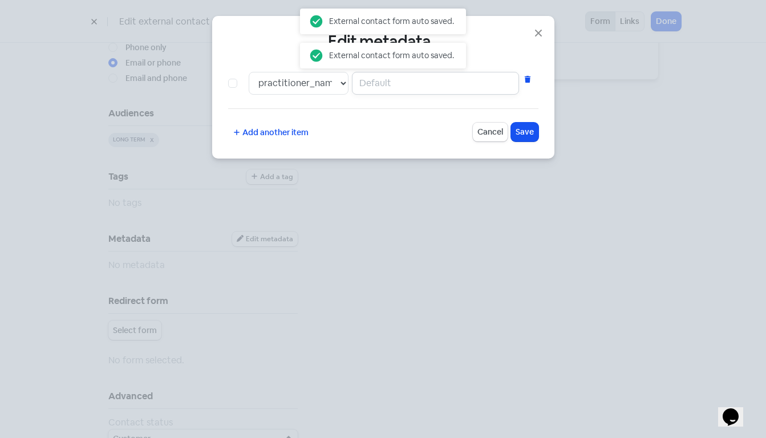
click at [380, 84] on input "text" at bounding box center [435, 83] width 167 height 23
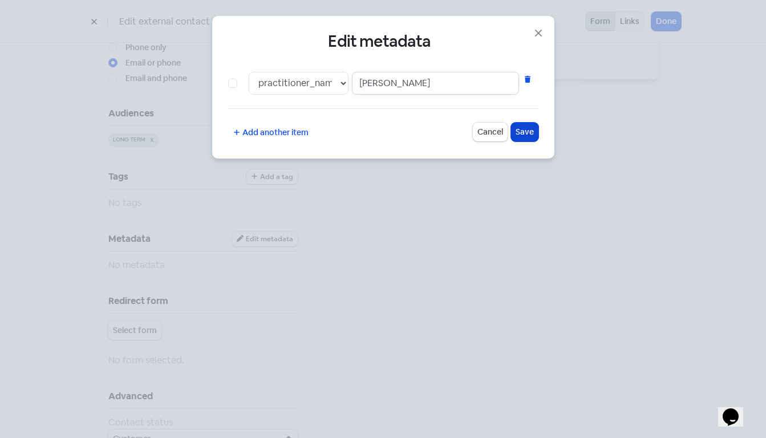
type input "Aya"
click at [532, 128] on span "Save" at bounding box center [525, 132] width 18 height 12
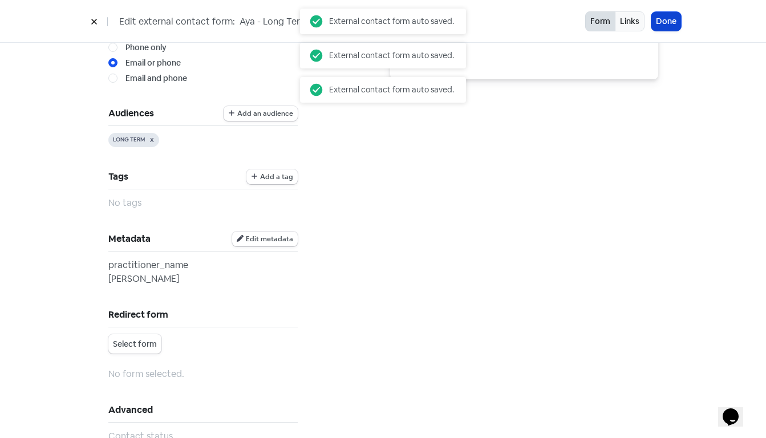
click at [663, 19] on button "Done" at bounding box center [667, 21] width 30 height 19
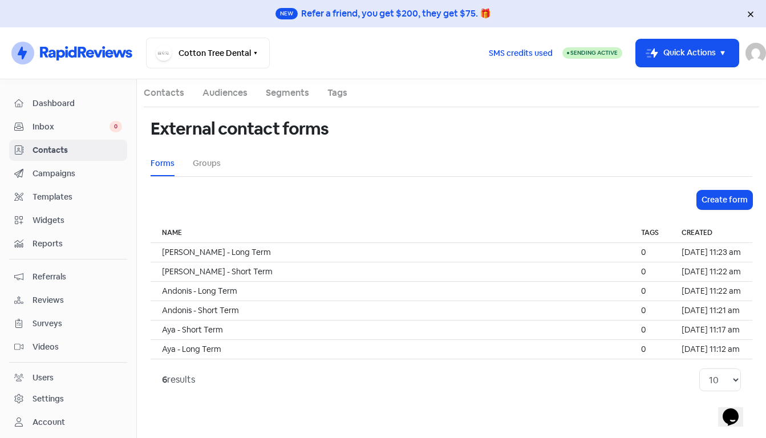
click at [64, 172] on span "Campaigns" at bounding box center [78, 174] width 90 height 12
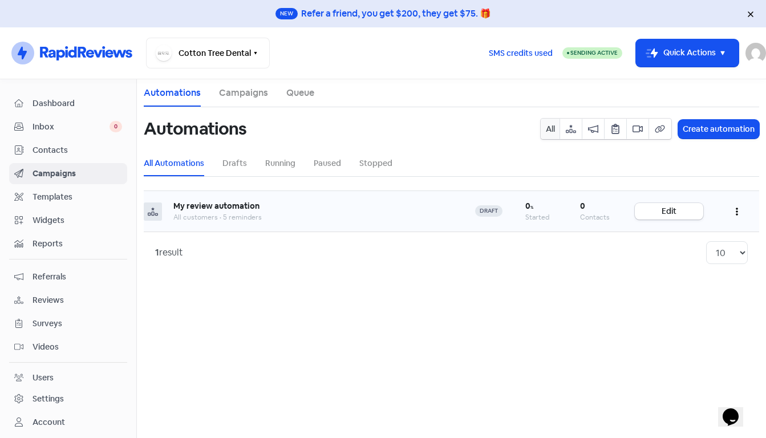
click at [737, 210] on icon "button" at bounding box center [737, 212] width 2 height 8
click at [565, 277] on main "Automations Campaigns Queue Automations All Create automation All Automations D…" at bounding box center [451, 258] width 629 height 359
click at [681, 209] on link "Edit" at bounding box center [669, 211] width 68 height 17
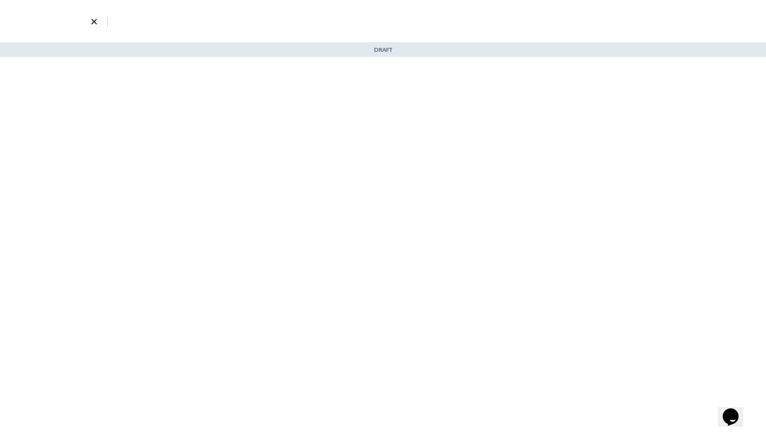
select select "3729"
select select "3"
select select "7"
select select "9"
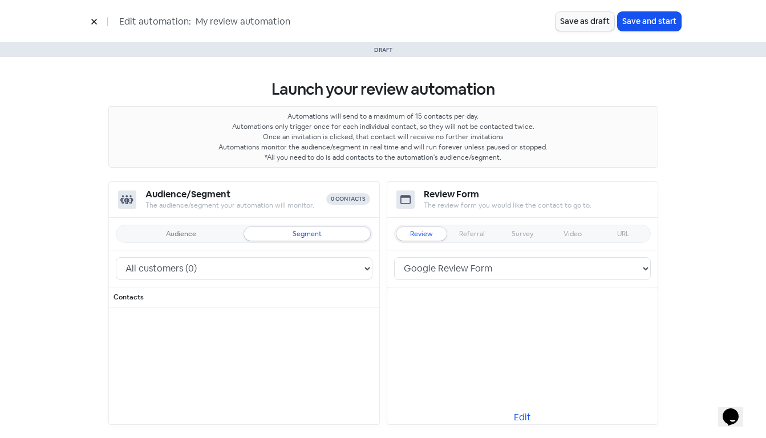
drag, startPoint x: 196, startPoint y: 21, endPoint x: 412, endPoint y: 13, distance: 216.4
click at [412, 13] on div "Edit automation: My review automation" at bounding box center [321, 21] width 470 height 20
drag, startPoint x: 324, startPoint y: 19, endPoint x: 187, endPoint y: 18, distance: 137.5
click at [187, 18] on div "Edit automation: My review automation" at bounding box center [321, 21] width 470 height 20
click at [242, 21] on input "Long Term Google" at bounding box center [280, 21] width 171 height 15
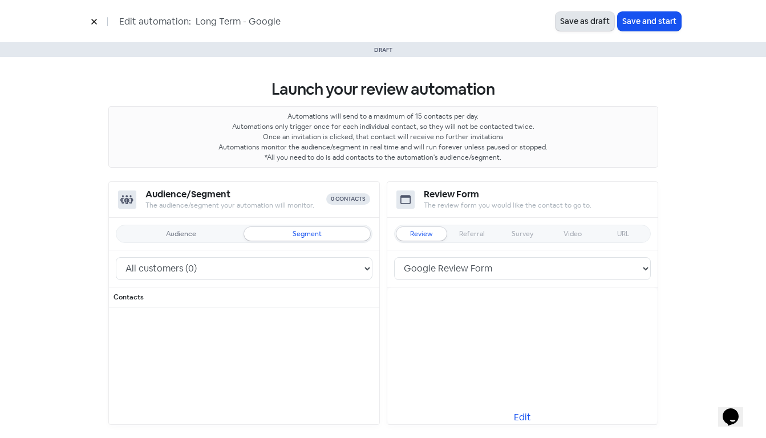
type input "Long Term - Google"
click at [571, 18] on button "Save as draft" at bounding box center [585, 21] width 59 height 19
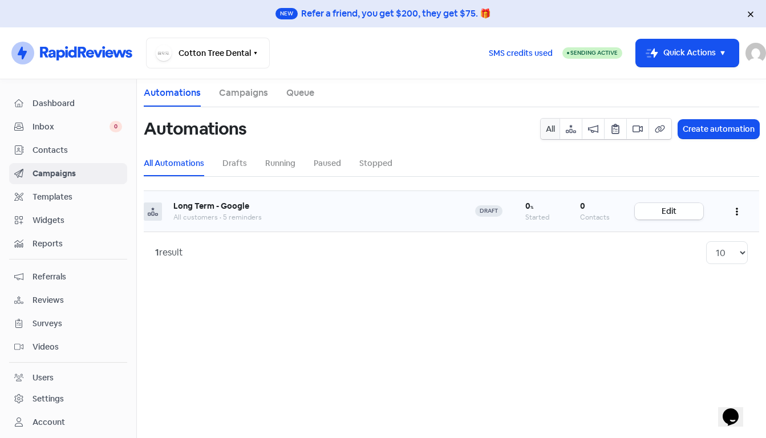
click at [678, 212] on link "Edit" at bounding box center [669, 211] width 68 height 17
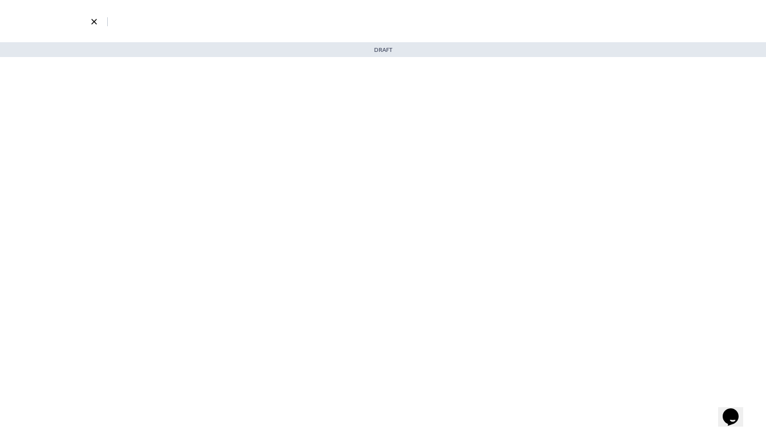
select select "3729"
select select "3"
select select "7"
select select "9"
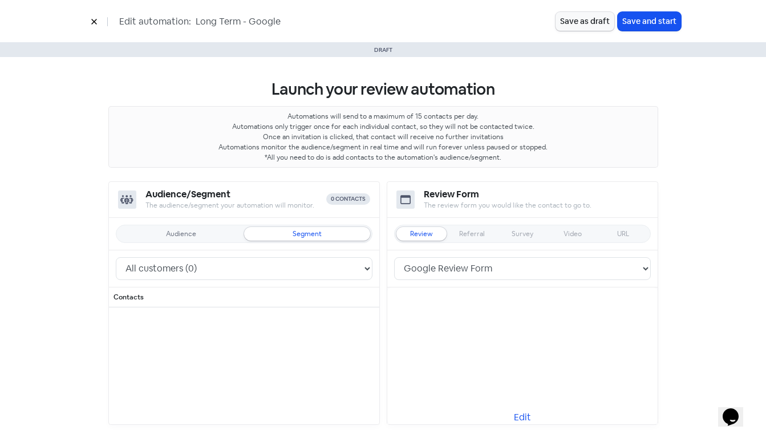
click at [220, 80] on h3 "Launch your review automation" at bounding box center [383, 89] width 550 height 19
drag, startPoint x: 214, startPoint y: 21, endPoint x: 185, endPoint y: 22, distance: 29.2
click at [185, 22] on div "Edit automation: Long Term - Google" at bounding box center [321, 21] width 470 height 20
type input "Short Term - Google"
click at [582, 23] on button "Save as draft" at bounding box center [585, 21] width 59 height 19
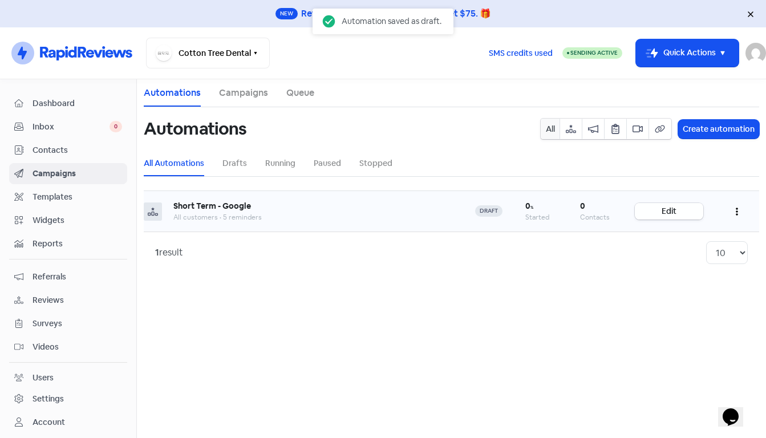
click at [657, 213] on link "Edit" at bounding box center [669, 211] width 68 height 17
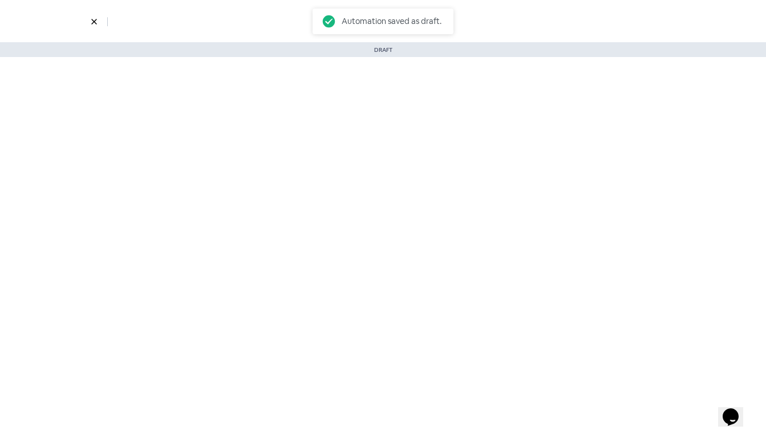
select select "3729"
select select "3"
select select "7"
select select "9"
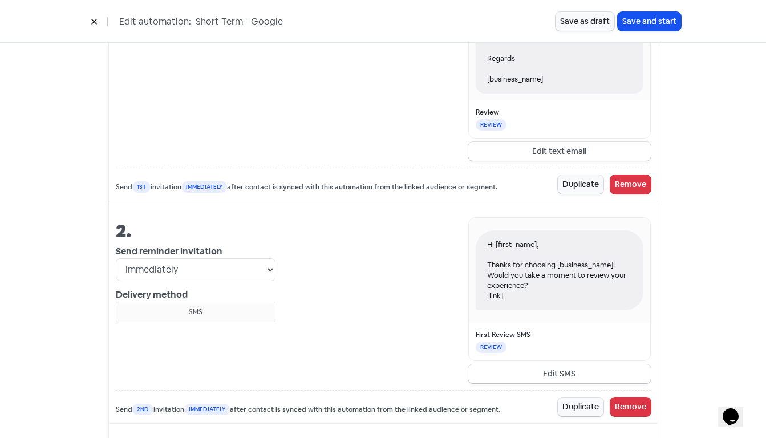
scroll to position [662, 0]
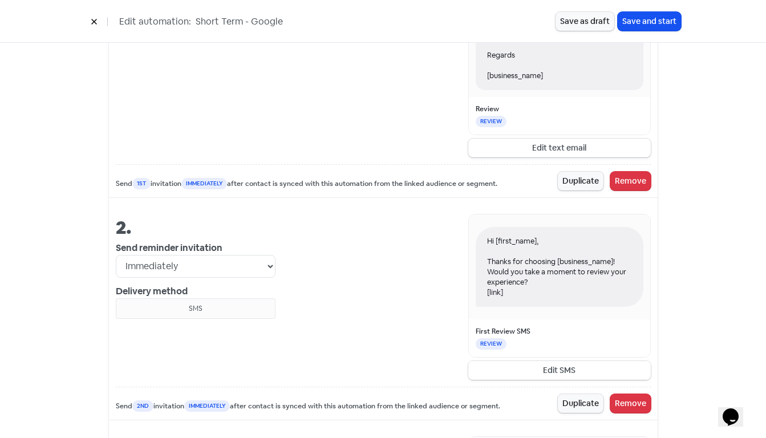
click at [559, 371] on button "Edit SMS" at bounding box center [559, 370] width 183 height 19
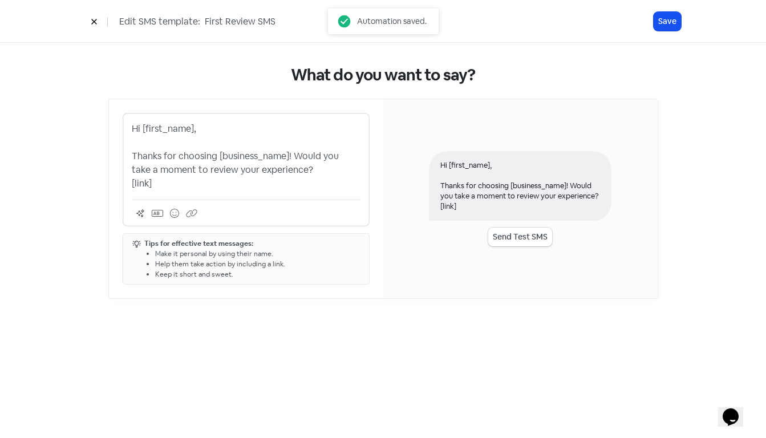
click at [238, 185] on p "Hi [first_name], Thanks for choosing [business_name]! Would you take a moment t…" at bounding box center [246, 156] width 229 height 68
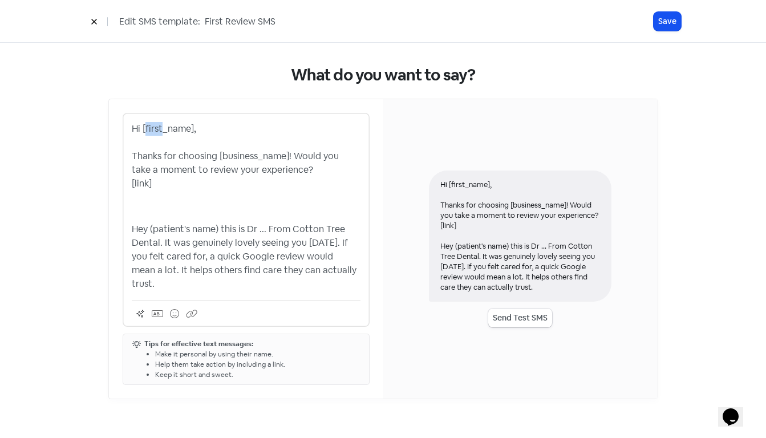
drag, startPoint x: 144, startPoint y: 129, endPoint x: 162, endPoint y: 129, distance: 18.3
click at [162, 129] on p "Hi [first_name], Thanks for choosing [business_name]! Would you take a moment t…" at bounding box center [246, 156] width 229 height 68
drag, startPoint x: 151, startPoint y: 228, endPoint x: 218, endPoint y: 230, distance: 67.4
click at [218, 230] on p "Hey (patient's name) this is Dr ... From Cotton Tree Dental. It was genuinely l…" at bounding box center [246, 257] width 229 height 68
click at [159, 310] on icon at bounding box center [157, 313] width 11 height 7
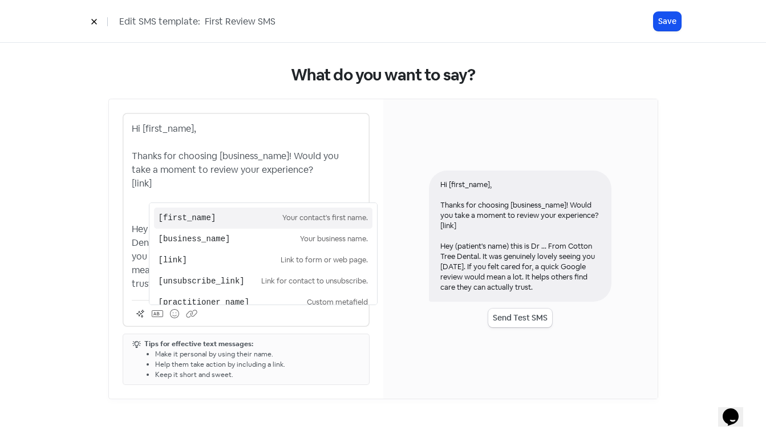
click at [200, 212] on pre "[first_name]" at bounding box center [221, 218] width 124 height 12
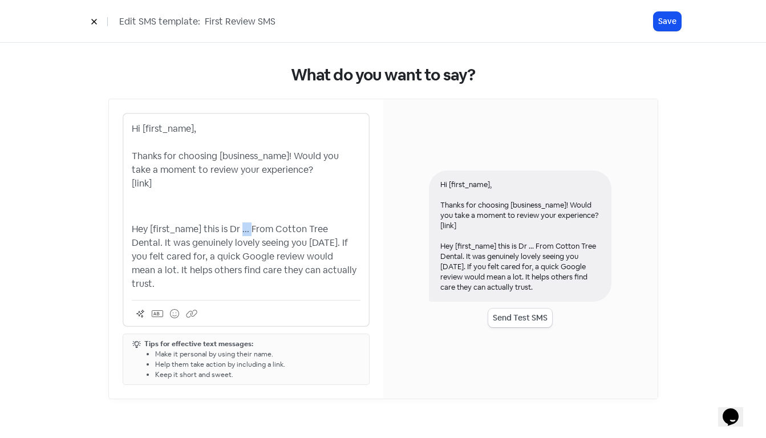
drag, startPoint x: 240, startPoint y: 229, endPoint x: 249, endPoint y: 230, distance: 8.6
click at [249, 230] on p "Hey [first_name] this is Dr ... From Cotton Tree Dental. It was genuinely lovel…" at bounding box center [246, 257] width 229 height 68
click at [161, 309] on icon at bounding box center [157, 313] width 11 height 9
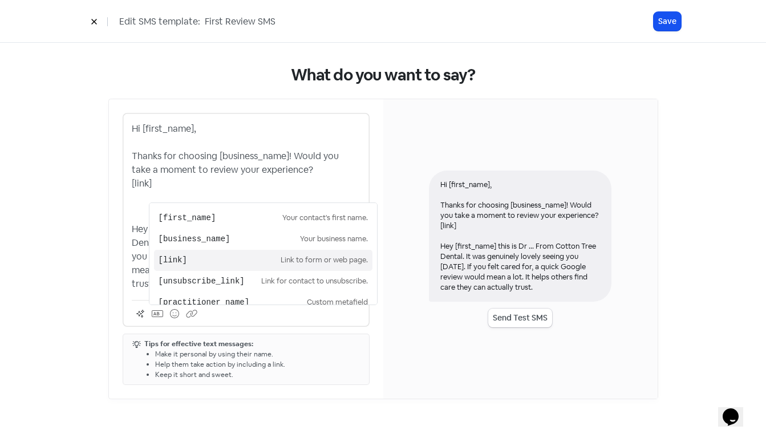
scroll to position [13, 0]
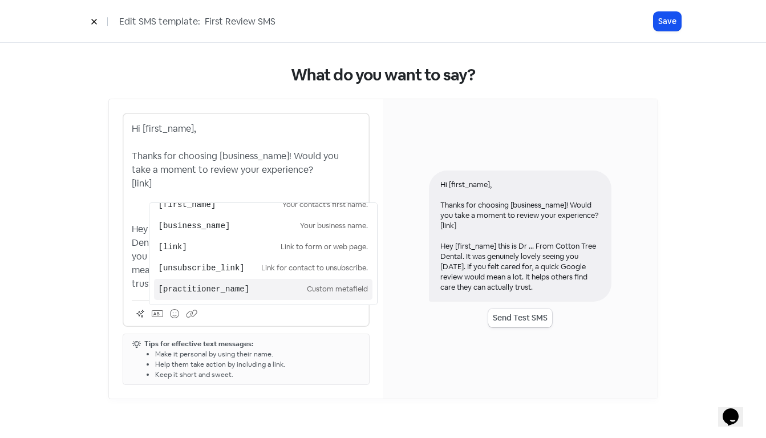
click at [203, 284] on pre "[practitioner_name]" at bounding box center [233, 290] width 148 height 12
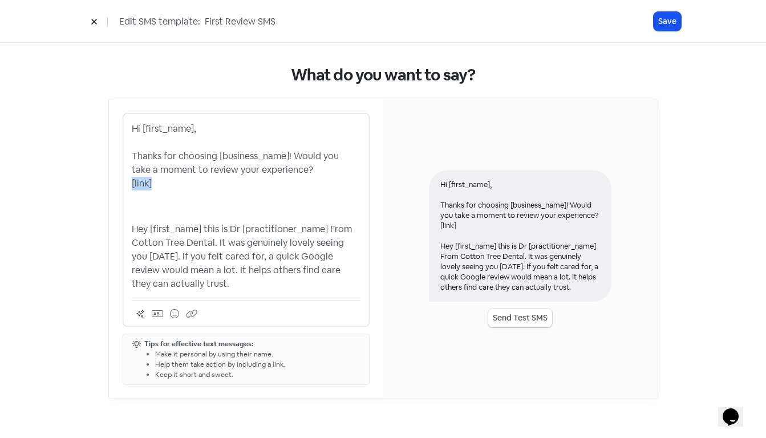
drag, startPoint x: 162, startPoint y: 183, endPoint x: 128, endPoint y: 182, distance: 33.7
click at [128, 182] on div "Hi [first_name], Thanks for choosing [business_name]! Would you take a moment t…" at bounding box center [246, 220] width 247 height 214
copy p "[link]"
click at [213, 284] on p "Hey [first_name] this is Dr [practitioner_name] From Cotton Tree Dental. It was…" at bounding box center [246, 257] width 229 height 68
click at [204, 229] on p "Hey [first_name] this is Dr [practitioner_name] From Cotton Tree Dental. It was…" at bounding box center [246, 257] width 229 height 68
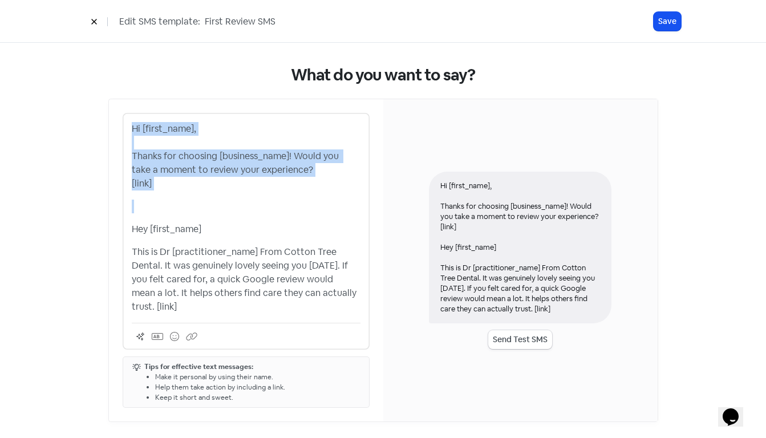
drag, startPoint x: 194, startPoint y: 212, endPoint x: 102, endPoint y: 118, distance: 131.9
click at [102, 118] on div "What do you want to say? Hi [first_name], Thanks for choosing [business_name]! …" at bounding box center [384, 244] width 596 height 402
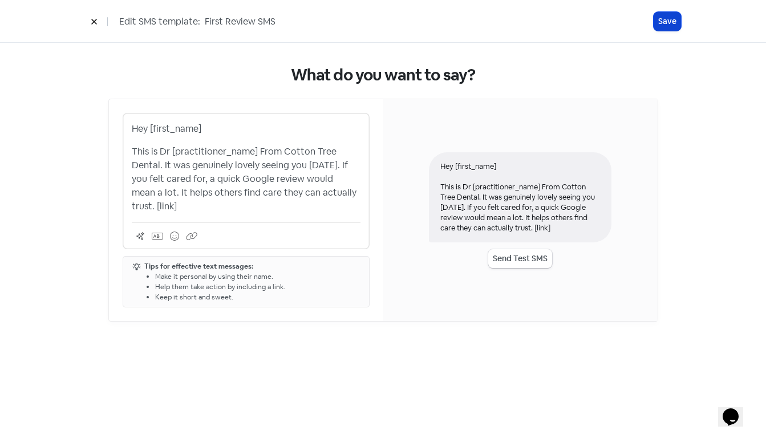
click at [671, 22] on button "Save" at bounding box center [667, 21] width 27 height 19
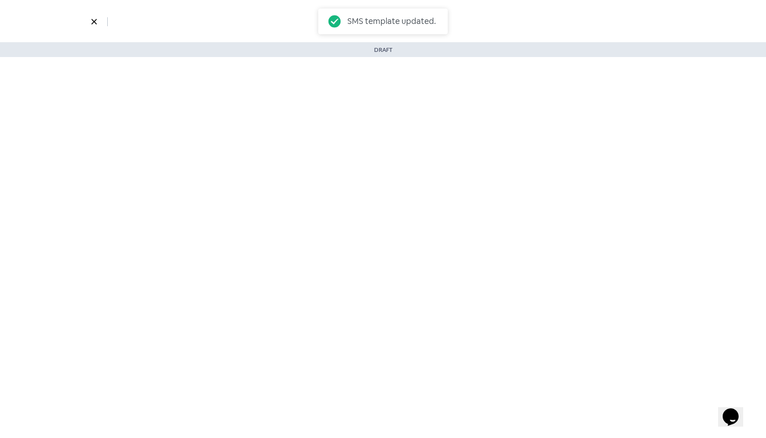
select select "3729"
select select "3"
select select "7"
select select "9"
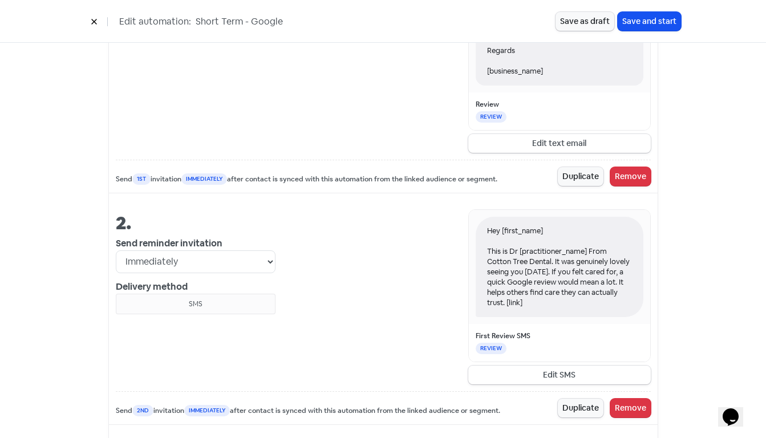
scroll to position [669, 0]
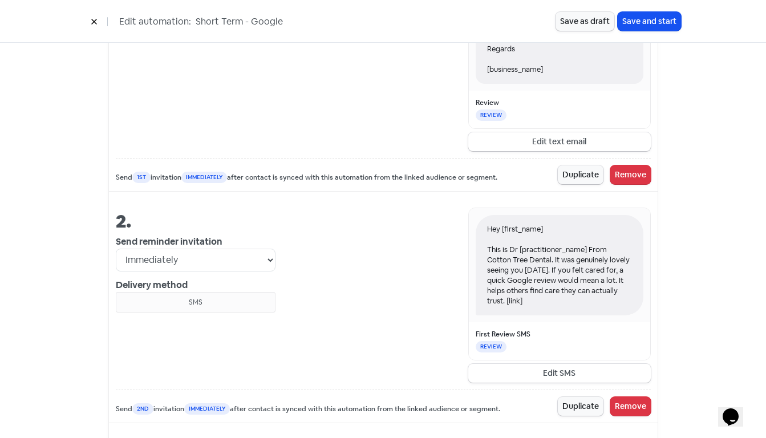
click at [544, 286] on div "Hey [first_name] This is Dr [practitioner_name] From Cotton Tree Dental. It was…" at bounding box center [560, 265] width 168 height 100
click at [546, 372] on button "Edit SMS" at bounding box center [559, 373] width 183 height 19
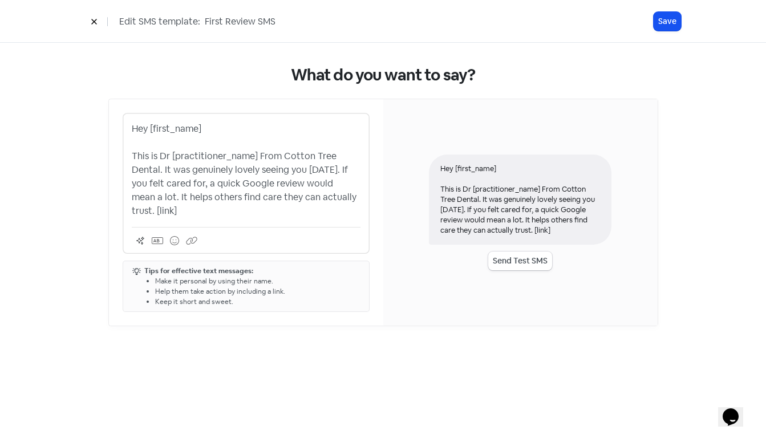
click at [333, 169] on p "Hey [first_name] This is Dr [practitioner_name] From Cotton Tree Dental. It was…" at bounding box center [246, 170] width 229 height 96
click at [216, 143] on p "Hey [first_name] This is Dr [practitioner_name] From Cotton Tree Dental. It was…" at bounding box center [246, 170] width 229 height 96
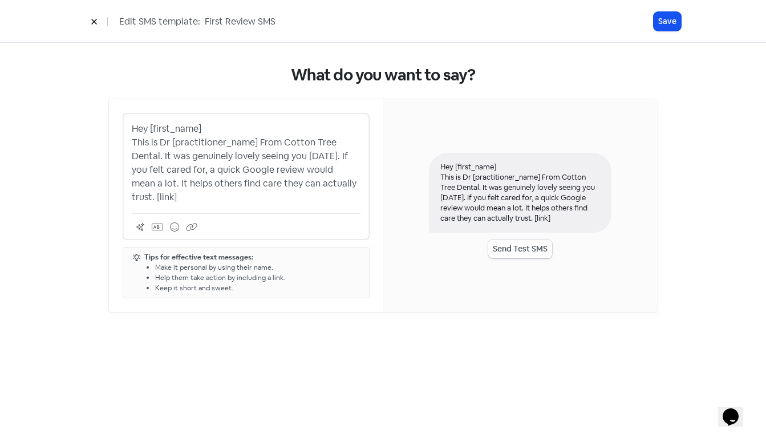
click at [546, 172] on div "Hey [first_name] This is Dr [practitioner_name] From Cotton Tree Dental. It was…" at bounding box center [520, 193] width 183 height 80
click at [262, 140] on p "Hey [first_name] This is Dr [practitioner_name] From Cotton Tree Dental. It was…" at bounding box center [246, 163] width 229 height 82
click at [668, 24] on button "Save" at bounding box center [667, 21] width 27 height 19
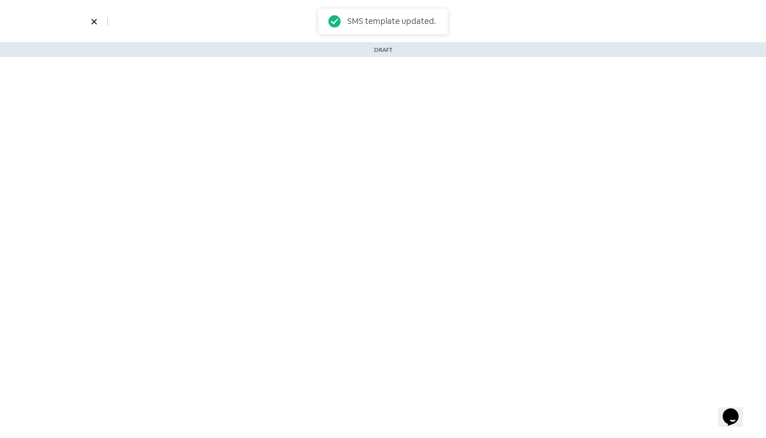
select select "3729"
select select "3"
select select "7"
select select "9"
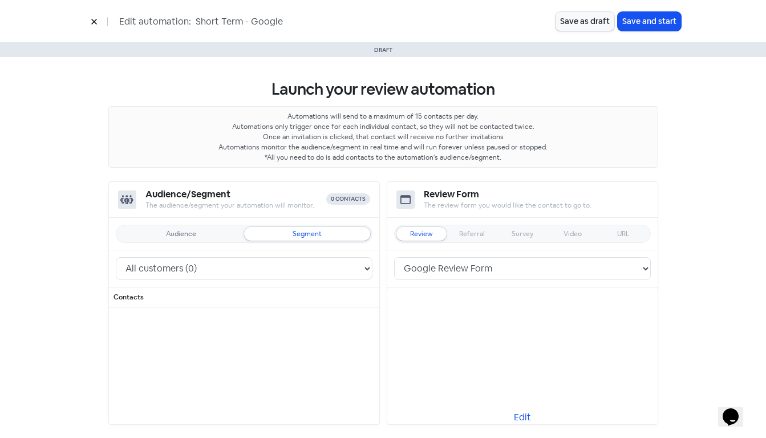
click at [587, 25] on button "Save as draft" at bounding box center [585, 21] width 59 height 19
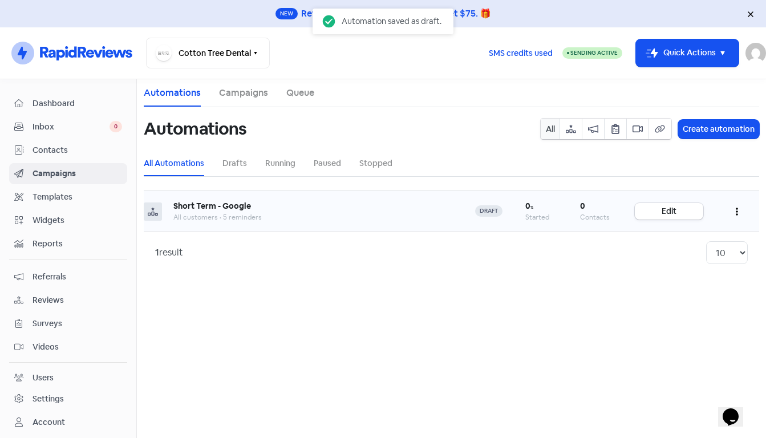
click at [736, 207] on icon "button" at bounding box center [737, 211] width 2 height 9
click at [676, 262] on button "Clone" at bounding box center [702, 263] width 90 height 23
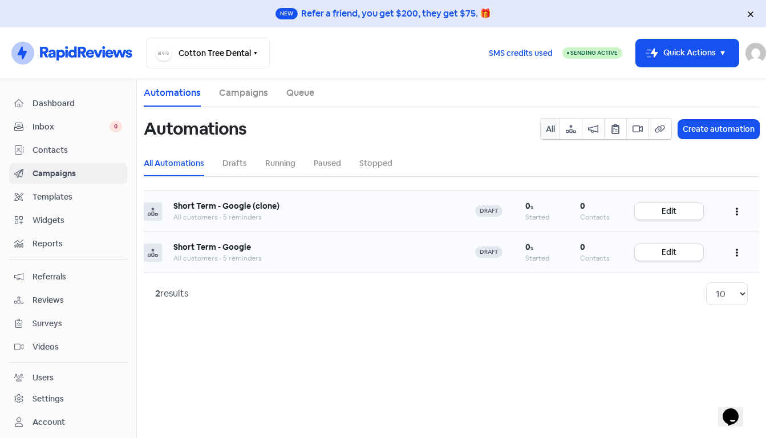
click at [658, 211] on link "Edit" at bounding box center [669, 211] width 68 height 17
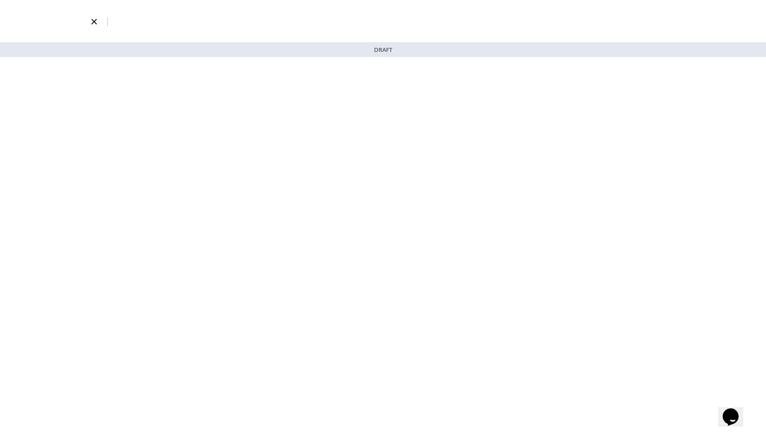
select select "3729"
select select "3"
select select "7"
select select "9"
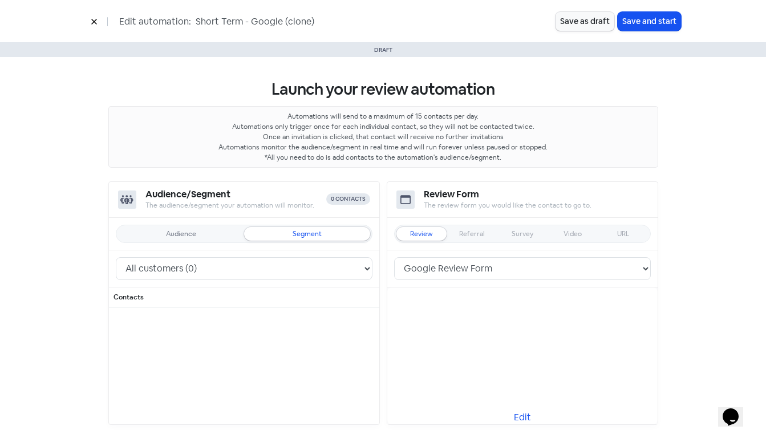
drag, startPoint x: 216, startPoint y: 21, endPoint x: 124, endPoint y: 30, distance: 92.3
click at [124, 30] on div "Edit automation: Short Term - Google (clone)" at bounding box center [321, 21] width 470 height 20
click at [216, 19] on input "Short Term - Google (clone)" at bounding box center [280, 21] width 171 height 15
drag, startPoint x: 217, startPoint y: 22, endPoint x: 194, endPoint y: 21, distance: 22.9
click at [195, 21] on input "Short Term - Google (clone)" at bounding box center [280, 21] width 171 height 15
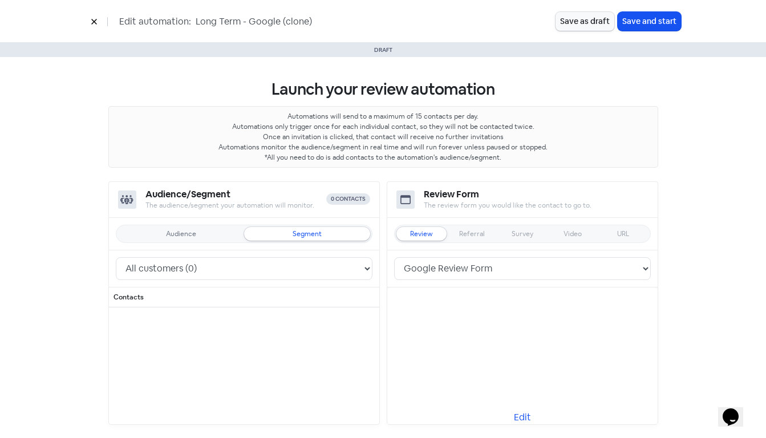
drag, startPoint x: 276, startPoint y: 22, endPoint x: 334, endPoint y: 18, distance: 57.8
click at [334, 18] on input "Long Term - Google (clone)" at bounding box center [280, 21] width 171 height 15
type input "Long Term - Google"
click at [588, 25] on button "Save as draft" at bounding box center [585, 21] width 59 height 19
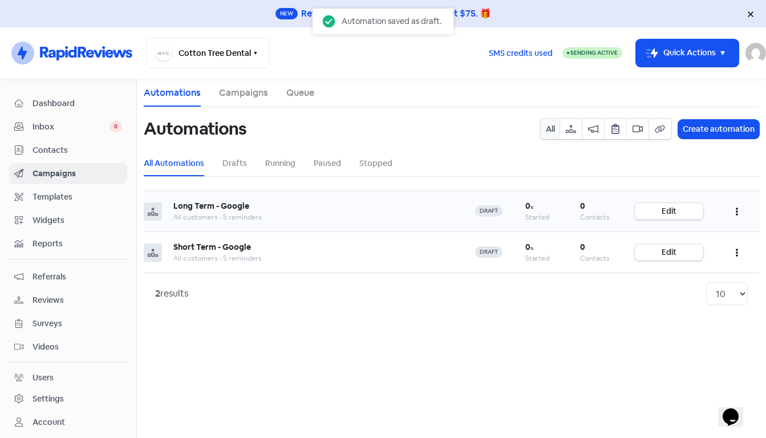
click at [676, 210] on link "Edit" at bounding box center [669, 211] width 68 height 17
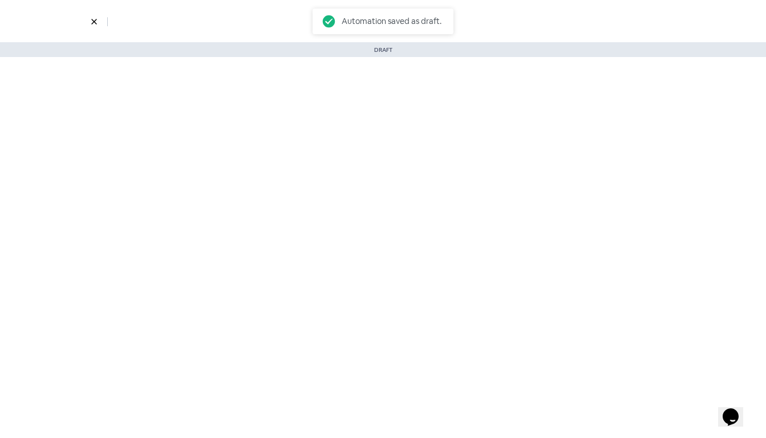
select select "3729"
select select "3"
select select "7"
select select "9"
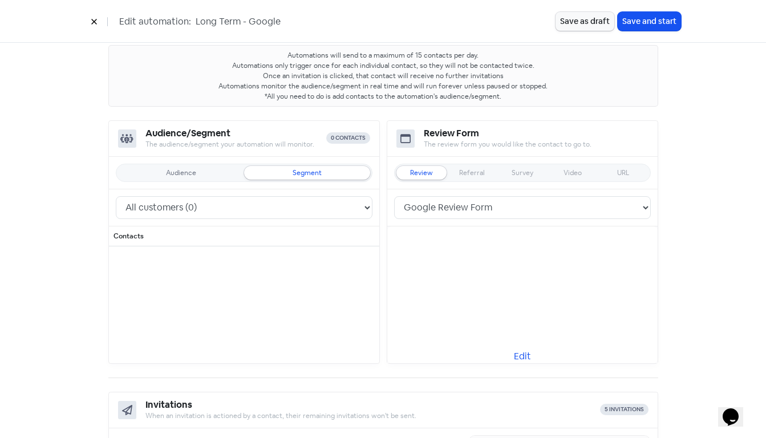
scroll to position [67, 0]
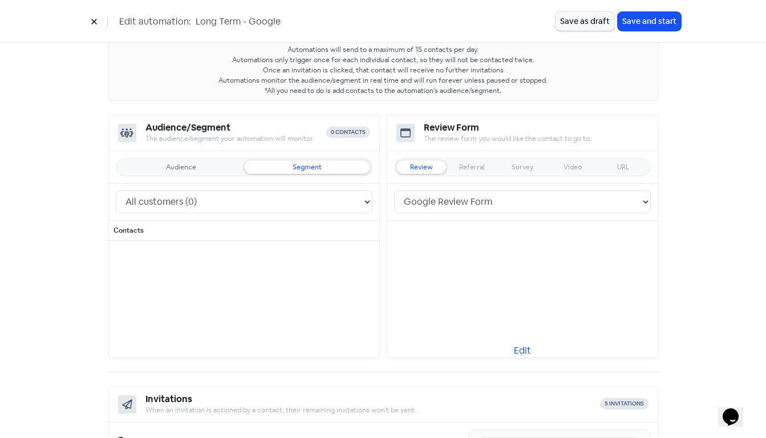
click at [200, 161] on div "Audience" at bounding box center [181, 167] width 126 height 14
select select "2326"
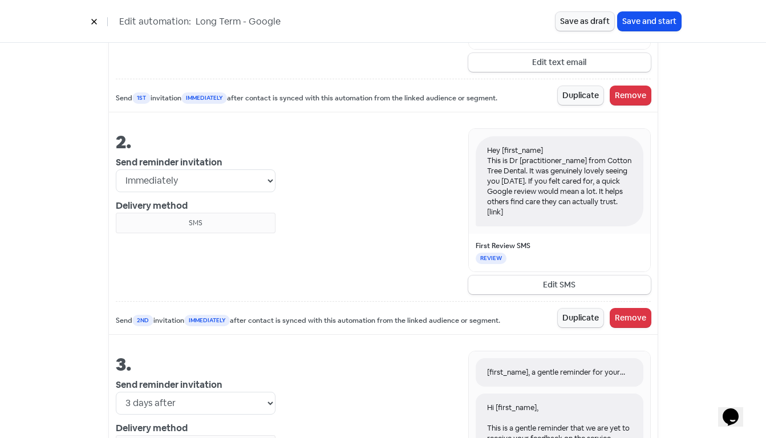
scroll to position [749, 0]
click at [666, 358] on div "Launch your review automation Automations will send to a maximum of 15 contacts…" at bounding box center [384, 355] width 596 height 2095
click at [556, 284] on button "Edit SMS" at bounding box center [559, 283] width 183 height 19
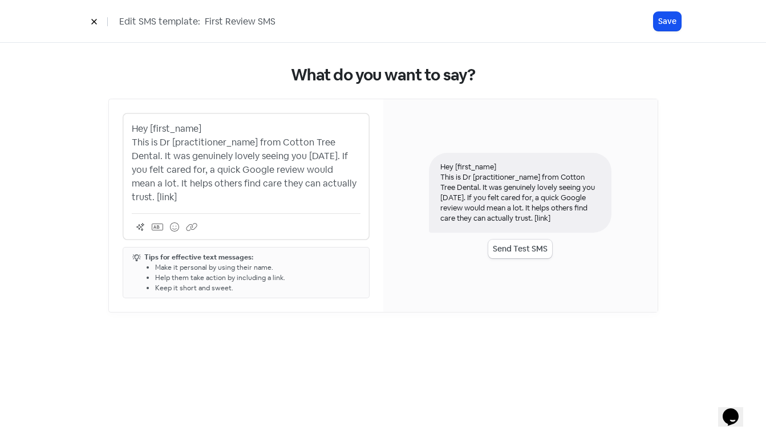
click at [194, 164] on p "Hey [first_name] This is Dr [practitioner_name] from Cotton Tree Dental. It was…" at bounding box center [246, 163] width 229 height 82
click at [354, 181] on p "Hey [first_name] This is Dr [practitioner_name] from Cotton Tree Dental. It was…" at bounding box center [246, 163] width 229 height 82
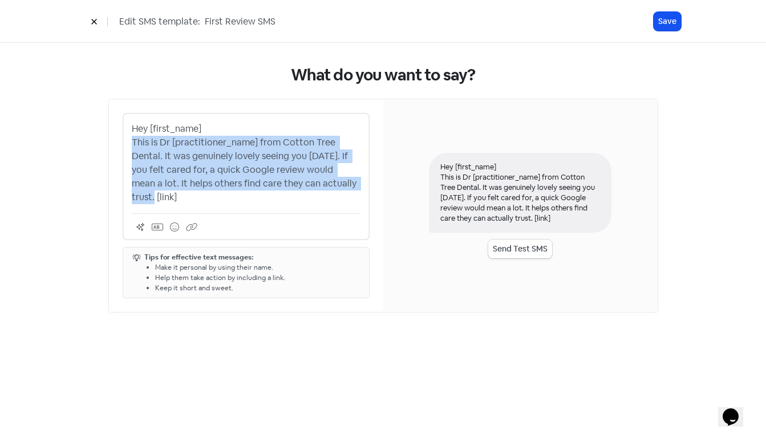
drag, startPoint x: 328, startPoint y: 183, endPoint x: 118, endPoint y: 138, distance: 214.9
click at [118, 138] on div "Hey [first_name] This is Dr [practitioner_name] from Cotton Tree Dental. It was…" at bounding box center [246, 205] width 274 height 213
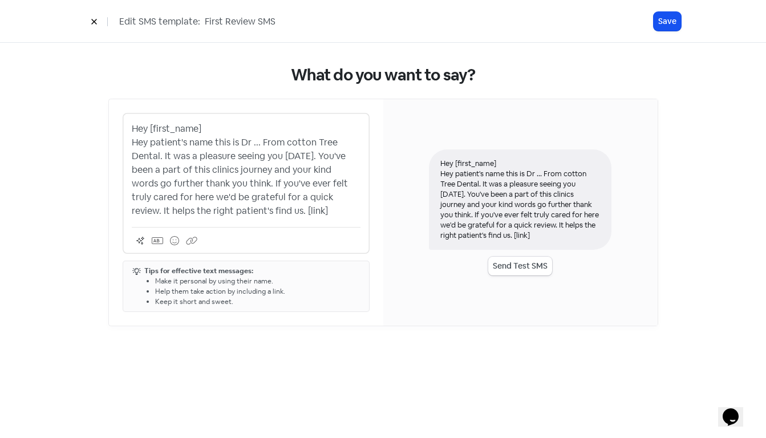
click at [216, 142] on p "Hey [first_name] Hey patient's name this is Dr ... From cotton Tree Dental. It …" at bounding box center [246, 170] width 229 height 96
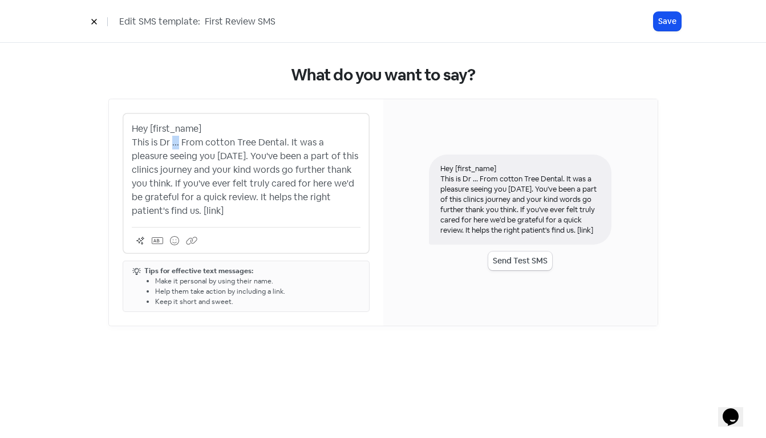
drag, startPoint x: 170, startPoint y: 143, endPoint x: 177, endPoint y: 143, distance: 7.4
click at [177, 143] on p "Hey [first_name] This is Dr ... From cotton Tree Dental. It was a pleasure seei…" at bounding box center [246, 170] width 229 height 96
click at [157, 240] on icon at bounding box center [157, 240] width 11 height 9
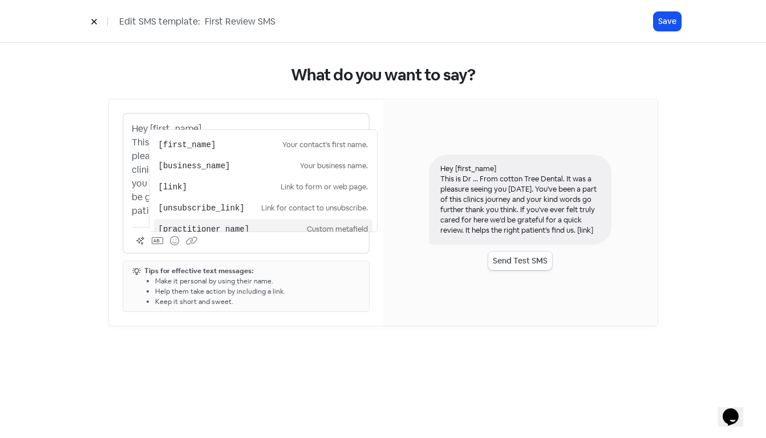
click at [188, 227] on pre "[practitioner_name]" at bounding box center [233, 230] width 148 height 12
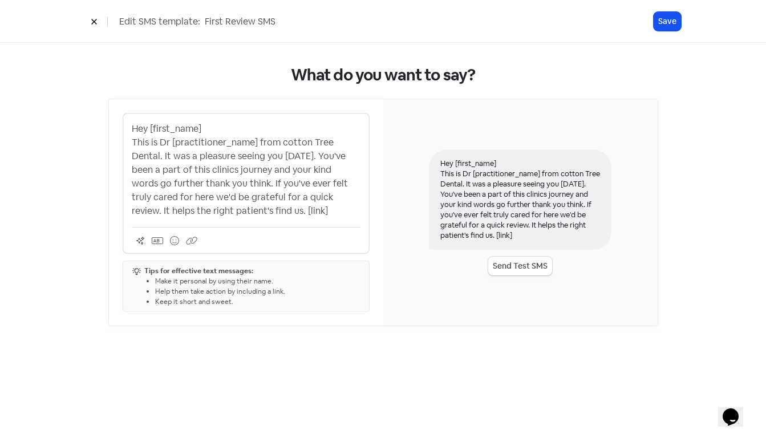
click at [287, 145] on p "Hey [first_name] This is Dr [practitioner_name] from cotton Tree Dental. It was…" at bounding box center [246, 170] width 229 height 96
click at [262, 211] on p "Hey [first_name] This is Dr [practitioner_name] from Cotton Tree Dental. It was…" at bounding box center [246, 170] width 229 height 96
click at [293, 209] on p "Hey [first_name] This is Dr [practitioner_name] from Cotton Tree Dental. It was…" at bounding box center [246, 170] width 229 height 96
click at [237, 173] on p "Hey [first_name] This is Dr [practitioner_name] from Cotton Tree Dental. It was…" at bounding box center [246, 170] width 229 height 96
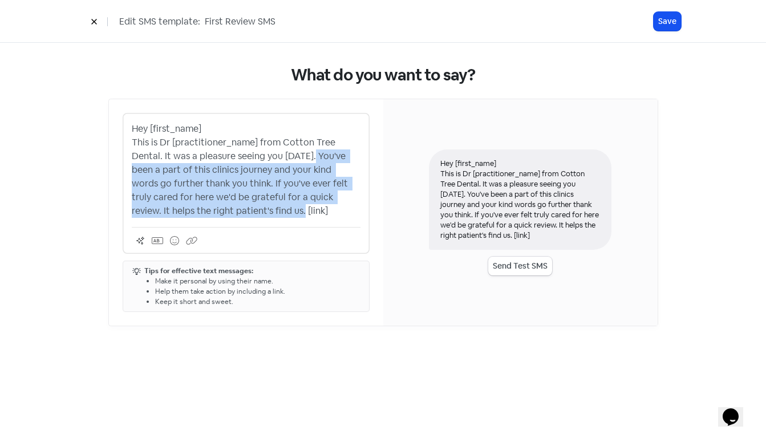
drag, startPoint x: 308, startPoint y: 157, endPoint x: 263, endPoint y: 213, distance: 71.4
click at [263, 213] on p "Hey [first_name] This is Dr [practitioner_name] from Cotton Tree Dental. It was…" at bounding box center [246, 170] width 229 height 96
click at [274, 179] on p "Hey [first_name] This is Dr [practitioner_name] from Cotton Tree Dental. It was…" at bounding box center [246, 170] width 229 height 96
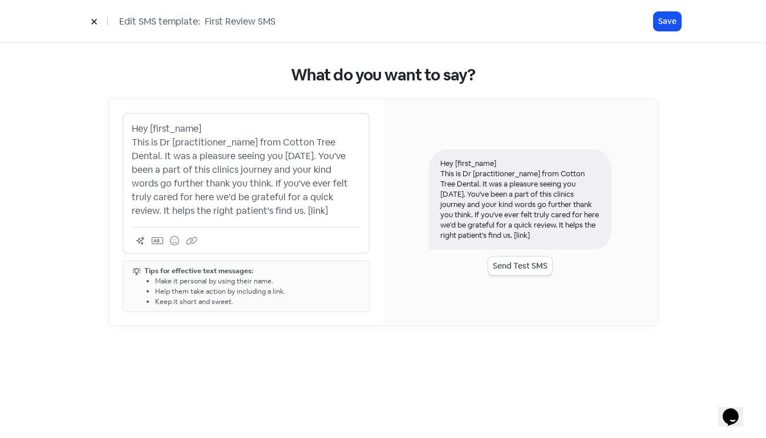
click at [473, 32] on div "Edit SMS template: First Review SMS Save" at bounding box center [383, 21] width 766 height 43
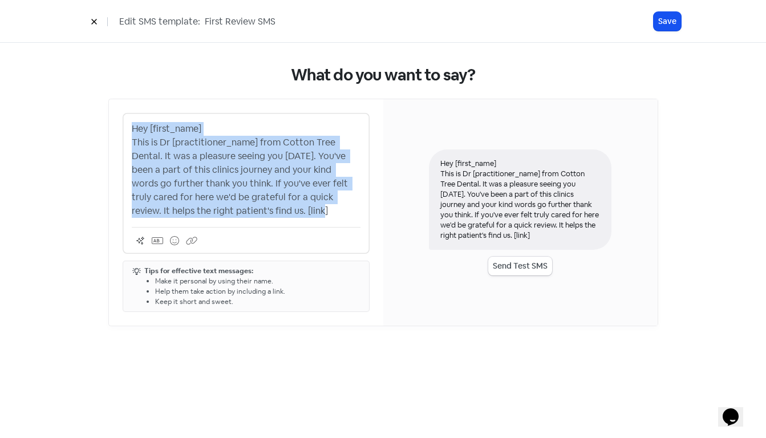
drag, startPoint x: 133, startPoint y: 128, endPoint x: 292, endPoint y: 216, distance: 181.6
click at [292, 216] on p "Hey [first_name] This is Dr [practitioner_name] from Cotton Tree Dental. It was…" at bounding box center [246, 170] width 229 height 96
copy p "Hey [first_name] This is Dr [practitioner_name] from Cotton Tree Dental. It was…"
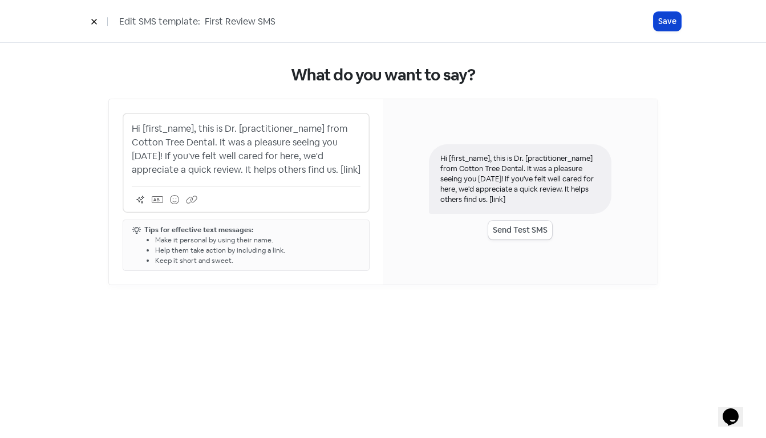
click at [669, 19] on button "Save" at bounding box center [667, 21] width 27 height 19
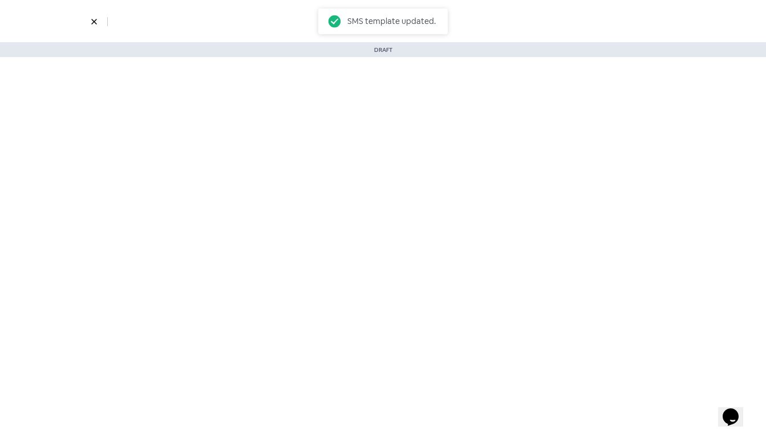
select select "3"
select select "7"
select select "9"
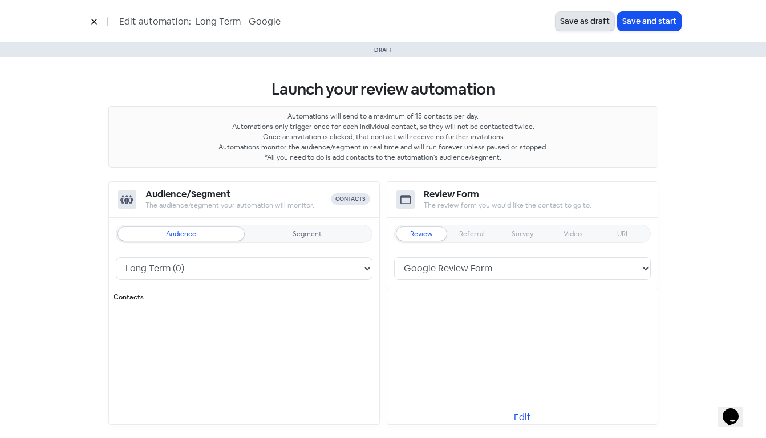
click at [589, 16] on button "Save as draft" at bounding box center [585, 21] width 59 height 19
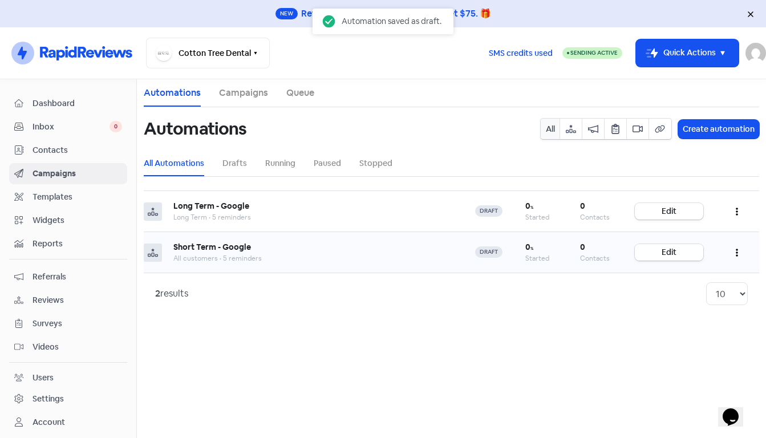
click at [661, 252] on link "Edit" at bounding box center [669, 252] width 68 height 17
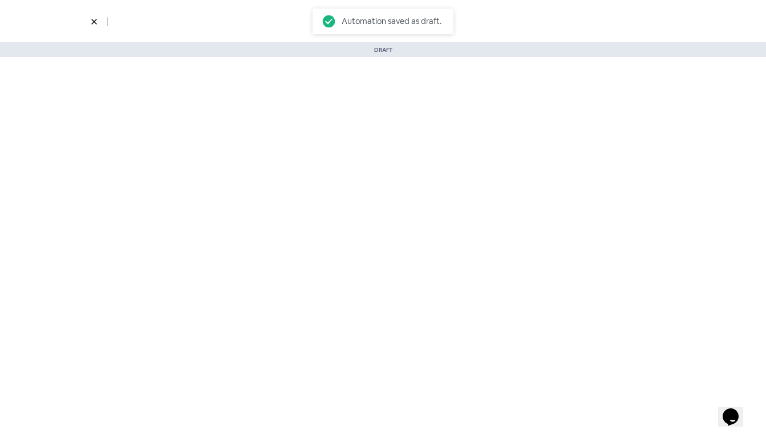
select select "3729"
select select "3"
select select "7"
select select "9"
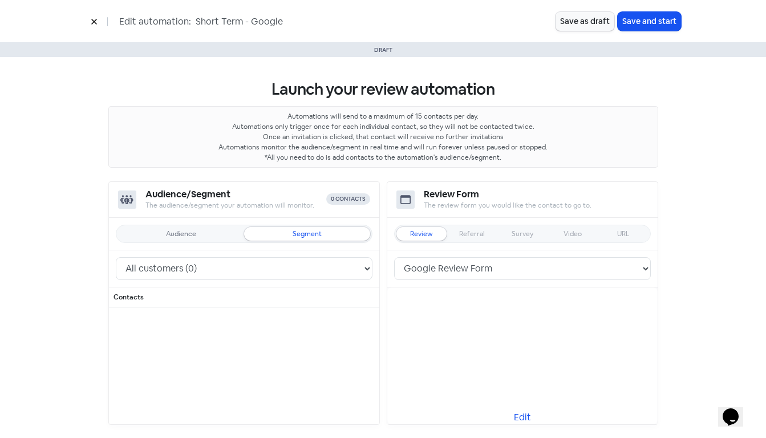
click at [177, 228] on div "Audience" at bounding box center [181, 234] width 126 height 14
click at [177, 267] on select "Long Term (0) Short Term (0)" at bounding box center [244, 268] width 257 height 23
select select "2325"
click at [116, 257] on select "Long Term (0) Short Term (0)" at bounding box center [244, 268] width 257 height 23
click at [576, 22] on button "Save as draft" at bounding box center [585, 21] width 59 height 19
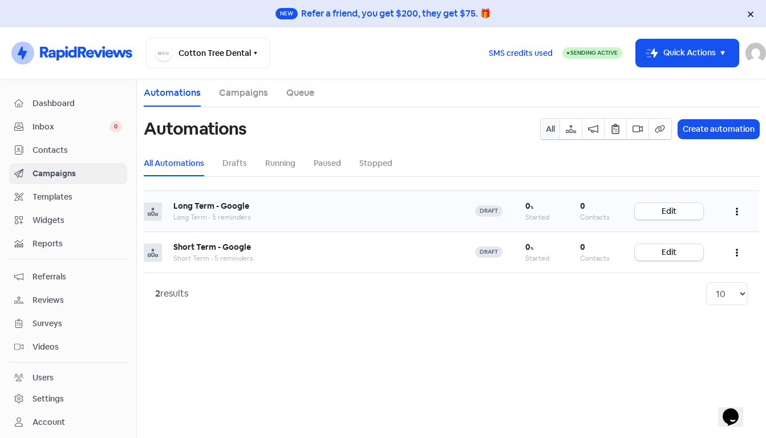
click at [669, 215] on link "Edit" at bounding box center [669, 211] width 68 height 17
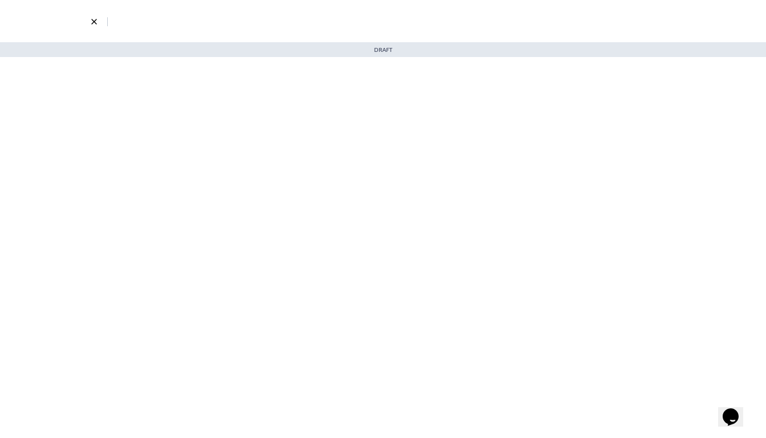
select select "3"
select select "7"
select select "9"
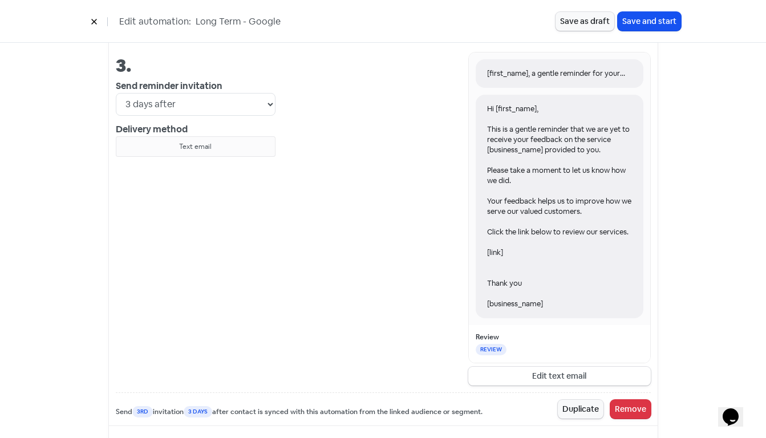
scroll to position [1048, 0]
click at [635, 407] on button "Remove" at bounding box center [631, 408] width 41 height 19
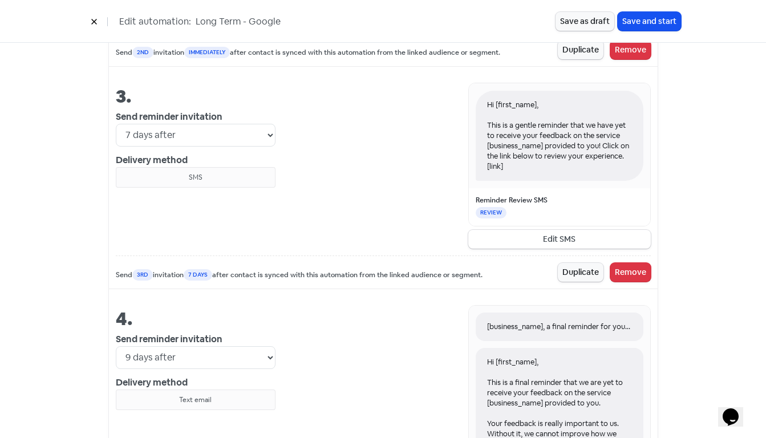
scroll to position [1020, 0]
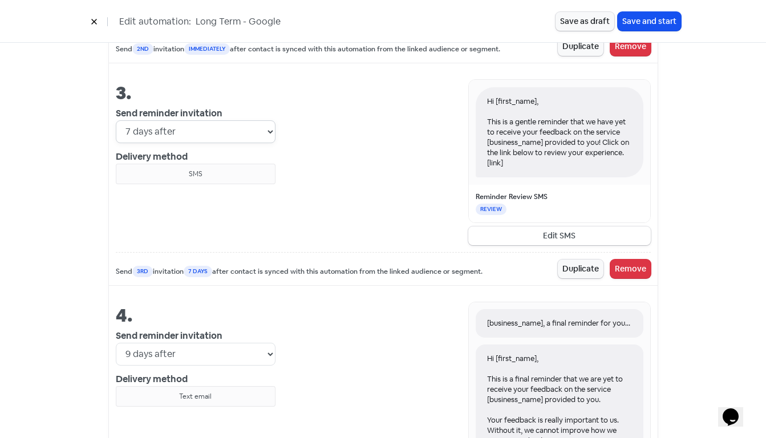
click at [272, 135] on select "Immediately 1 day after 2 days after 3 days after 4 days after 5 days after 6 d…" at bounding box center [196, 131] width 160 height 23
select select "5"
click at [116, 120] on select "Immediately 1 day after 2 days after 3 days after 4 days after 5 days after 6 d…" at bounding box center [196, 131] width 160 height 23
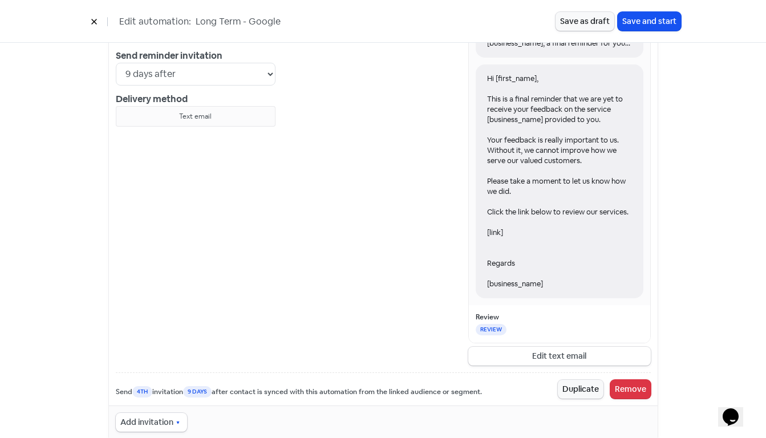
scroll to position [1323, 0]
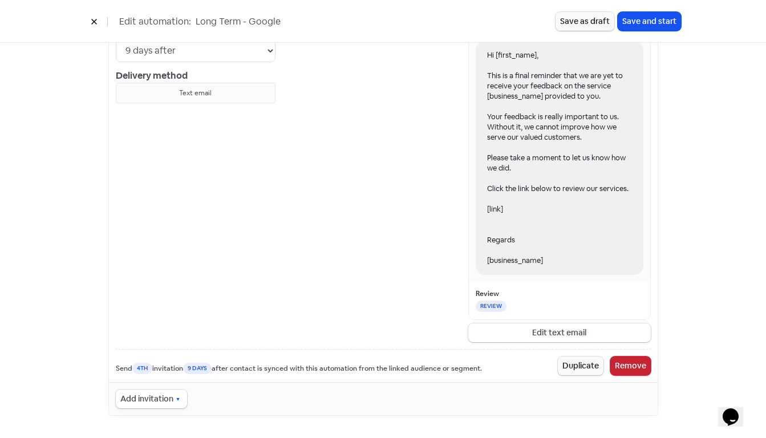
click at [639, 370] on button "Remove" at bounding box center [631, 366] width 41 height 19
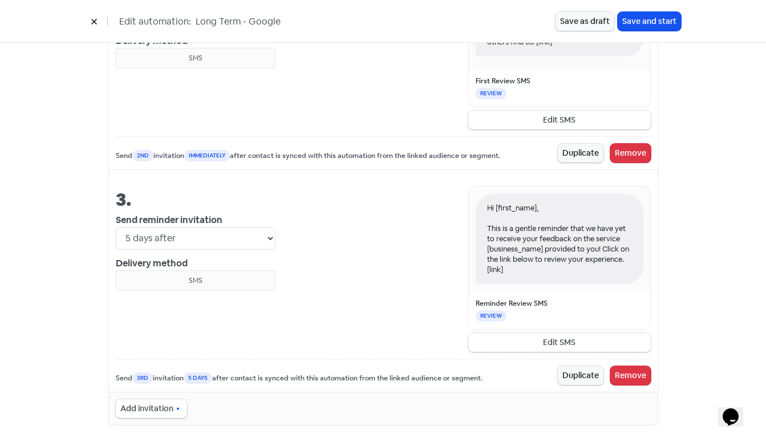
scroll to position [923, 0]
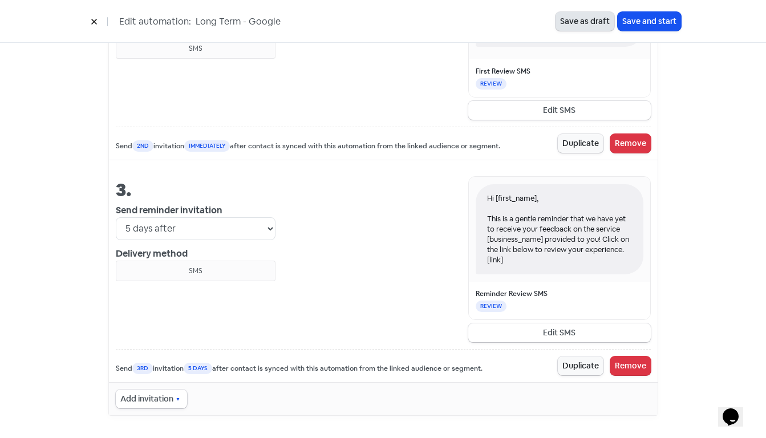
click at [579, 25] on button "Save as draft" at bounding box center [585, 21] width 59 height 19
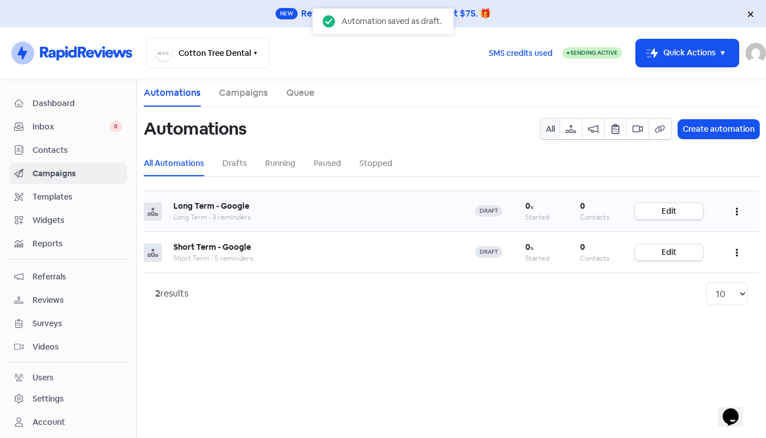
click at [675, 216] on link "Edit" at bounding box center [669, 211] width 68 height 17
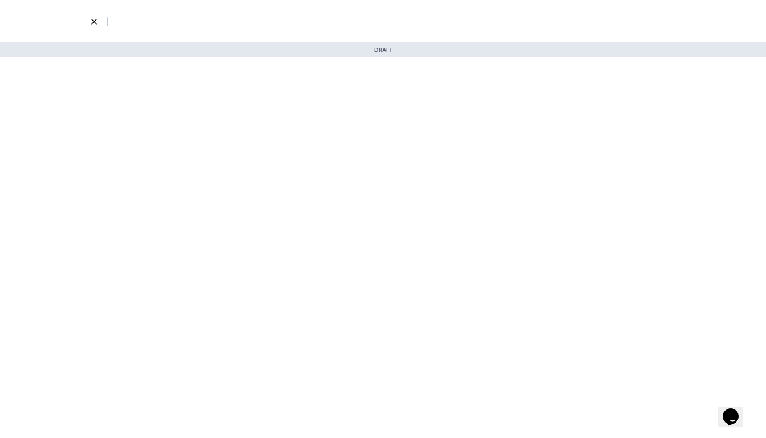
select select "5"
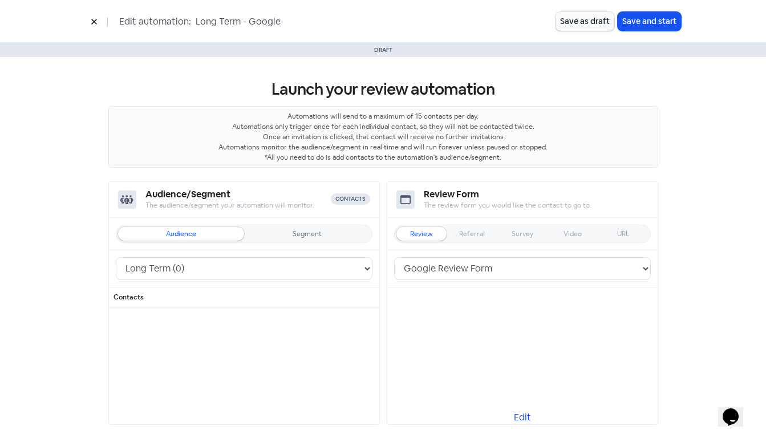
click at [212, 86] on h3 "Launch your review automation" at bounding box center [383, 89] width 550 height 19
click at [587, 25] on button "Save as draft" at bounding box center [585, 21] width 59 height 19
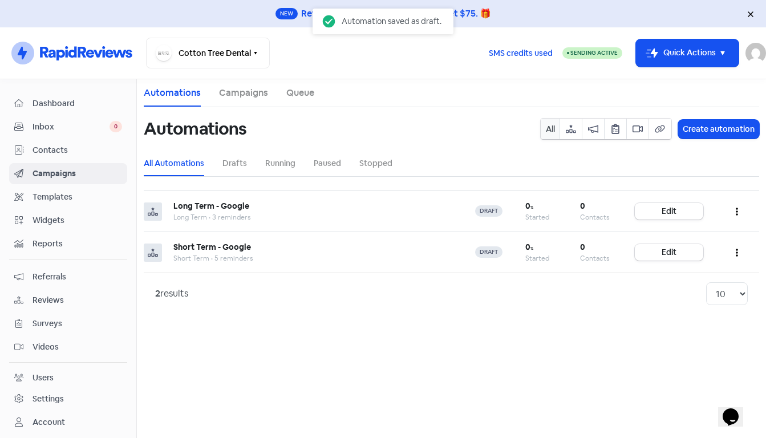
click at [51, 147] on span "Contacts" at bounding box center [78, 150] width 90 height 12
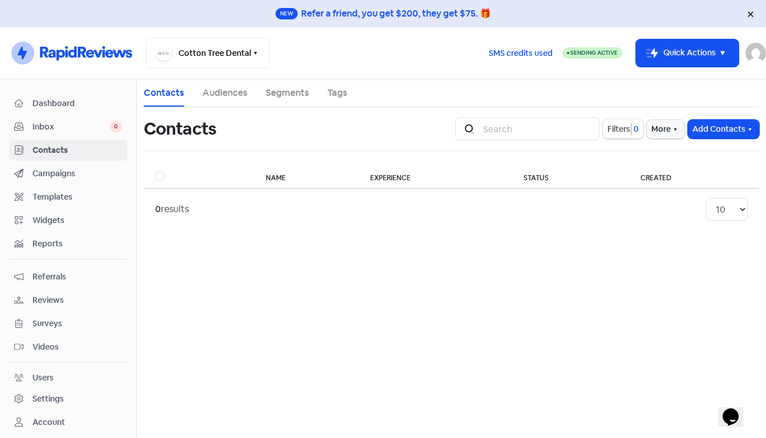
click at [236, 262] on main "Contacts Audiences Segments Tags Contacts Icon For Search Filters 0 More Add Co…" at bounding box center [451, 258] width 629 height 359
click at [58, 150] on span "Contacts" at bounding box center [78, 150] width 90 height 12
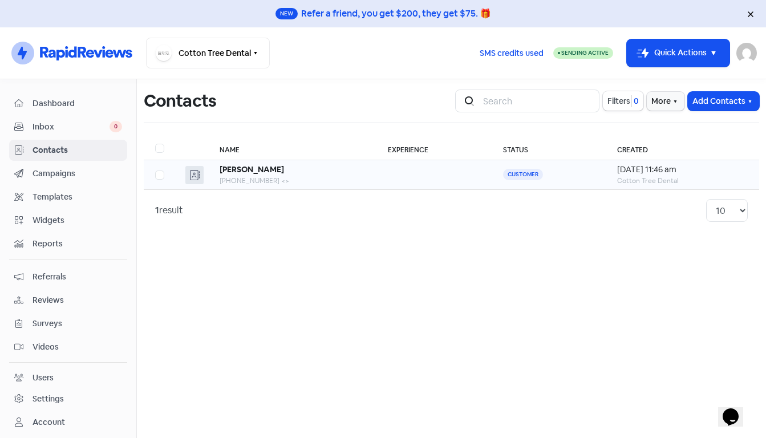
click at [377, 177] on td at bounding box center [434, 175] width 115 height 30
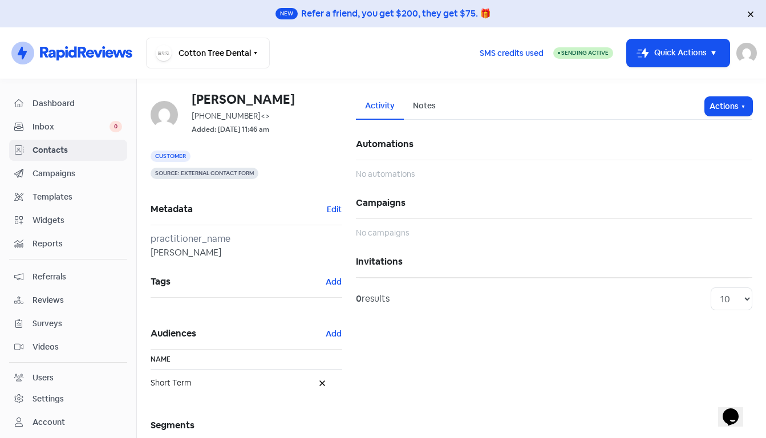
click at [58, 155] on span "Contacts" at bounding box center [78, 150] width 90 height 12
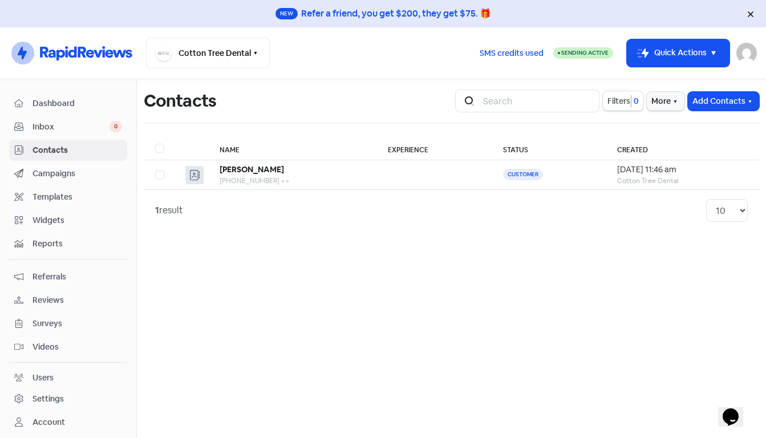
click at [53, 149] on span "Contacts" at bounding box center [78, 150] width 90 height 12
click at [51, 172] on span "Campaigns" at bounding box center [78, 174] width 90 height 12
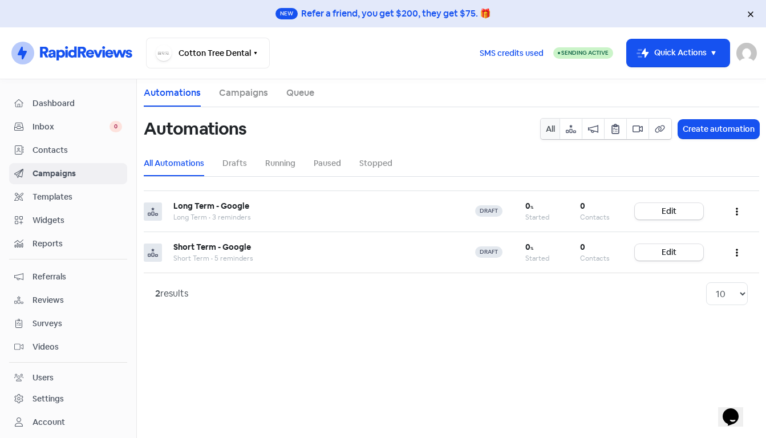
click at [58, 144] on span "Contacts" at bounding box center [78, 150] width 90 height 12
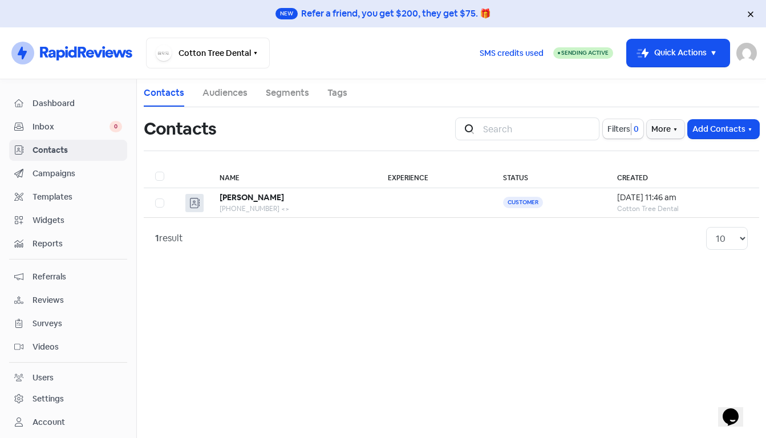
click at [204, 98] on link "Audiences" at bounding box center [225, 93] width 45 height 14
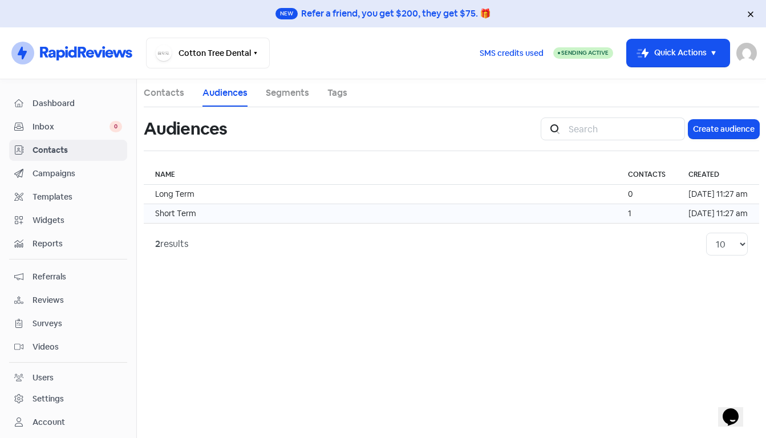
click at [223, 213] on td "Short Term" at bounding box center [380, 213] width 473 height 19
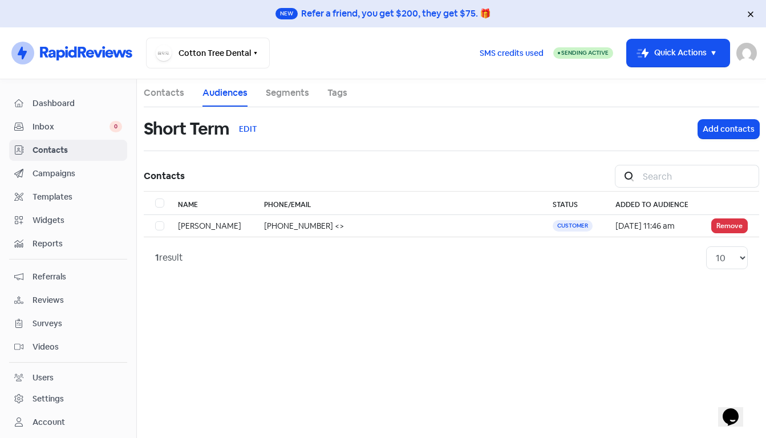
click at [67, 172] on span "Campaigns" at bounding box center [78, 174] width 90 height 12
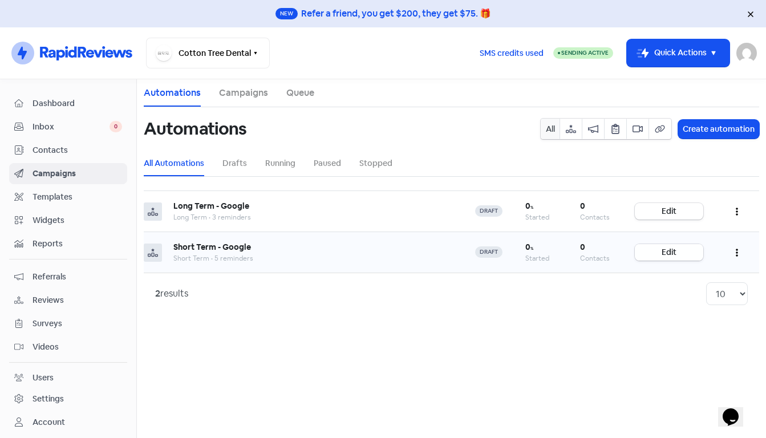
click at [673, 248] on link "Edit" at bounding box center [669, 252] width 68 height 17
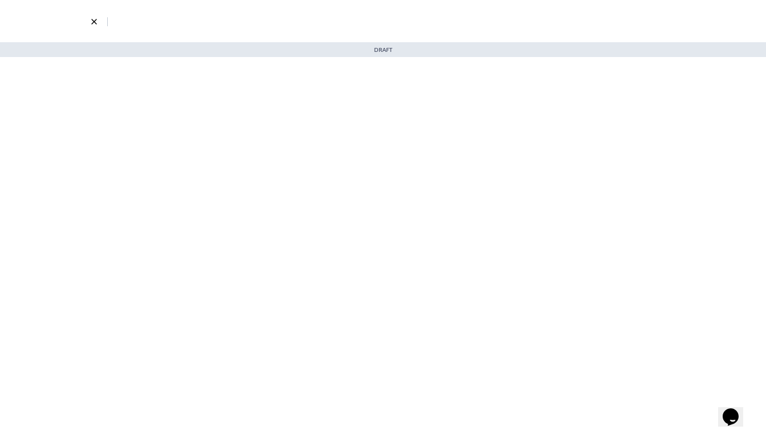
select select "2325"
select select "3"
select select "7"
select select "9"
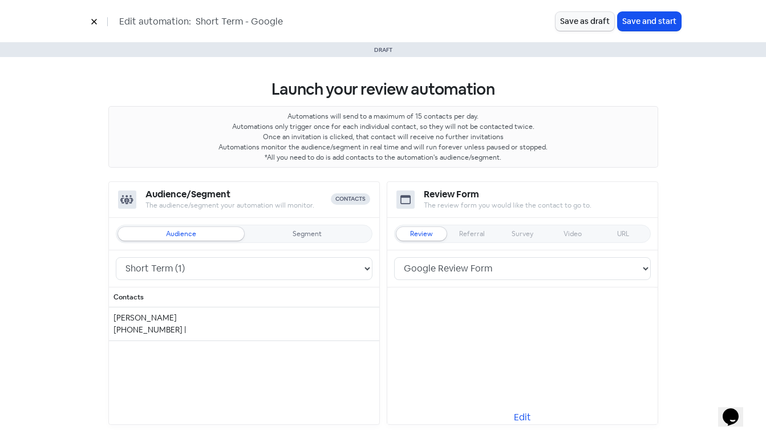
click at [586, 26] on button "Save as draft" at bounding box center [585, 21] width 59 height 19
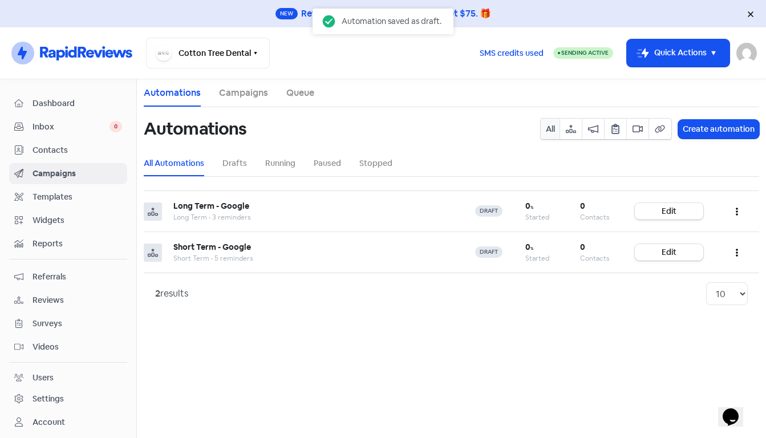
click at [65, 148] on span "Contacts" at bounding box center [78, 150] width 90 height 12
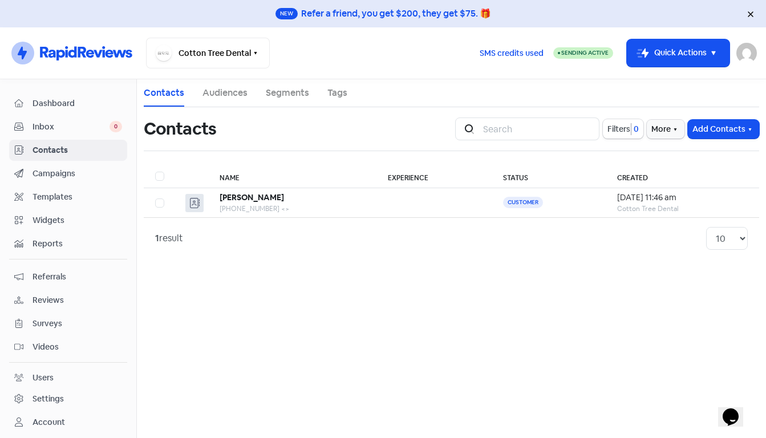
click at [231, 92] on link "Audiences" at bounding box center [225, 93] width 45 height 14
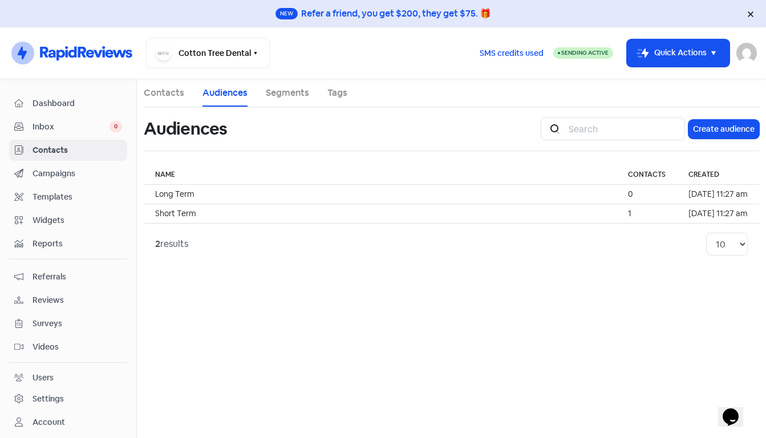
click at [301, 91] on link "Segments" at bounding box center [287, 93] width 43 height 14
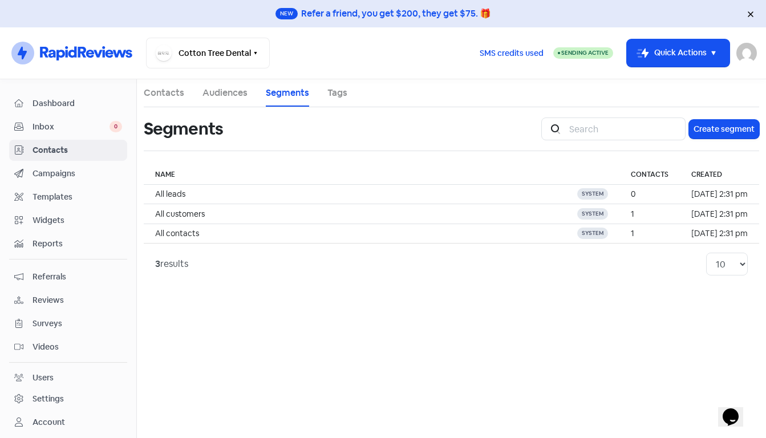
click at [56, 146] on span "Contacts" at bounding box center [78, 150] width 90 height 12
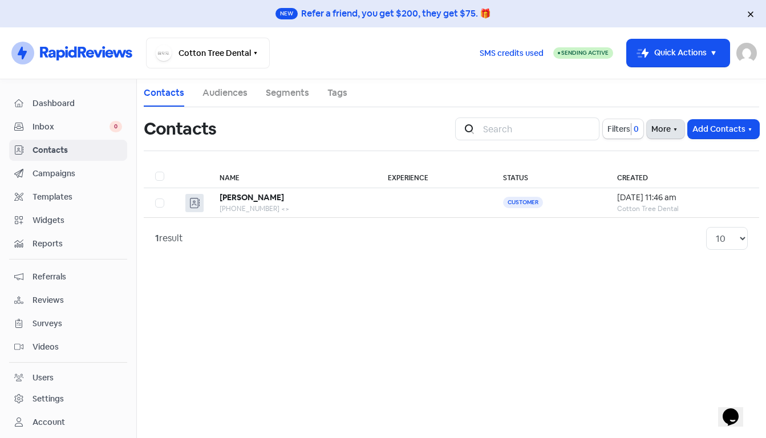
click at [661, 132] on button "More" at bounding box center [666, 129] width 38 height 19
click at [615, 157] on link "External Contact Forms" at bounding box center [630, 154] width 115 height 23
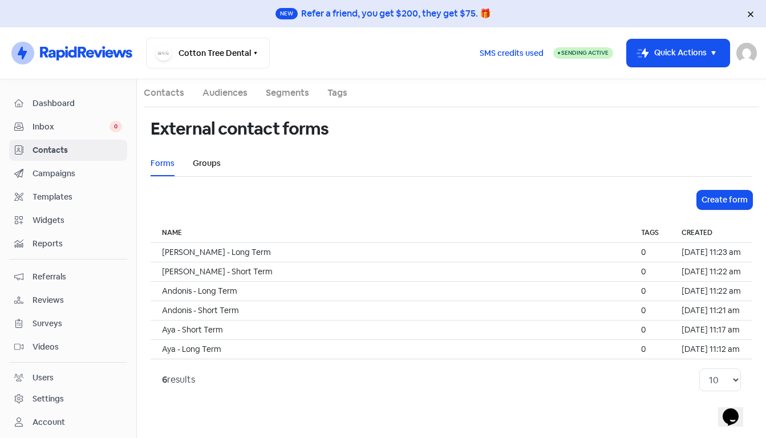
click at [213, 161] on link "Groups" at bounding box center [207, 163] width 28 height 12
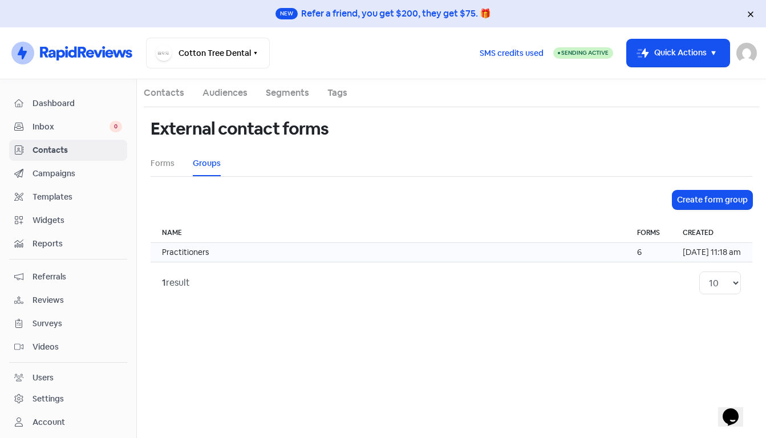
click at [258, 252] on td "Practitioners" at bounding box center [388, 252] width 475 height 19
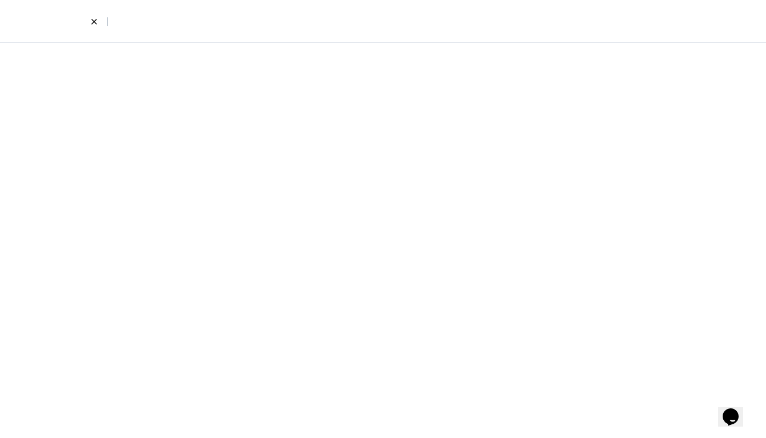
select select "796"
select select "797"
select select "799"
select select "795"
select select "800"
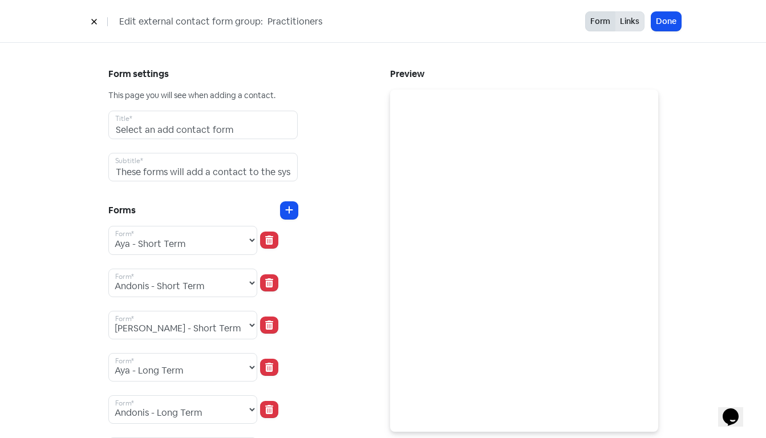
click at [624, 25] on button "Links" at bounding box center [630, 21] width 30 height 20
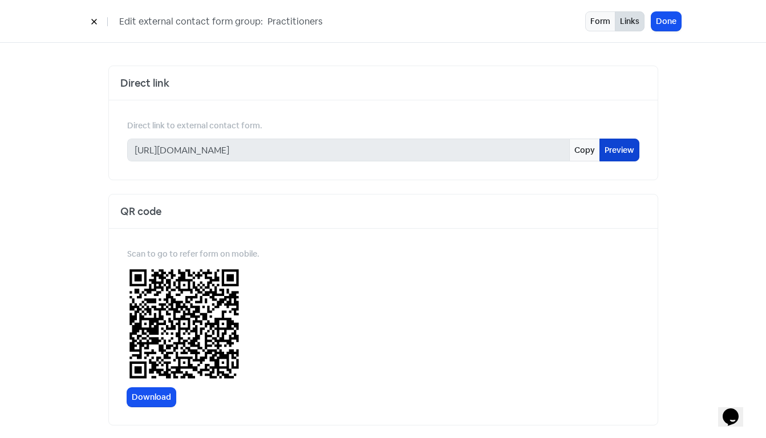
click at [625, 155] on link "Preview" at bounding box center [620, 150] width 40 height 23
click at [670, 23] on button "Done" at bounding box center [667, 21] width 30 height 19
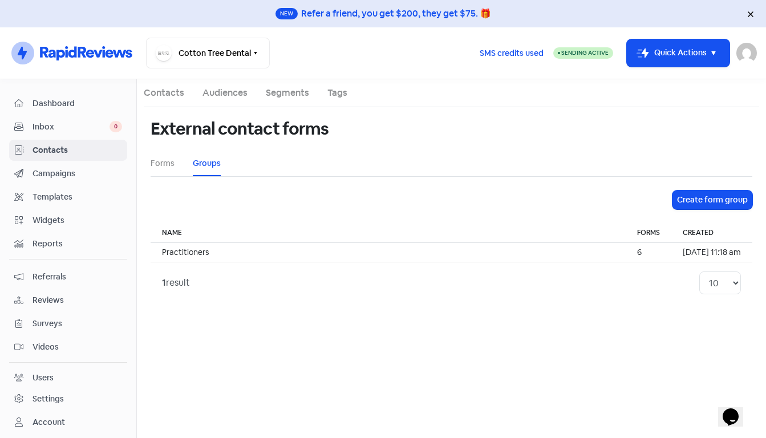
click at [578, 52] on span "Sending Active" at bounding box center [584, 52] width 47 height 7
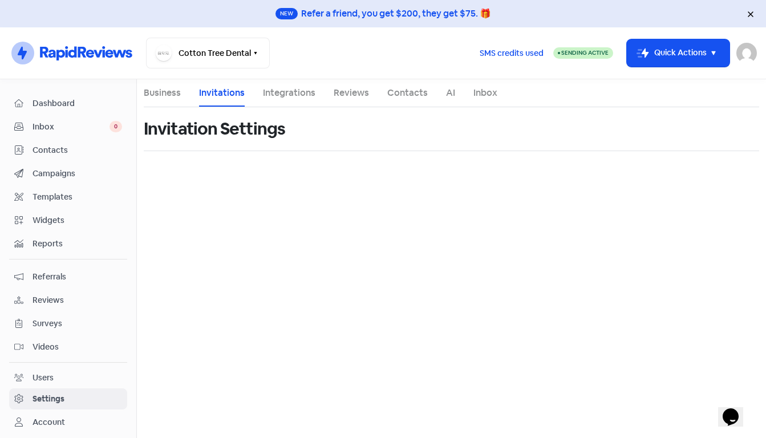
select select "Australia/Brisbane"
select select "09:00:00"
select select "17:30:00"
select select "09:00:00"
select select "17:30:00"
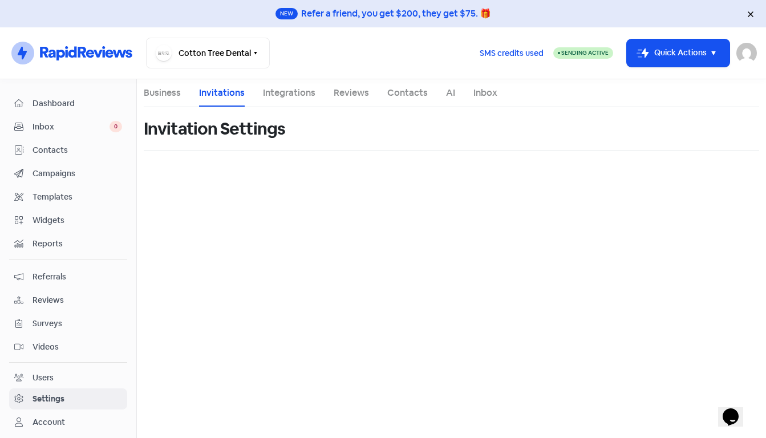
select select "09:00:00"
select select "17:30:00"
select select "09:00:00"
select select "17:30:00"
select select "09:00:00"
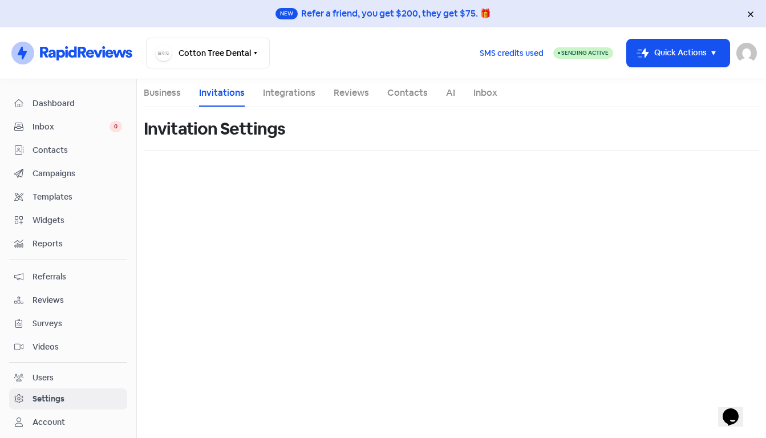
select select "17:30:00"
select select "AU"
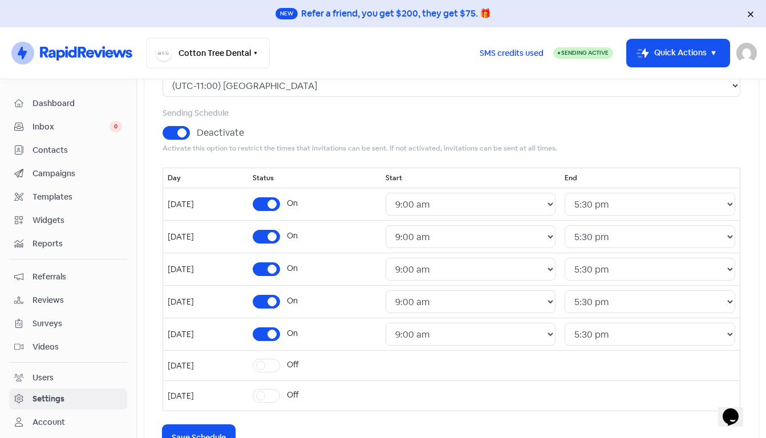
scroll to position [175, 0]
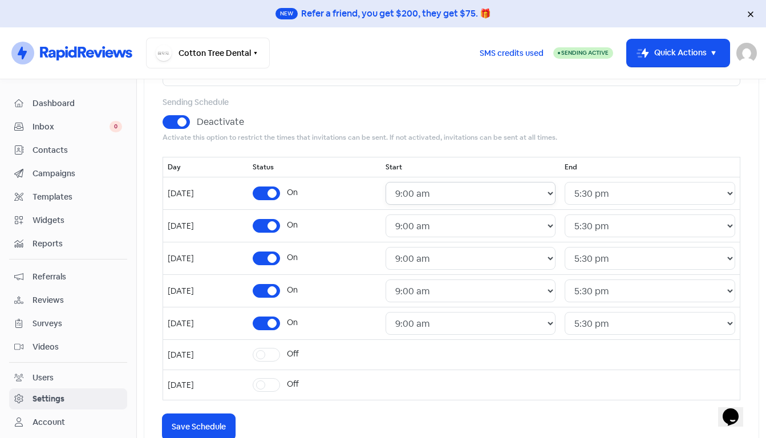
click at [518, 193] on select "24 Hours 12:00 am 12:30 am 1:00 am 1:30 am 2:00 am 2:30 am 3:00 am 3:30 am 4:00…" at bounding box center [471, 193] width 170 height 23
click at [411, 182] on select "24 Hours 12:00 am 12:30 am 1:00 am 1:30 am 2:00 am 2:30 am 3:00 am 3:30 am 4:00…" at bounding box center [471, 193] width 170 height 23
click at [556, 193] on select "24 Hours 12:00 am 12:30 am 1:00 am 1:30 am 2:00 am 2:30 am 3:00 am 3:30 am 4:00…" at bounding box center [471, 193] width 170 height 23
select select "17:00:00"
click at [411, 182] on select "24 Hours 12:00 am 12:30 am 1:00 am 1:30 am 2:00 am 2:30 am 3:00 am 3:30 am 4:00…" at bounding box center [471, 193] width 170 height 23
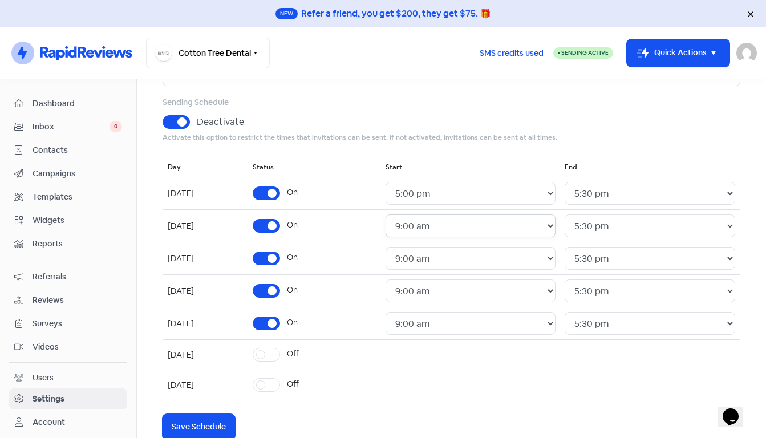
click at [556, 224] on select "24 Hours 12:00 am 12:30 am 1:00 am 1:30 am 2:00 am 2:30 am 3:00 am 3:30 am 4:00…" at bounding box center [471, 226] width 170 height 23
select select "17:00:00"
click at [411, 215] on select "24 Hours 12:00 am 12:30 am 1:00 am 1:30 am 2:00 am 2:30 am 3:00 am 3:30 am 4:00…" at bounding box center [471, 226] width 170 height 23
click at [547, 262] on select "24 Hours 12:00 am 12:30 am 1:00 am 1:30 am 2:00 am 2:30 am 3:00 am 3:30 am 4:00…" at bounding box center [471, 258] width 170 height 23
select select "17:00:00"
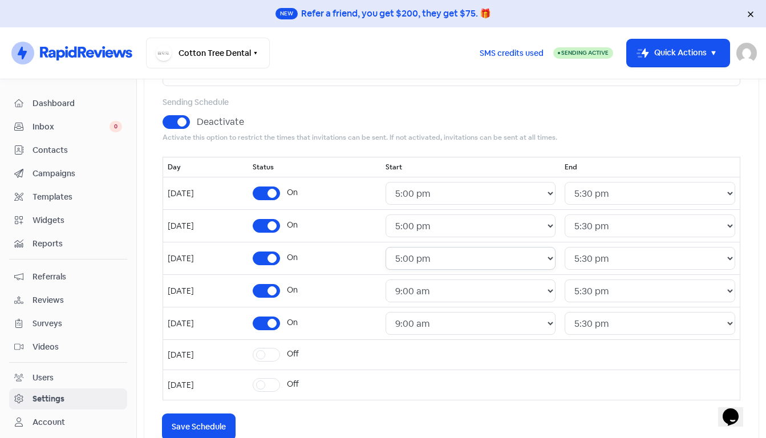
click at [411, 247] on select "24 Hours 12:00 am 12:30 am 1:00 am 1:30 am 2:00 am 2:30 am 3:00 am 3:30 am 4:00…" at bounding box center [471, 258] width 170 height 23
click at [537, 290] on select "24 Hours 12:00 am 12:30 am 1:00 am 1:30 am 2:00 am 2:30 am 3:00 am 3:30 am 4:00…" at bounding box center [471, 291] width 170 height 23
select select "17:00:00"
click at [411, 280] on select "24 Hours 12:00 am 12:30 am 1:00 am 1:30 am 2:00 am 2:30 am 3:00 am 3:30 am 4:00…" at bounding box center [471, 291] width 170 height 23
click at [535, 327] on select "24 Hours 12:00 am 12:30 am 1:00 am 1:30 am 2:00 am 2:30 am 3:00 am 3:30 am 4:00…" at bounding box center [471, 323] width 170 height 23
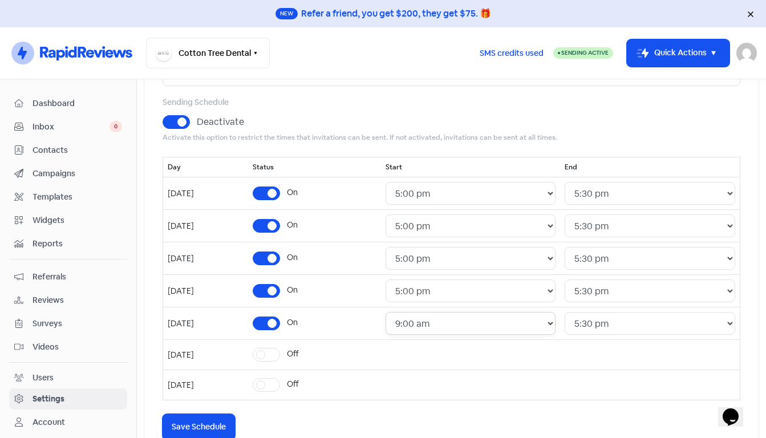
select select "17:00:00"
click at [411, 312] on select "24 Hours 12:00 am 12:30 am 1:00 am 1:30 am 2:00 am 2:30 am 3:00 am 3:30 am 4:00…" at bounding box center [471, 323] width 170 height 23
click at [212, 426] on span "Save Schedule" at bounding box center [199, 427] width 54 height 12
click at [58, 149] on span "Contacts" at bounding box center [78, 150] width 90 height 12
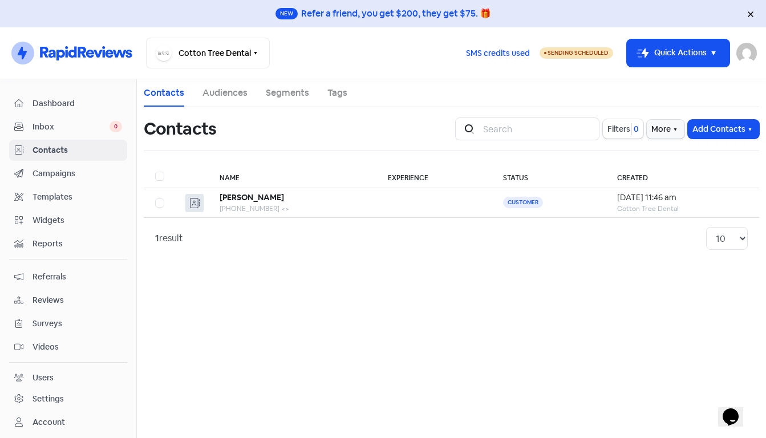
click at [58, 173] on span "Campaigns" at bounding box center [78, 174] width 90 height 12
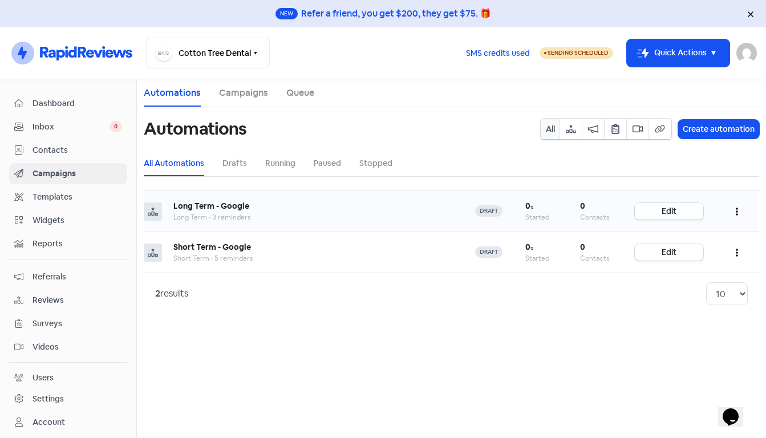
click at [677, 211] on link "Edit" at bounding box center [669, 211] width 68 height 17
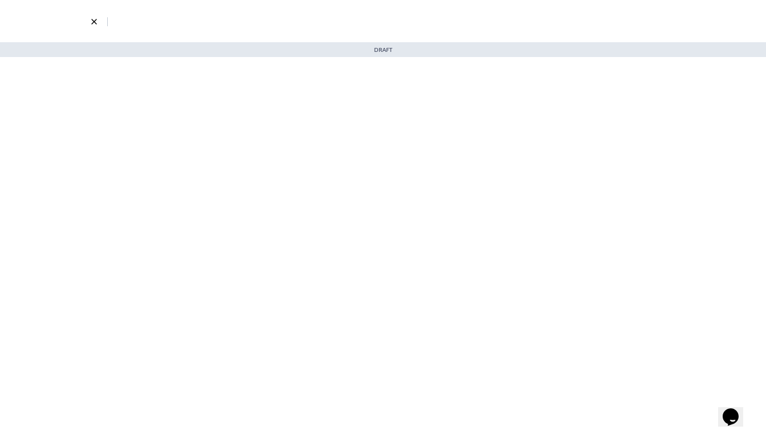
select select "5"
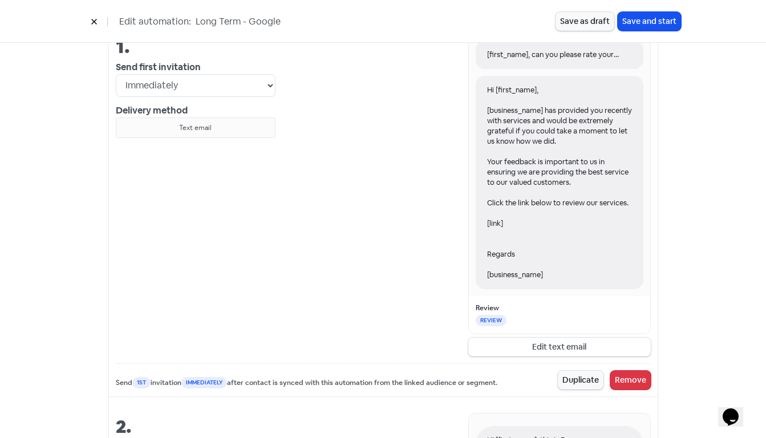
scroll to position [473, 0]
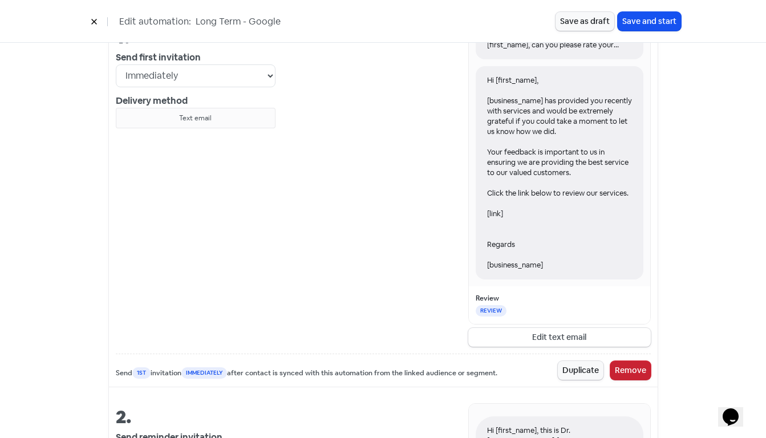
click at [628, 366] on button "Remove" at bounding box center [631, 370] width 41 height 19
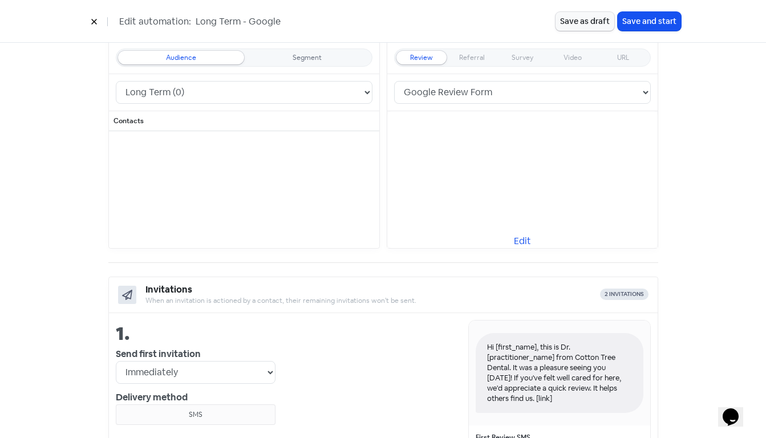
scroll to position [172, 0]
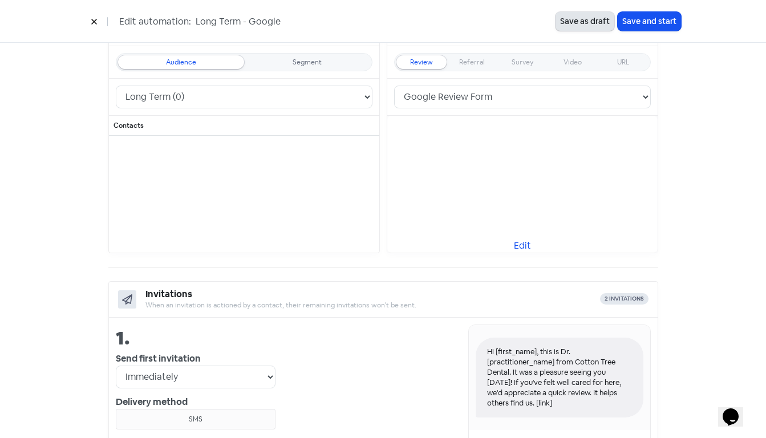
click at [589, 17] on button "Save as draft" at bounding box center [585, 21] width 59 height 19
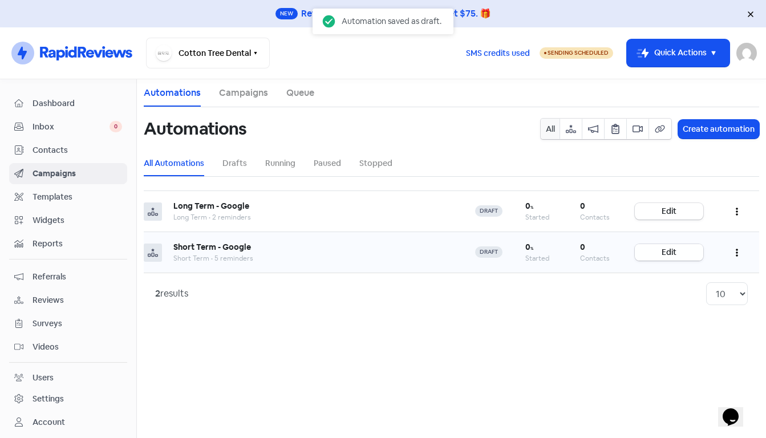
click at [670, 249] on link "Edit" at bounding box center [669, 252] width 68 height 17
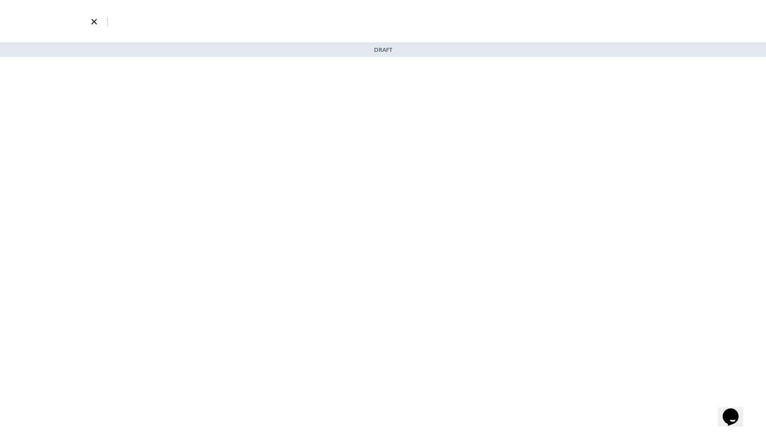
select select "2325"
select select "3"
select select "7"
select select "9"
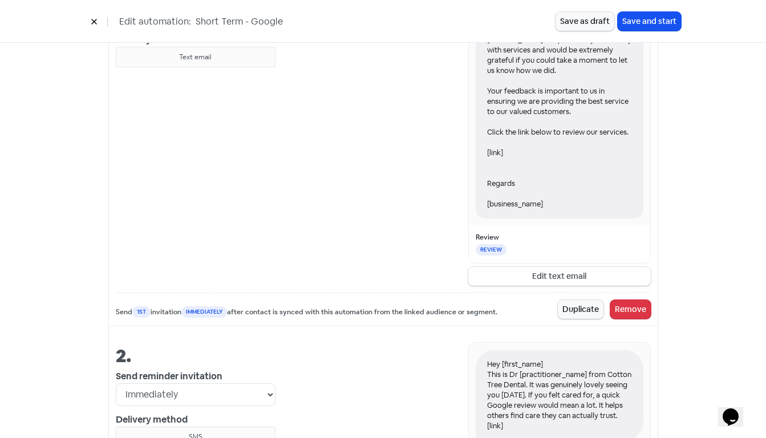
scroll to position [533, 0]
click at [637, 312] on button "Remove" at bounding box center [631, 310] width 41 height 19
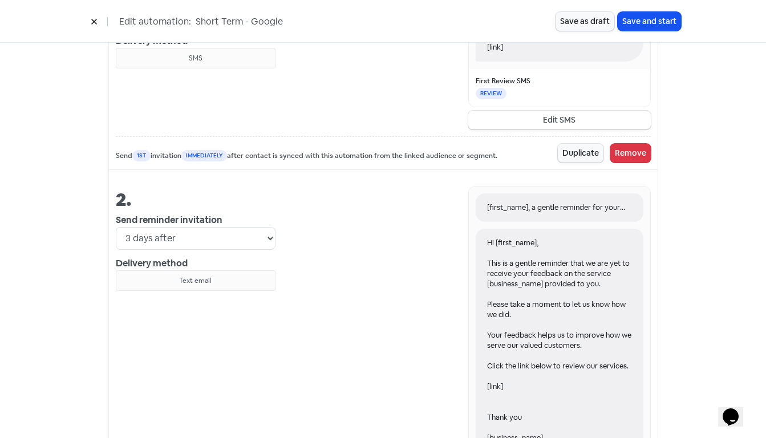
scroll to position [153, 0]
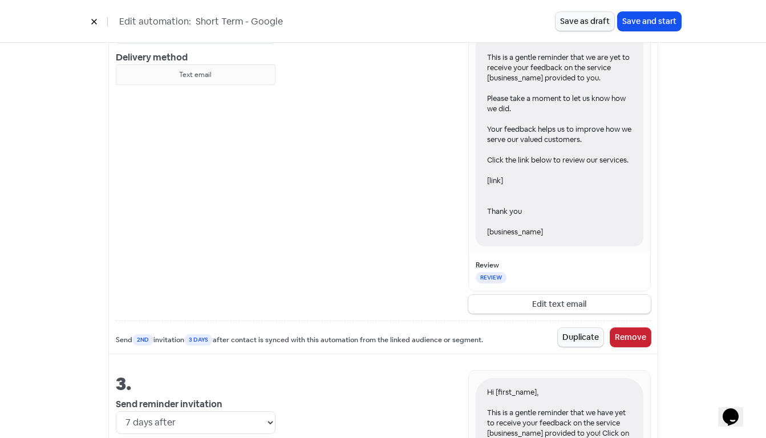
click at [632, 334] on button "Remove" at bounding box center [631, 337] width 41 height 19
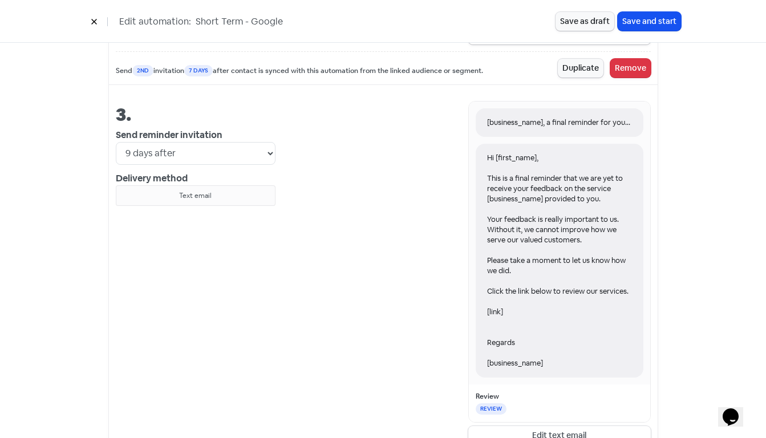
scroll to position [943, 0]
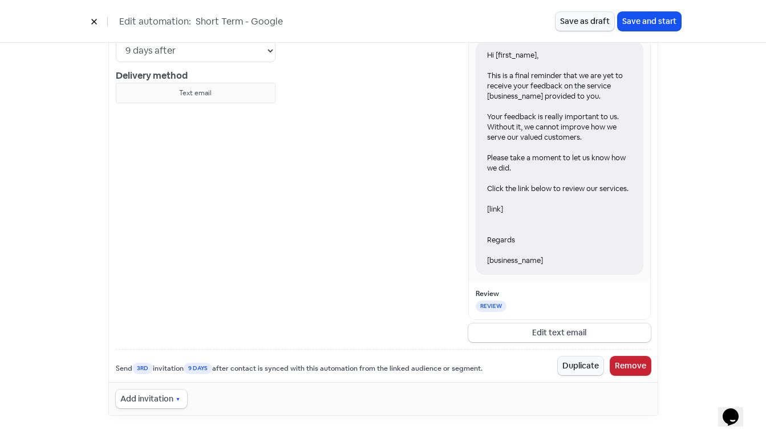
click at [633, 367] on button "Remove" at bounding box center [631, 366] width 41 height 19
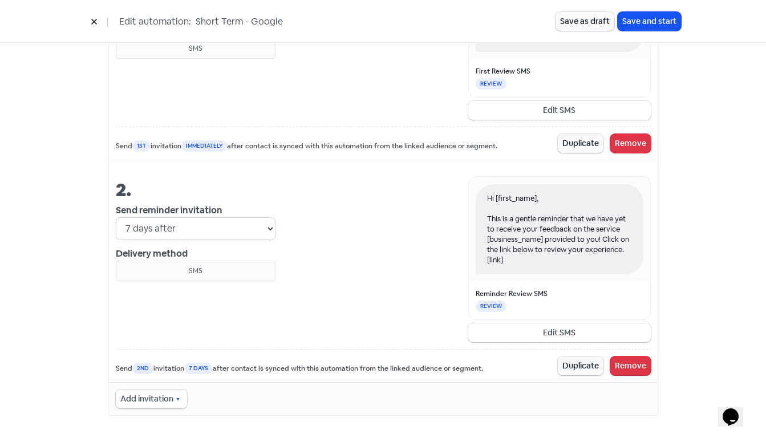
click at [273, 225] on select "Immediately 1 day after 2 days after 3 days after 4 days after 5 days after 6 d…" at bounding box center [196, 228] width 160 height 23
select select "5"
click at [116, 217] on select "Immediately 1 day after 2 days after 3 days after 4 days after 5 days after 6 d…" at bounding box center [196, 228] width 160 height 23
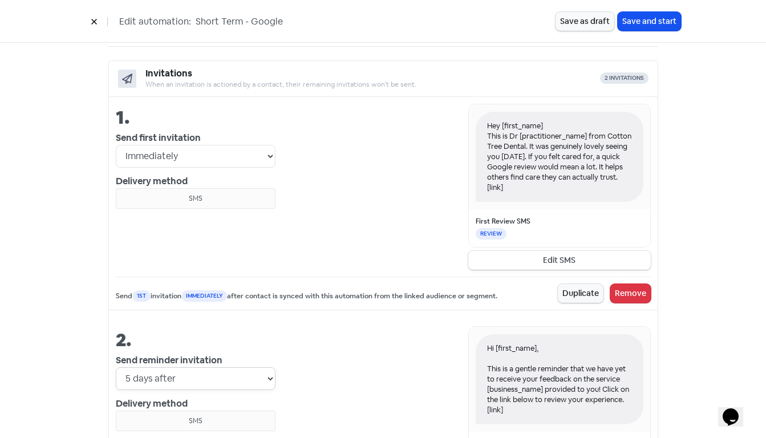
scroll to position [391, 0]
click at [583, 24] on button "Save as draft" at bounding box center [585, 21] width 59 height 19
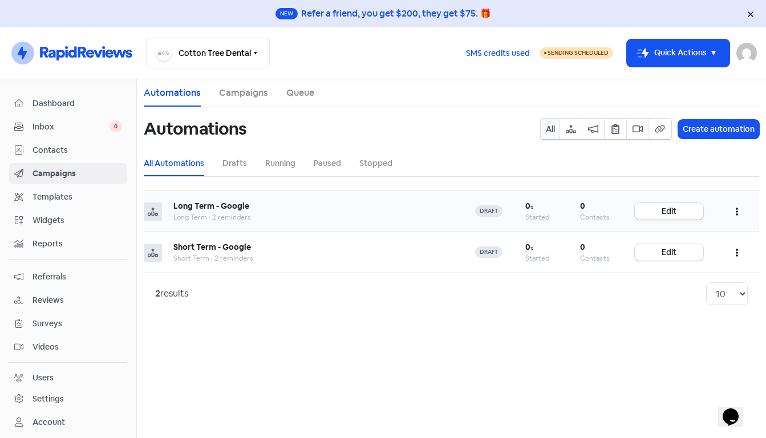
click at [738, 212] on icon "button" at bounding box center [737, 212] width 2 height 8
click at [696, 235] on button "Start" at bounding box center [702, 240] width 90 height 23
click at [740, 249] on button "button" at bounding box center [737, 252] width 22 height 27
click at [708, 279] on button "Start" at bounding box center [702, 281] width 90 height 23
click at [736, 213] on icon "button" at bounding box center [737, 211] width 2 height 9
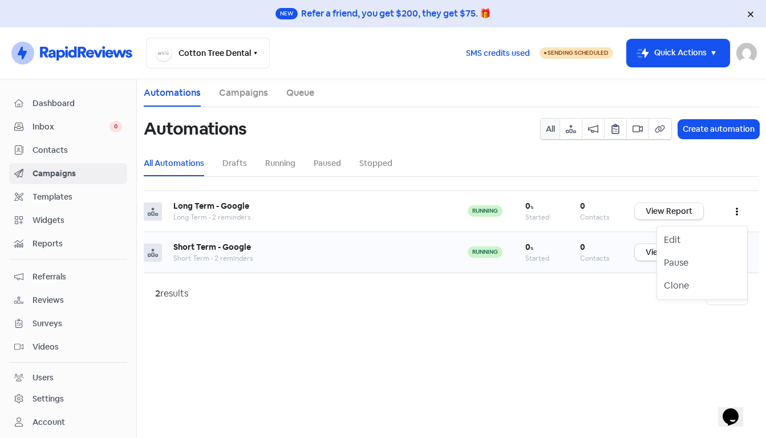
click at [527, 336] on main "Automations Campaigns Queue Automations All Create automation All Automations D…" at bounding box center [451, 258] width 629 height 359
click at [556, 55] on span "Sending Scheduled" at bounding box center [578, 52] width 61 height 7
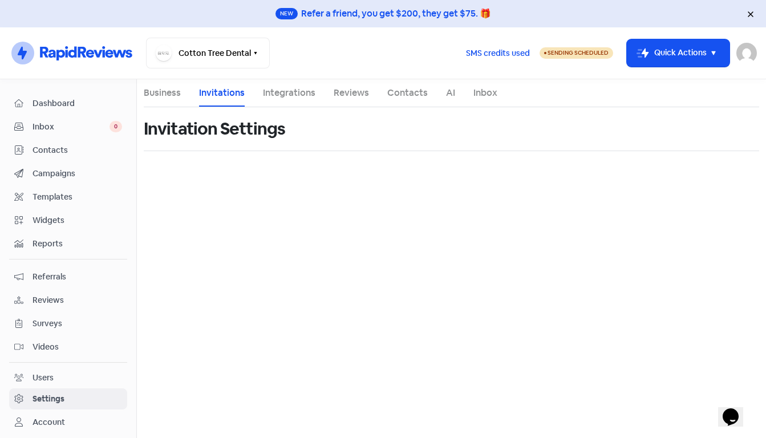
select select "Australia/Brisbane"
select select "17:00:00"
select select "17:30:00"
select select "17:00:00"
select select "17:30:00"
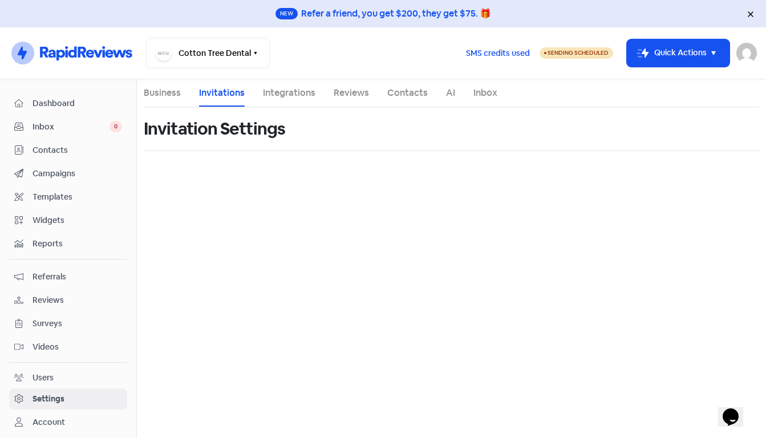
select select "17:00:00"
select select "17:30:00"
select select "17:00:00"
select select "17:30:00"
select select "17:00:00"
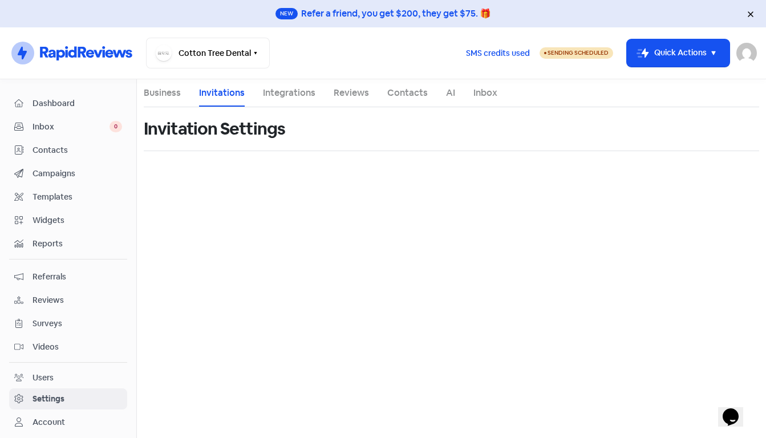
select select "17:30:00"
select select "AU"
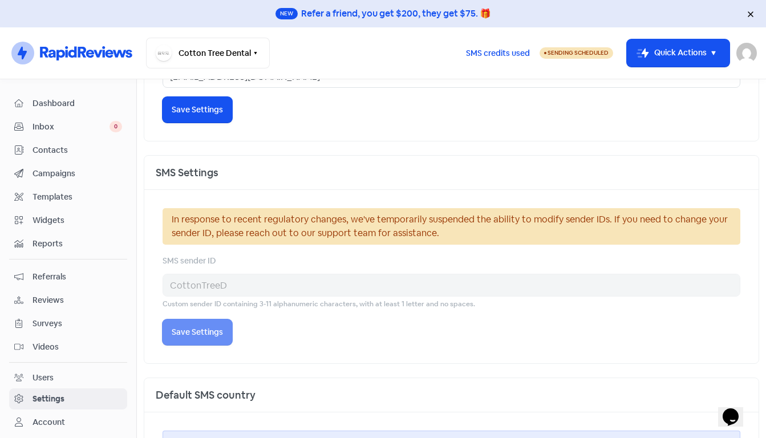
scroll to position [960, 0]
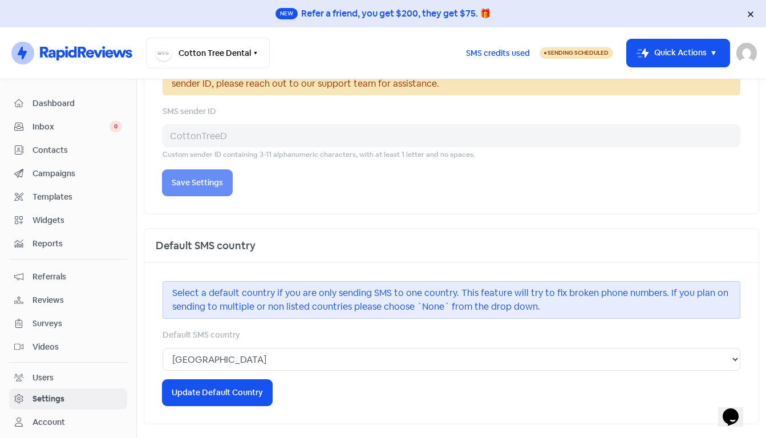
click at [52, 151] on span "Contacts" at bounding box center [78, 150] width 90 height 12
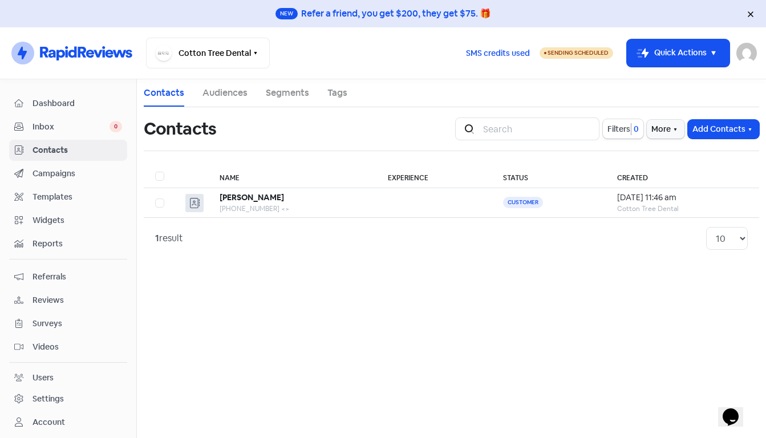
click at [71, 167] on link "Campaigns" at bounding box center [68, 173] width 118 height 21
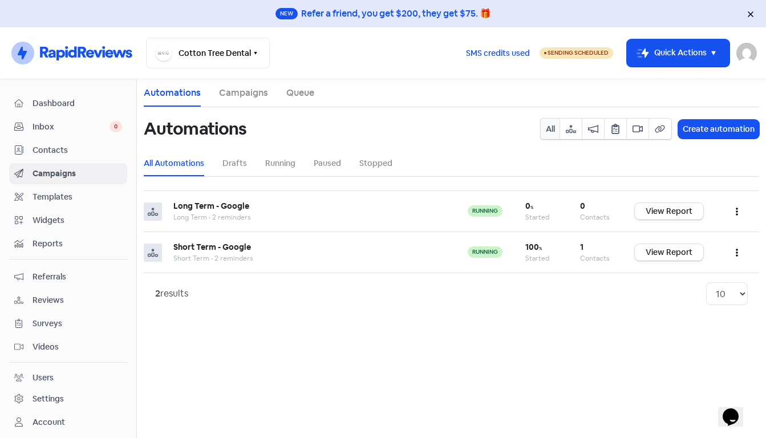
click at [249, 92] on link "Campaigns" at bounding box center [243, 93] width 49 height 14
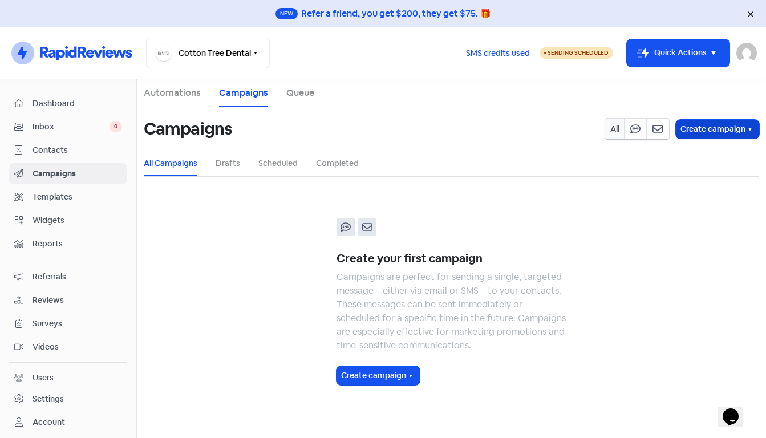
click at [740, 130] on button "Create campaign" at bounding box center [717, 129] width 83 height 19
click at [453, 215] on div "Create your first campaign Campaigns are perfect for sending a single, targeted…" at bounding box center [451, 302] width 285 height 222
click at [52, 147] on span "Contacts" at bounding box center [78, 150] width 90 height 12
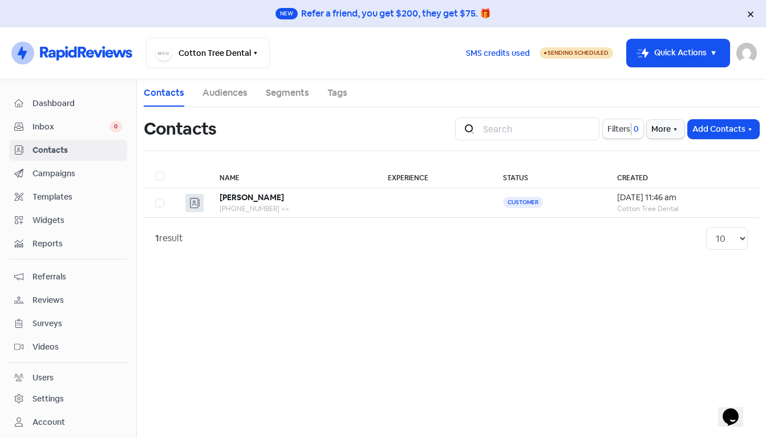
click at [62, 176] on span "Campaigns" at bounding box center [78, 174] width 90 height 12
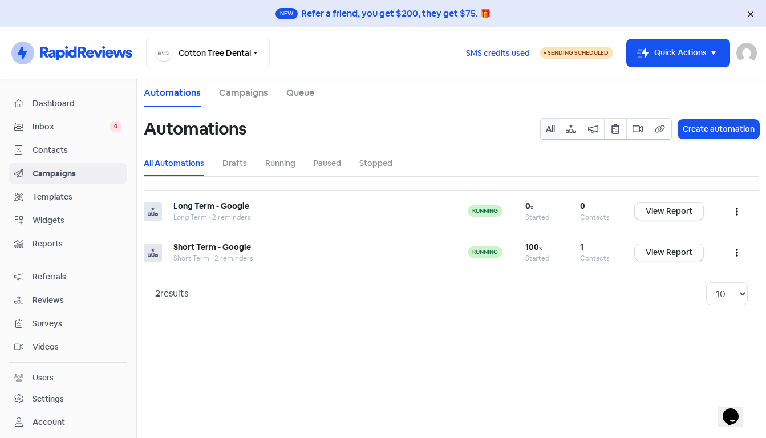
click at [52, 220] on span "Widgets" at bounding box center [78, 221] width 90 height 12
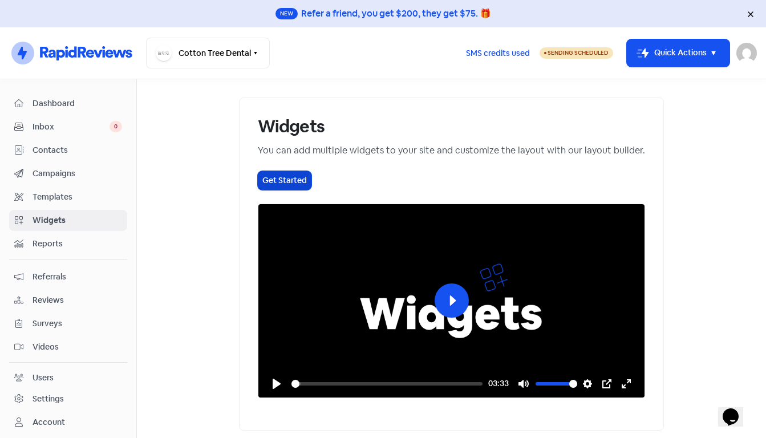
click at [258, 184] on button "Get Started" at bounding box center [285, 180] width 54 height 19
select select "review_pop"
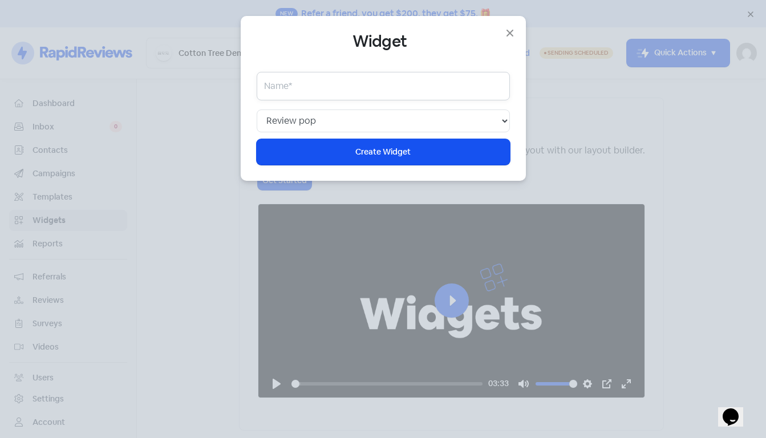
click at [361, 87] on input "text" at bounding box center [383, 86] width 253 height 29
click at [345, 86] on input "text" at bounding box center [383, 86] width 253 height 29
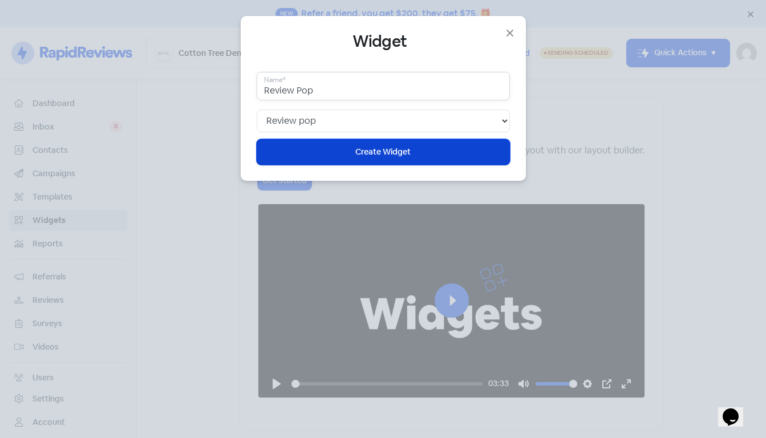
type input "Review Pop"
click at [394, 156] on span "Create Widget" at bounding box center [382, 152] width 55 height 12
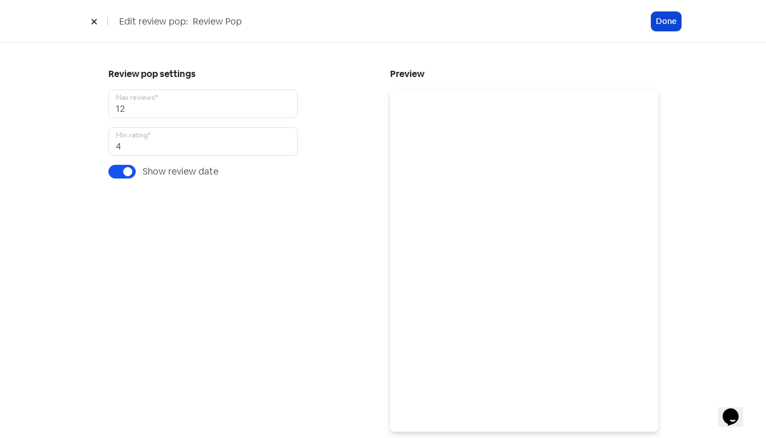
click at [666, 27] on button "Done" at bounding box center [667, 21] width 30 height 19
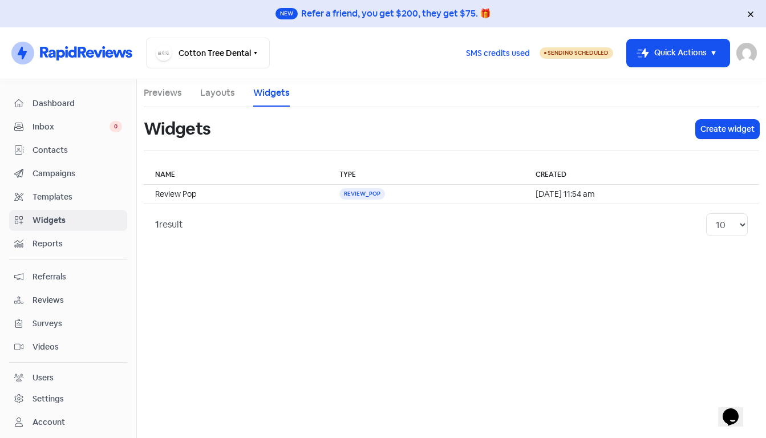
click at [212, 97] on link "Layouts" at bounding box center [217, 93] width 35 height 14
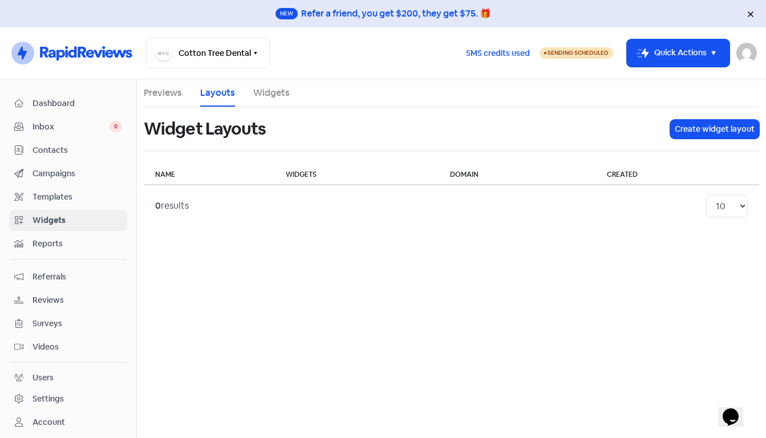
click at [176, 94] on link "Previews" at bounding box center [163, 93] width 38 height 14
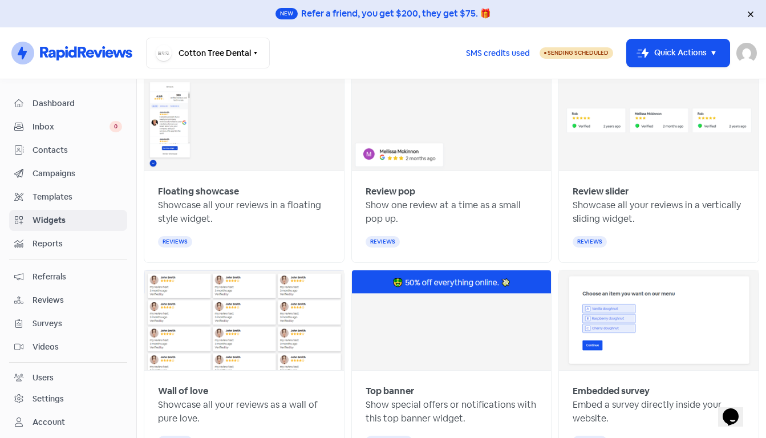
scroll to position [125, 0]
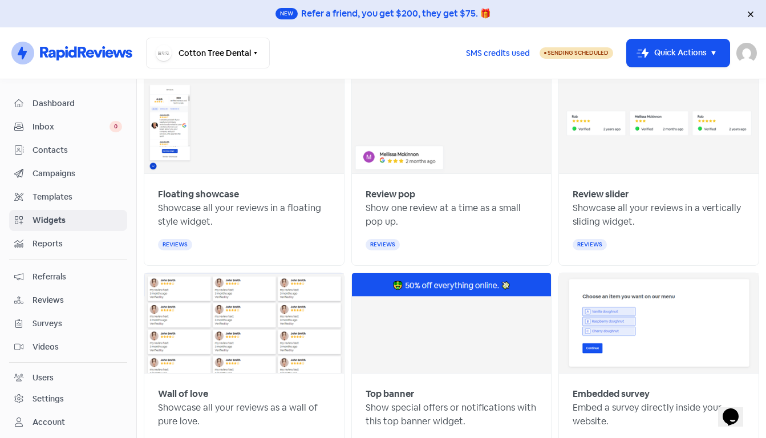
click at [49, 240] on span "Reports" at bounding box center [78, 244] width 90 height 12
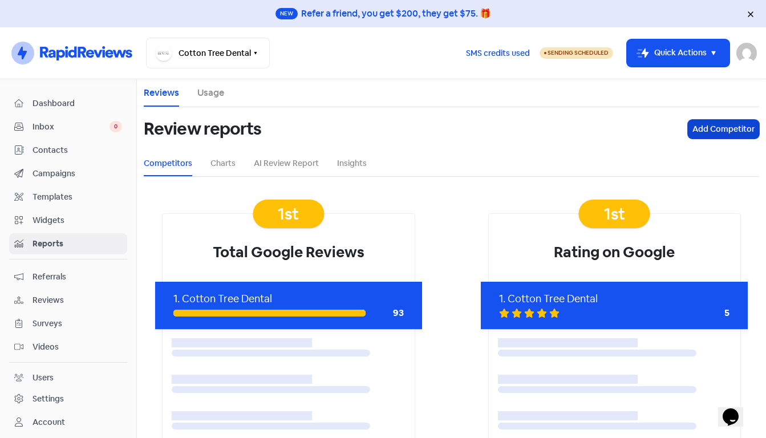
click at [709, 128] on button "Add Competitor" at bounding box center [723, 129] width 71 height 19
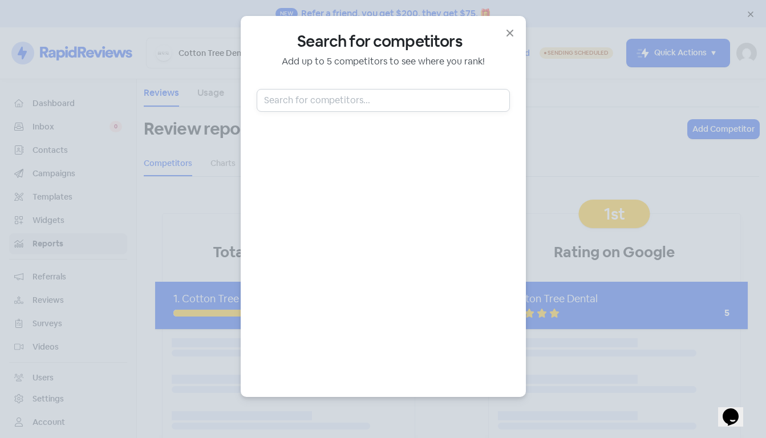
click at [330, 95] on input "text" at bounding box center [383, 100] width 253 height 23
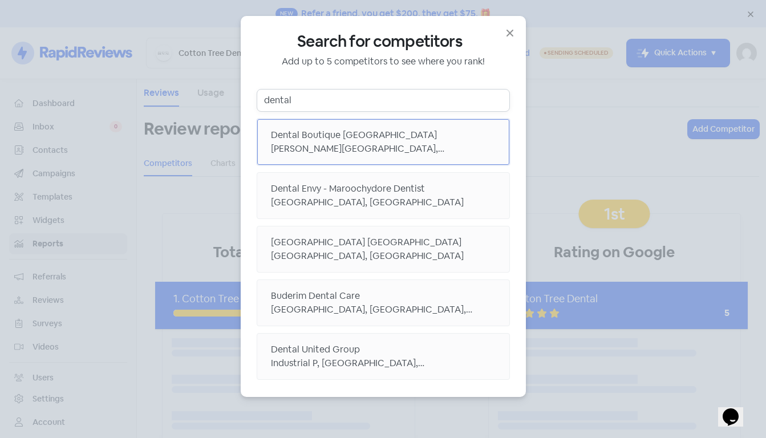
type input "dental"
click at [349, 146] on div "Evans Street, Maroochydore QLD, Australia" at bounding box center [383, 149] width 225 height 14
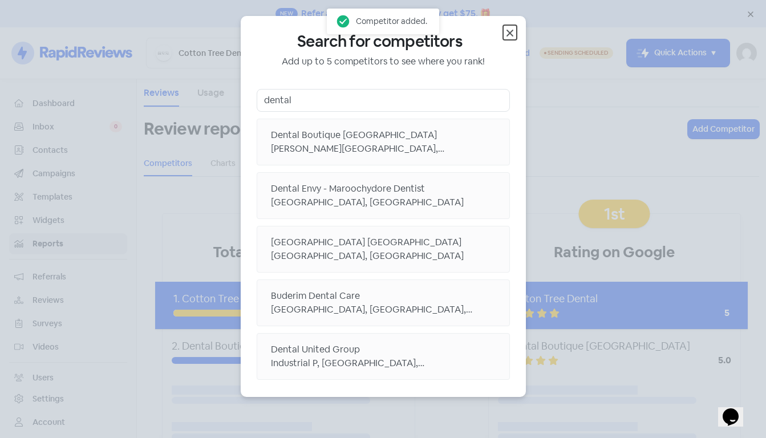
click at [511, 35] on icon "button" at bounding box center [510, 33] width 14 height 14
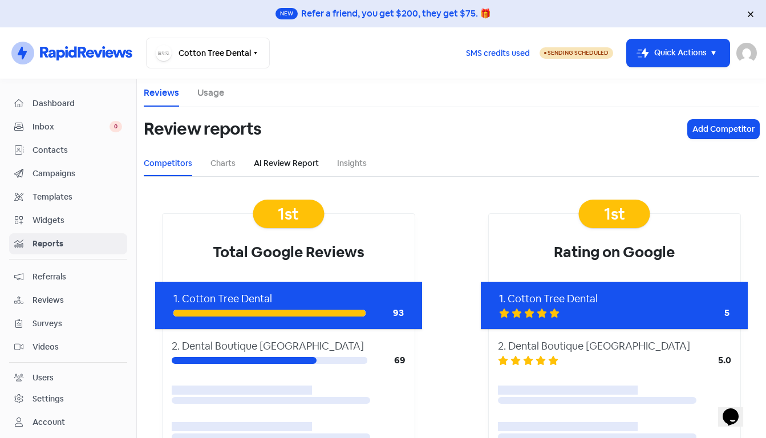
click at [281, 163] on link "AI Review Report" at bounding box center [286, 163] width 65 height 12
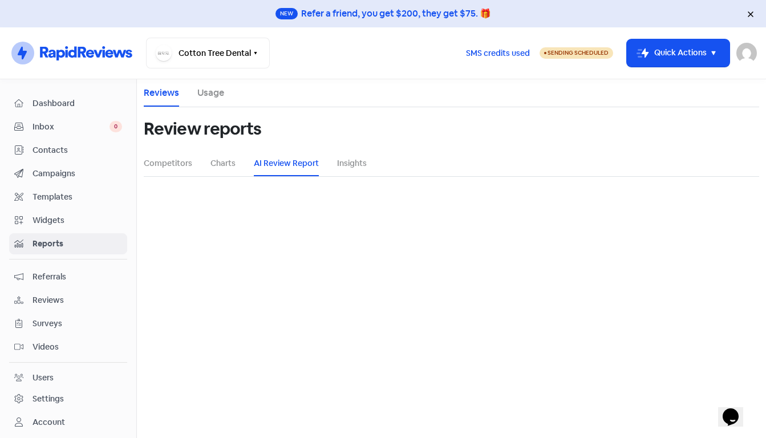
select select "12_months"
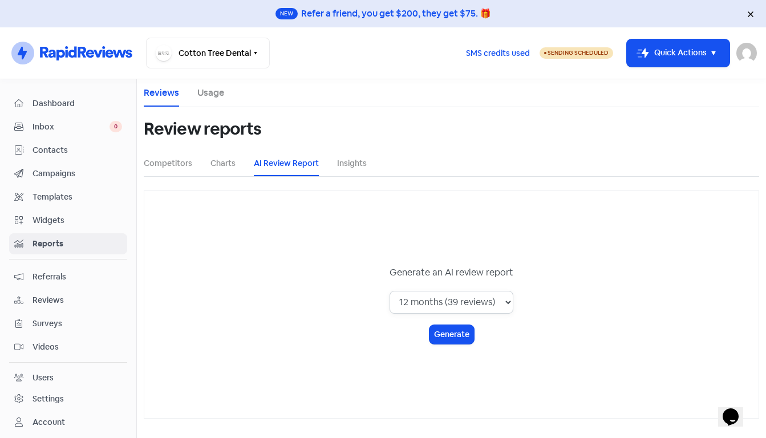
click at [508, 304] on select "1 month (4 reviews) 3 months (21 reviews) 6 months (39 reviews) 12 months (39 r…" at bounding box center [452, 302] width 124 height 23
click at [442, 333] on button "Generate" at bounding box center [452, 334] width 45 height 19
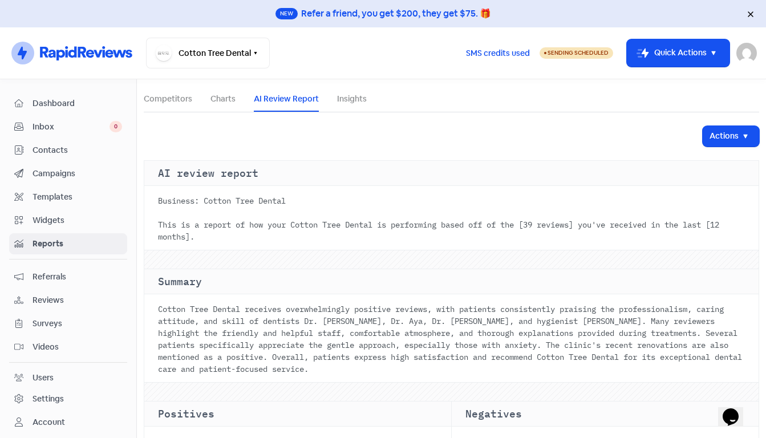
scroll to position [84, 0]
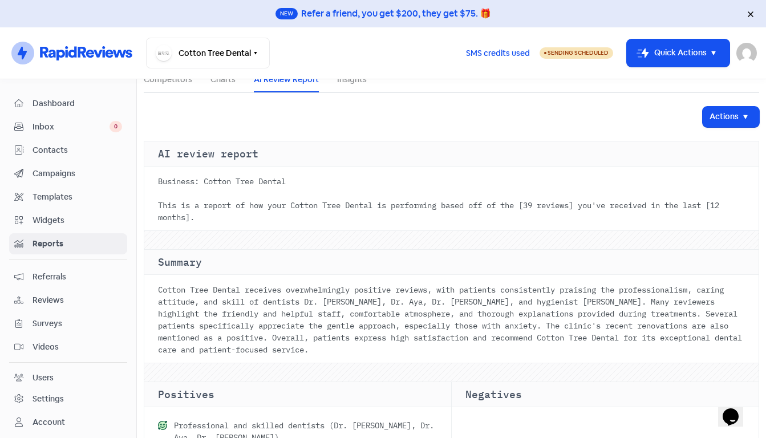
click at [36, 276] on span "Referrals" at bounding box center [78, 277] width 90 height 12
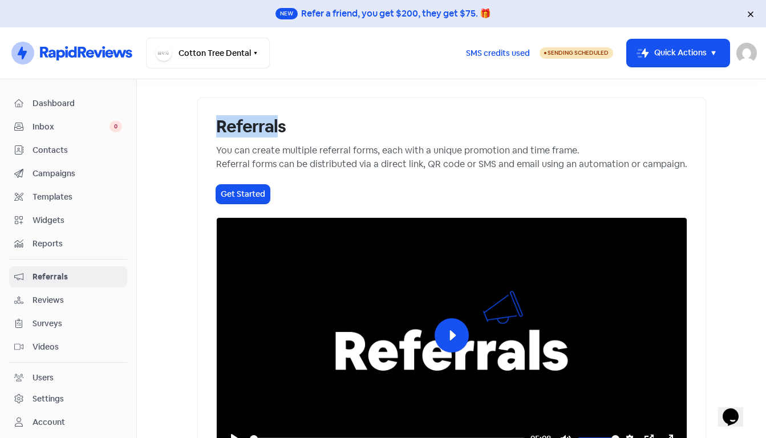
drag, startPoint x: 164, startPoint y: 128, endPoint x: 226, endPoint y: 135, distance: 62.0
click at [226, 135] on h1 "Referrals" at bounding box center [451, 126] width 471 height 21
click at [254, 125] on h1 "Referrals" at bounding box center [451, 126] width 471 height 21
click at [54, 300] on span "Reviews" at bounding box center [78, 300] width 90 height 12
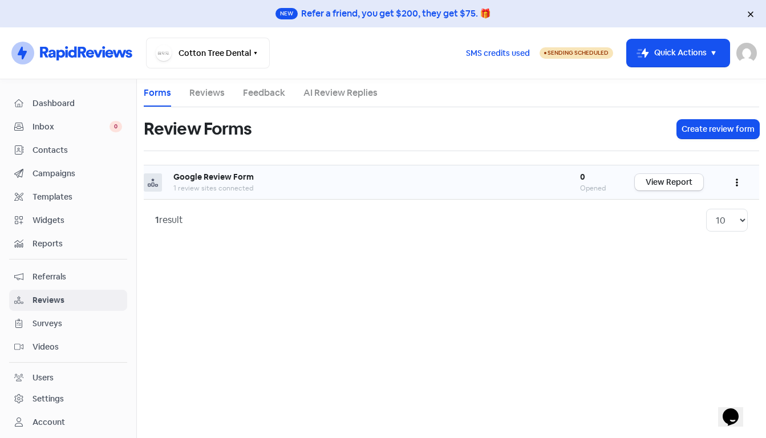
click at [735, 181] on button "button" at bounding box center [737, 182] width 22 height 27
click at [682, 213] on link "Preview" at bounding box center [700, 211] width 96 height 23
click at [263, 97] on link "Feedback" at bounding box center [264, 93] width 42 height 14
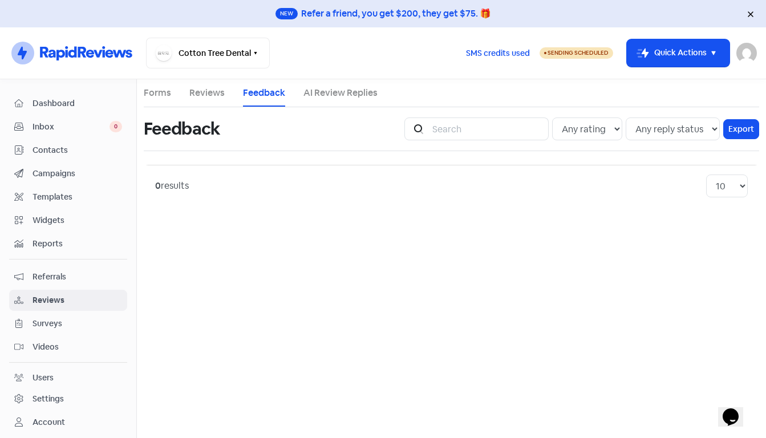
click at [204, 88] on link "Reviews" at bounding box center [206, 93] width 35 height 14
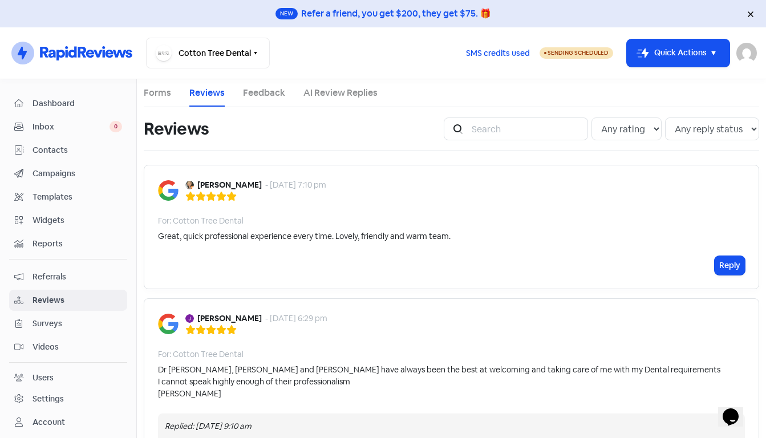
click at [335, 94] on link "AI Review Replies" at bounding box center [341, 93] width 74 height 14
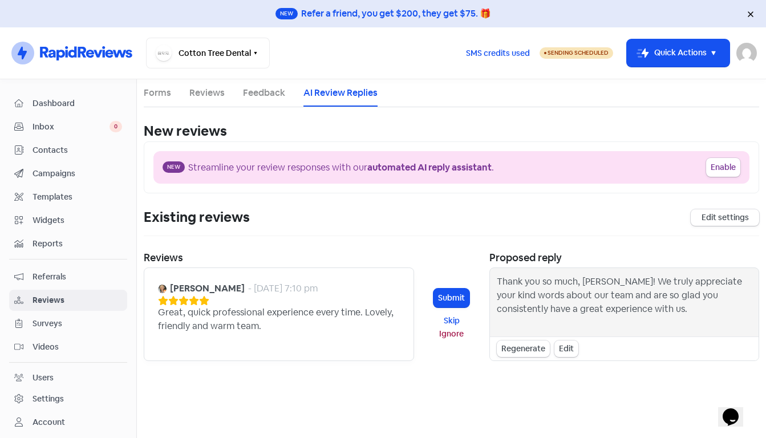
scroll to position [5, 0]
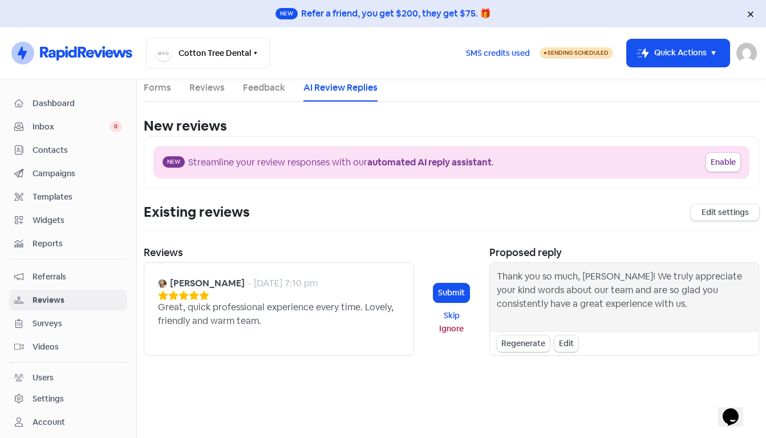
click at [41, 320] on span "Surveys" at bounding box center [78, 324] width 90 height 12
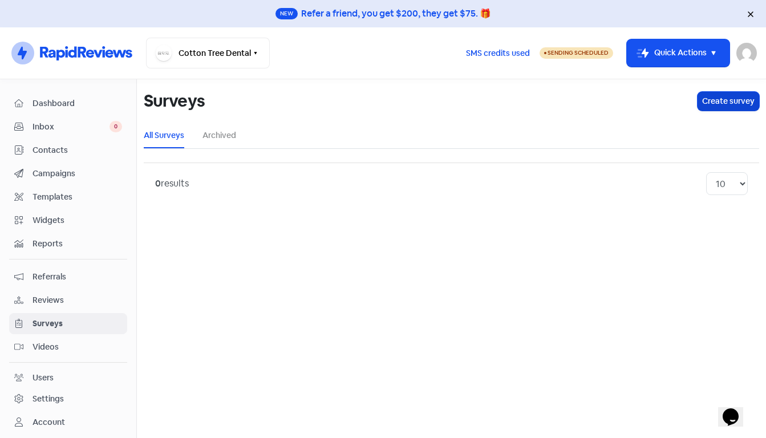
click at [713, 98] on button "Create survey" at bounding box center [729, 101] width 62 height 19
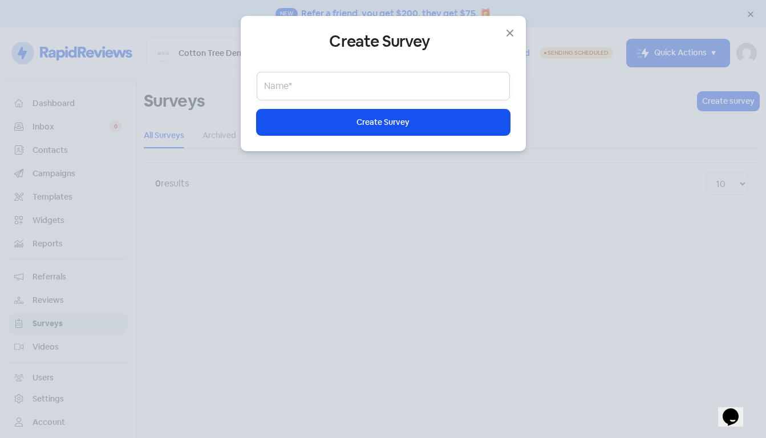
click at [315, 83] on input "text" at bounding box center [383, 86] width 253 height 29
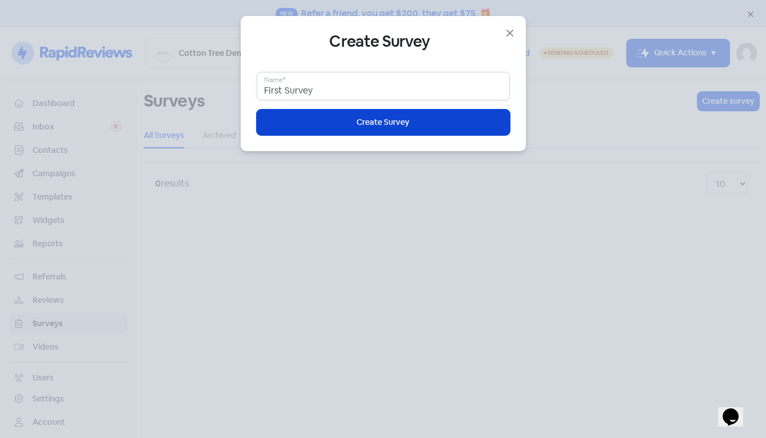
type input "First Survey"
click at [357, 120] on span "Create Survey" at bounding box center [383, 122] width 53 height 12
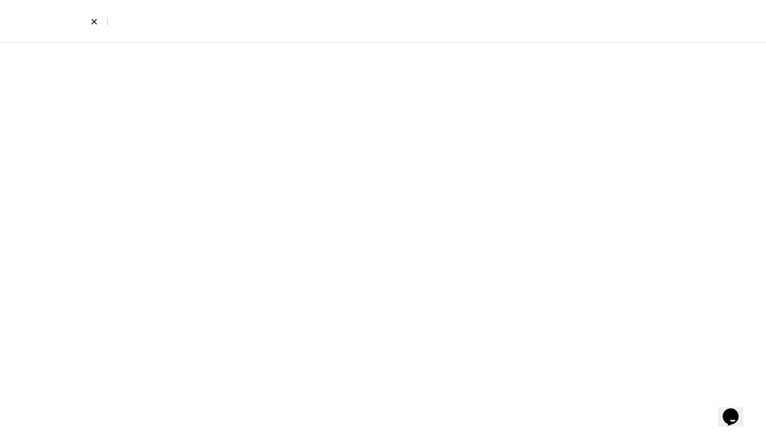
select select "short_text"
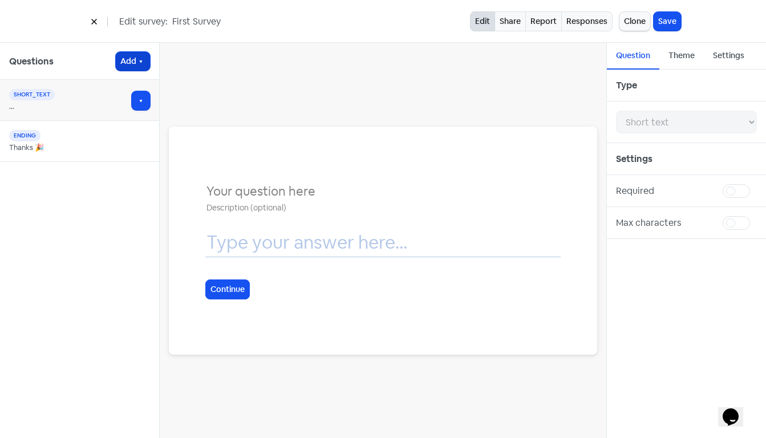
click at [145, 62] on icon "button" at bounding box center [140, 61] width 9 height 9
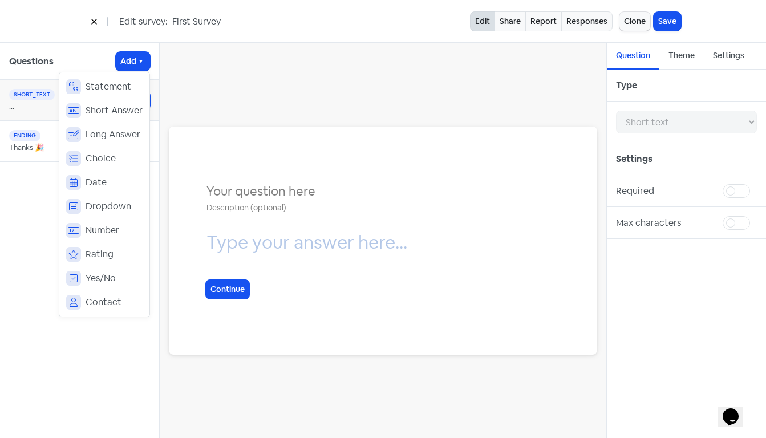
click at [33, 237] on div "Questions Add Statement Short Answer Long Answer Choice Date Dropdown Number Ra…" at bounding box center [80, 240] width 160 height 395
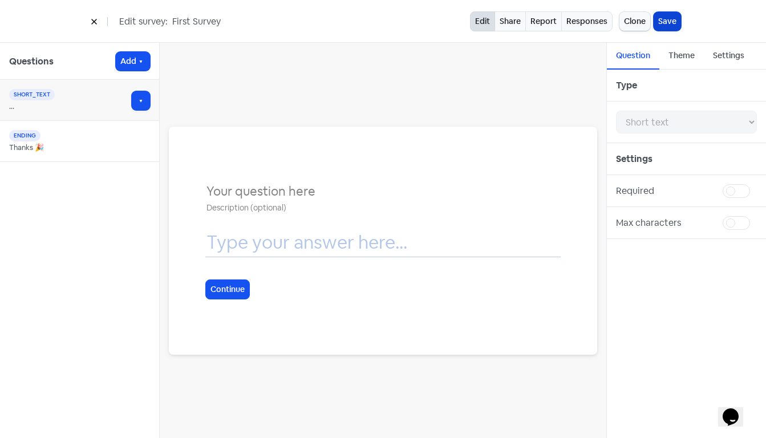
click at [672, 15] on button "Save" at bounding box center [667, 21] width 27 height 19
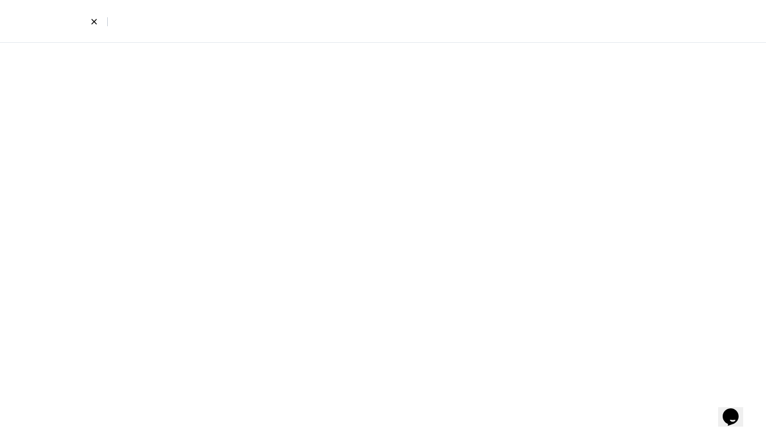
select select "short_text"
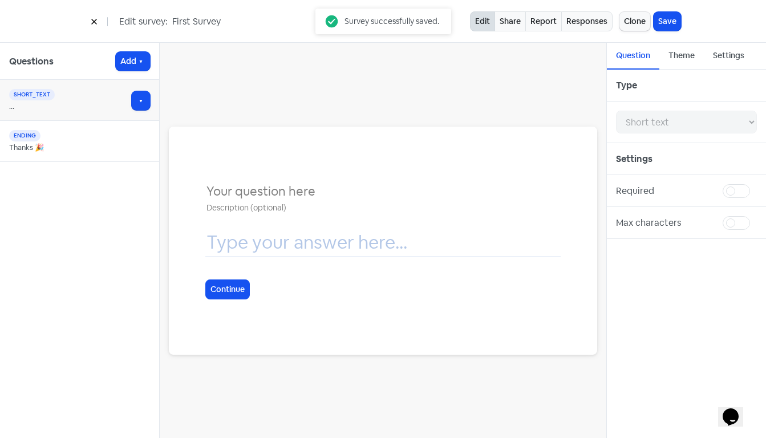
click at [96, 25] on icon at bounding box center [94, 21] width 7 height 7
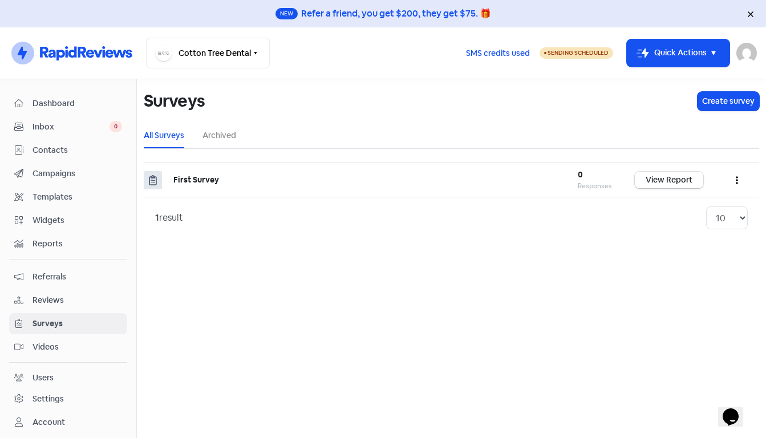
click at [52, 349] on span "Videos" at bounding box center [78, 347] width 90 height 12
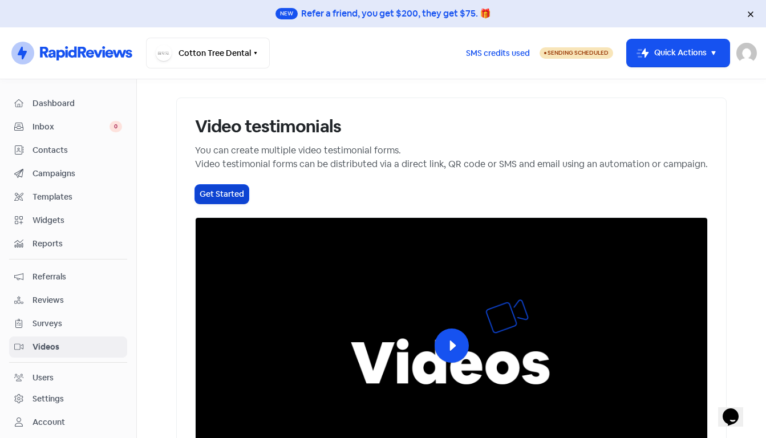
click at [200, 195] on button "Get Started" at bounding box center [222, 194] width 54 height 19
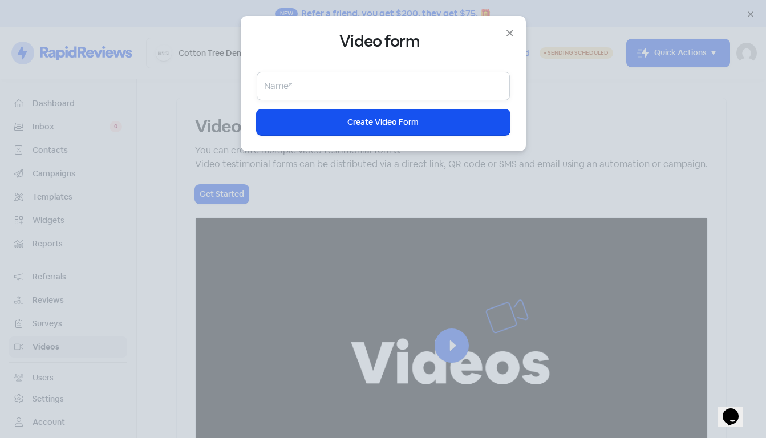
click at [305, 93] on input "text" at bounding box center [383, 86] width 253 height 29
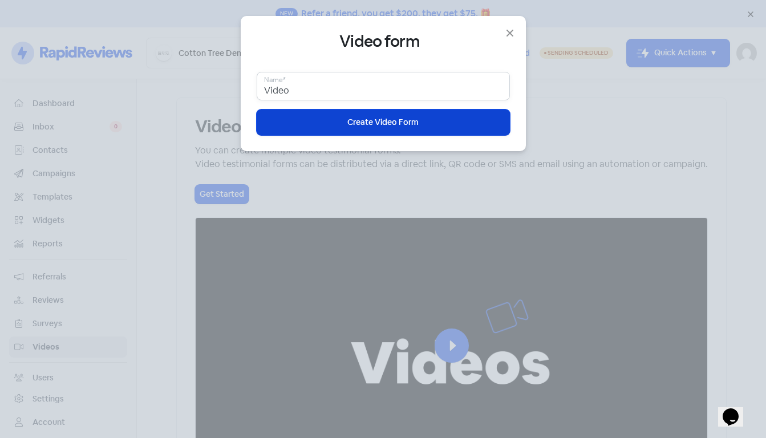
type input "Video"
click at [344, 116] on button "Icon For Loading Create Video Form" at bounding box center [383, 123] width 253 height 26
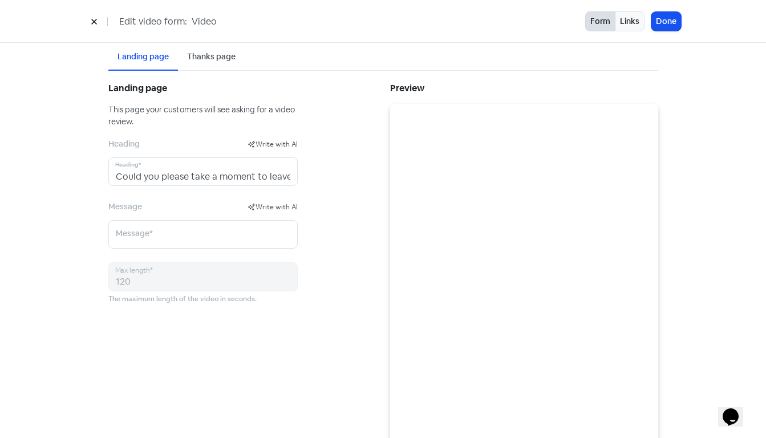
scroll to position [70, 0]
click at [672, 26] on button "Done" at bounding box center [667, 21] width 30 height 19
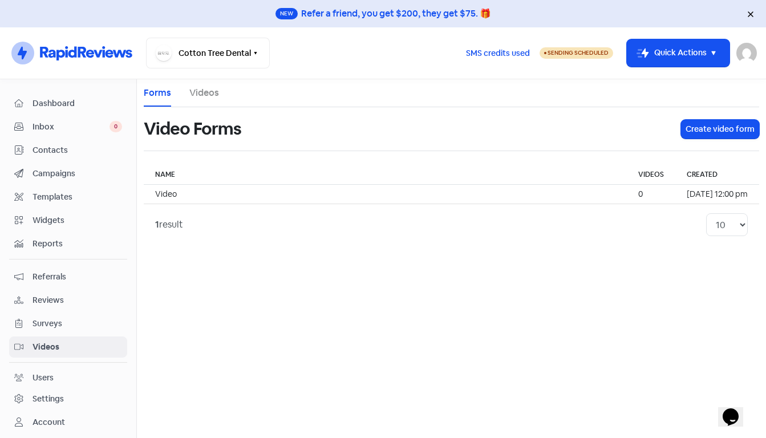
click at [47, 395] on div "Settings" at bounding box center [48, 399] width 31 height 12
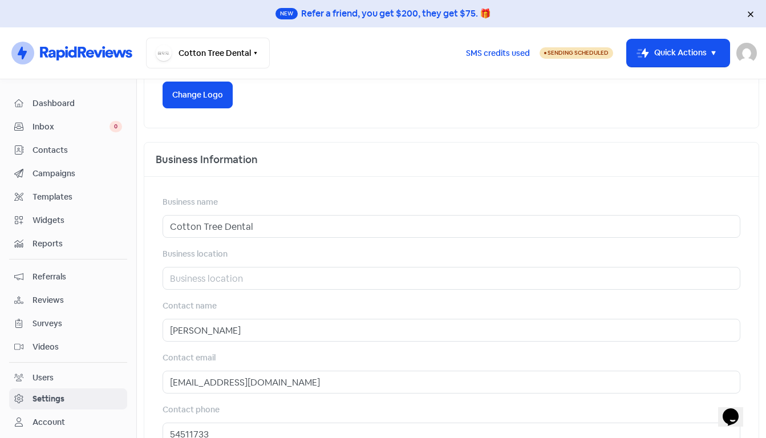
scroll to position [287, 0]
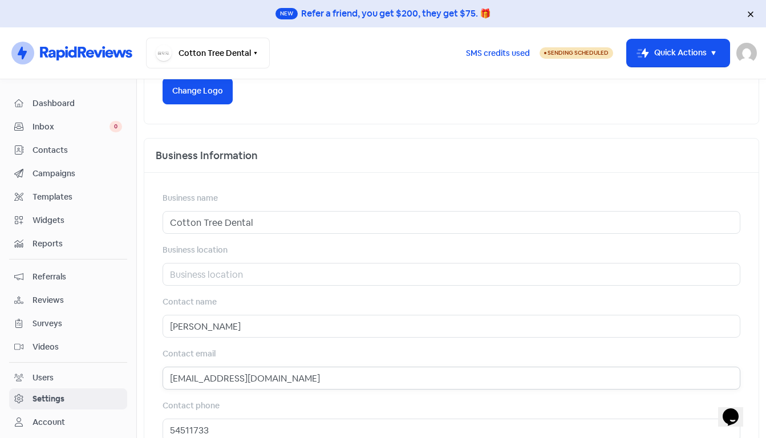
drag, startPoint x: 318, startPoint y: 376, endPoint x: 195, endPoint y: 377, distance: 123.3
click at [195, 377] on input "info@cottontreedental.com.au" at bounding box center [452, 378] width 578 height 23
click at [47, 126] on span "Inbox" at bounding box center [71, 127] width 77 height 12
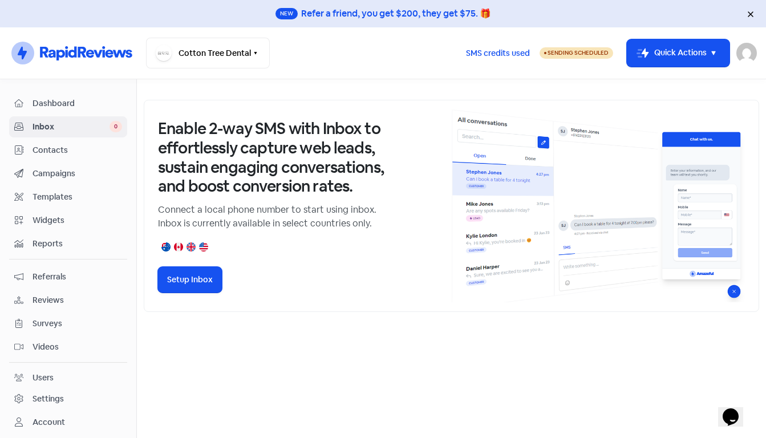
click at [62, 103] on span "Dashboard" at bounding box center [78, 104] width 90 height 12
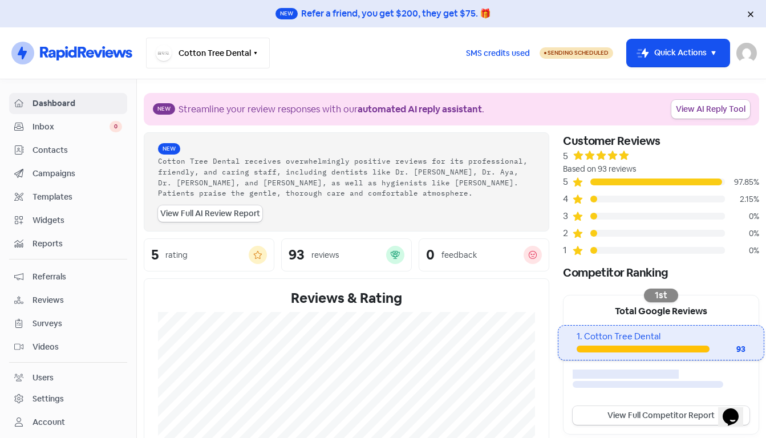
click at [257, 52] on icon "button" at bounding box center [255, 53] width 9 height 9
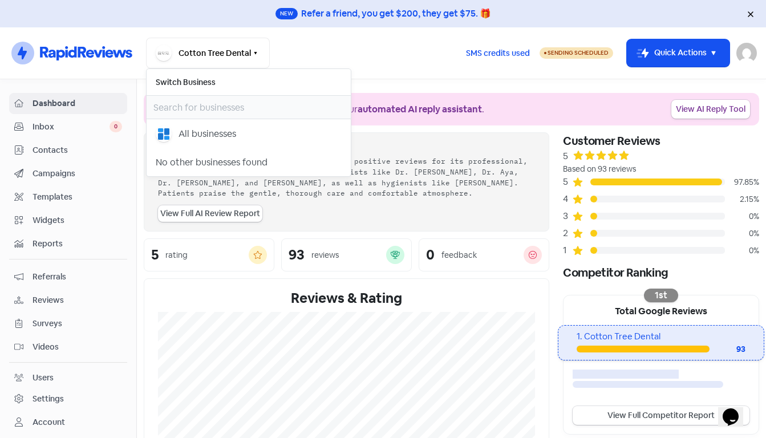
click at [338, 51] on div "Cotton Tree Dental Switch Business All businesses No other businesses found" at bounding box center [301, 53] width 310 height 31
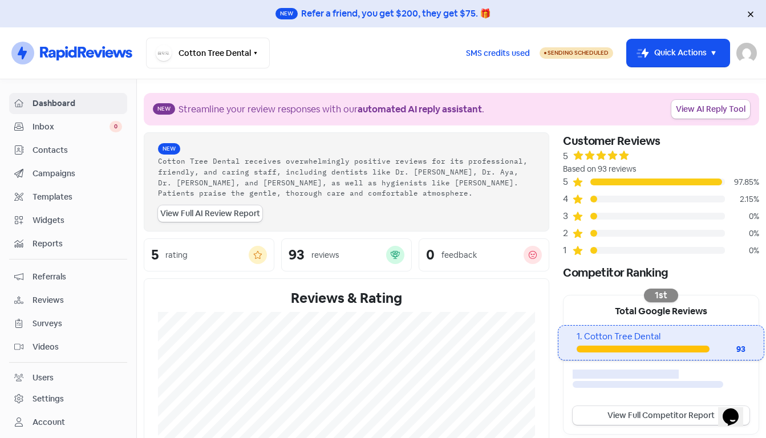
click at [749, 63] on div "SMS credits used Sending Scheduled Icon For Thunder-move Quick Actions Aya Najm…" at bounding box center [606, 53] width 301 height 31
click at [748, 58] on img at bounding box center [747, 53] width 21 height 21
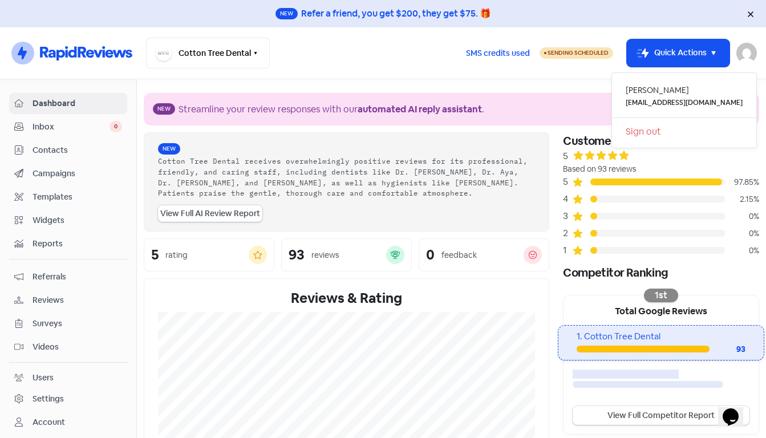
click at [55, 148] on span "Contacts" at bounding box center [78, 150] width 90 height 12
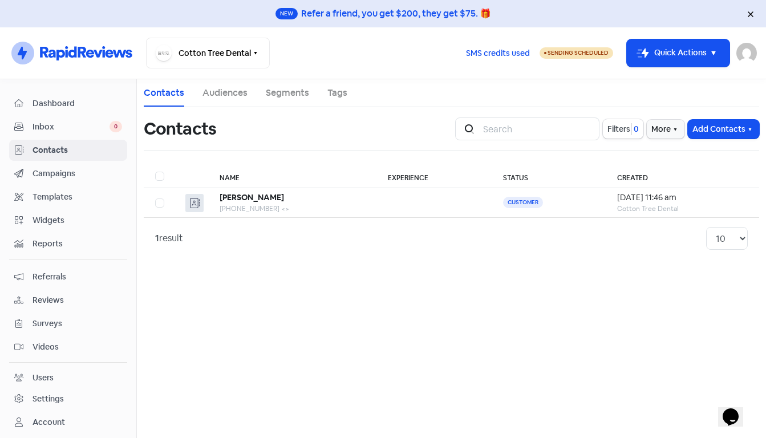
click at [743, 55] on img at bounding box center [747, 53] width 21 height 21
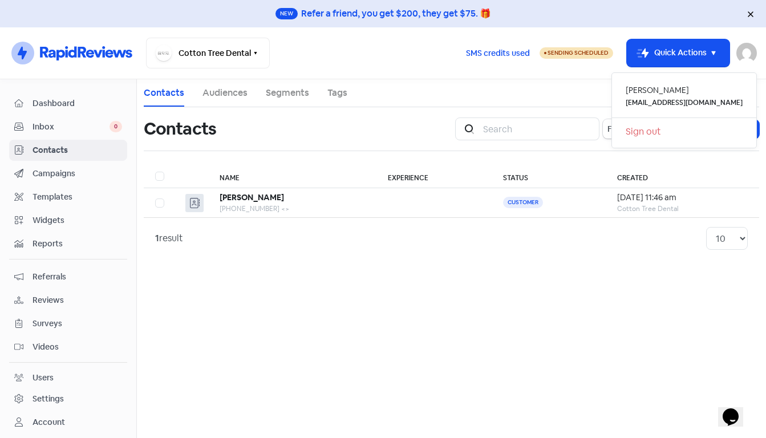
scroll to position [69, 0]
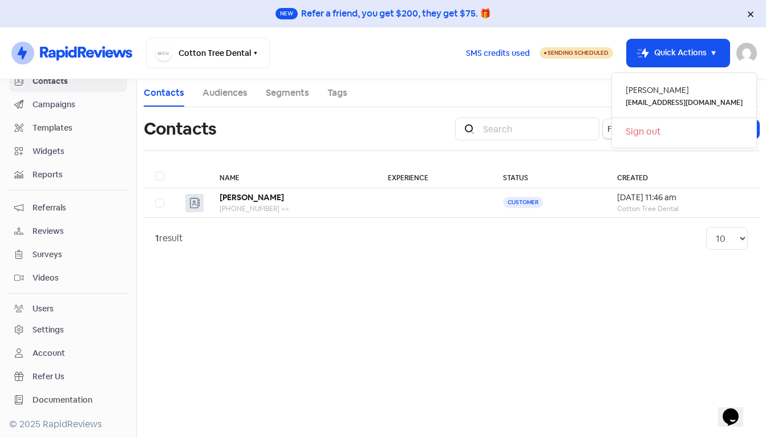
click at [46, 306] on div "Users" at bounding box center [43, 309] width 21 height 12
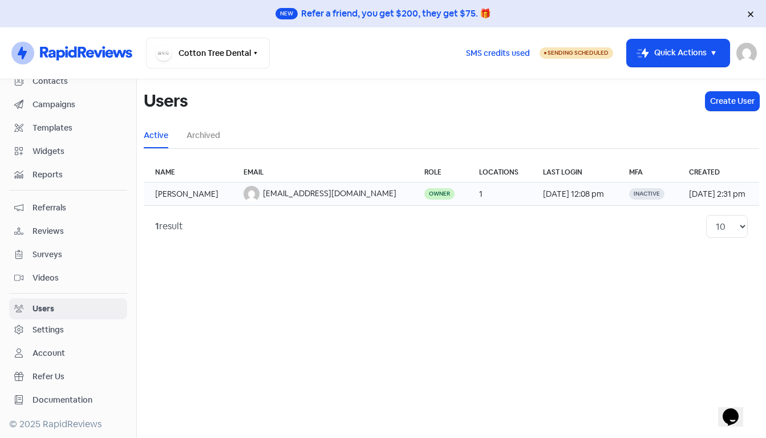
click at [304, 193] on span "info@cottontreedental.com.au" at bounding box center [330, 193] width 134 height 10
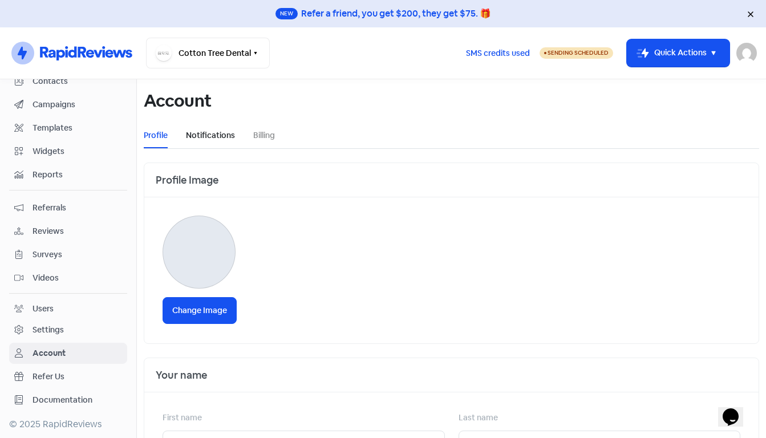
click at [211, 137] on link "Notifications" at bounding box center [210, 136] width 49 height 12
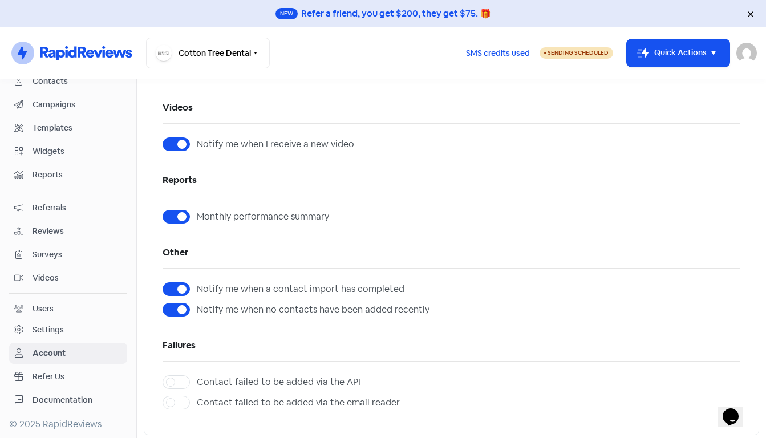
scroll to position [479, 0]
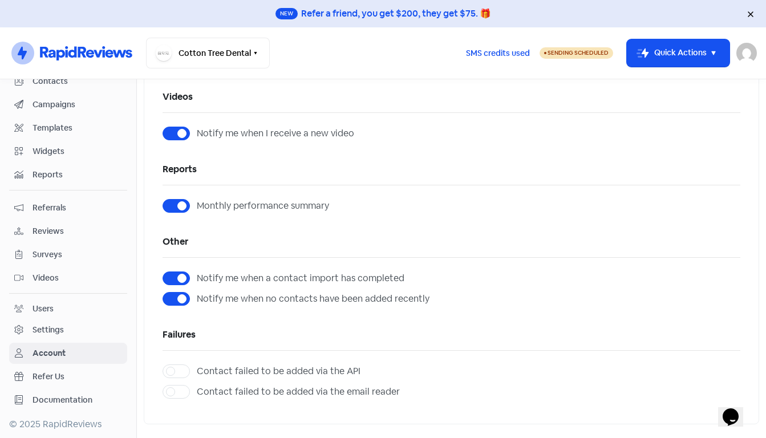
click at [197, 207] on label "Monthly performance summary" at bounding box center [263, 206] width 132 height 14
click at [197, 207] on input "Monthly performance summary" at bounding box center [200, 202] width 7 height 7
checkbox input "false"
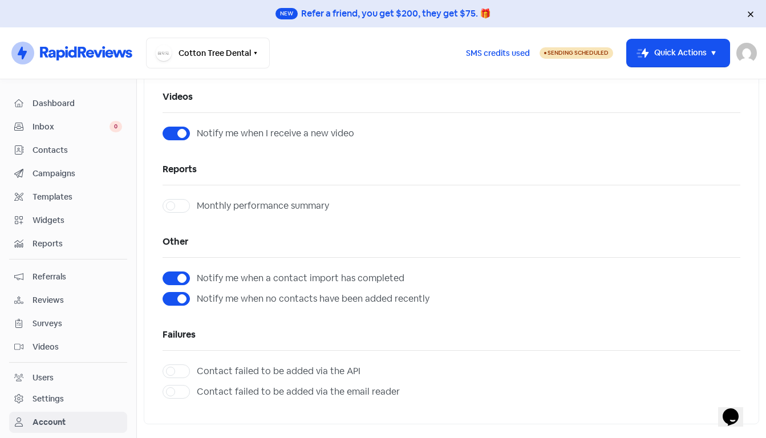
click at [56, 104] on span "Dashboard" at bounding box center [78, 104] width 90 height 12
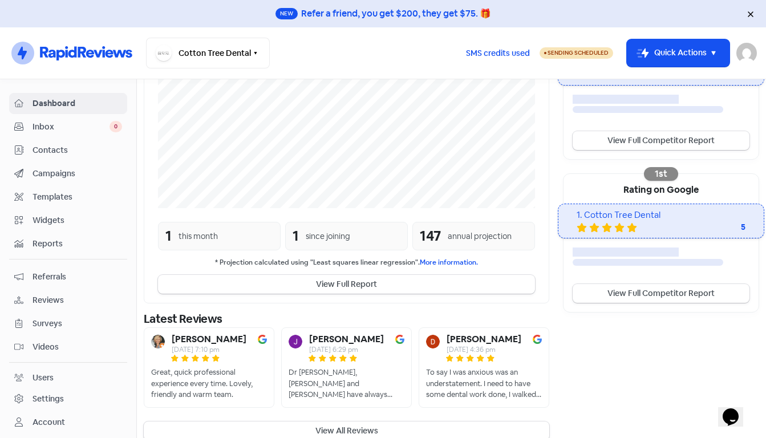
scroll to position [290, 0]
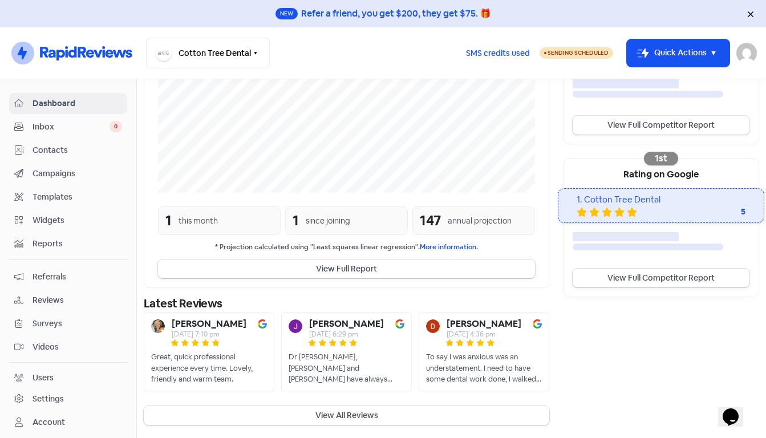
click at [342, 421] on button "View All Reviews" at bounding box center [347, 415] width 406 height 19
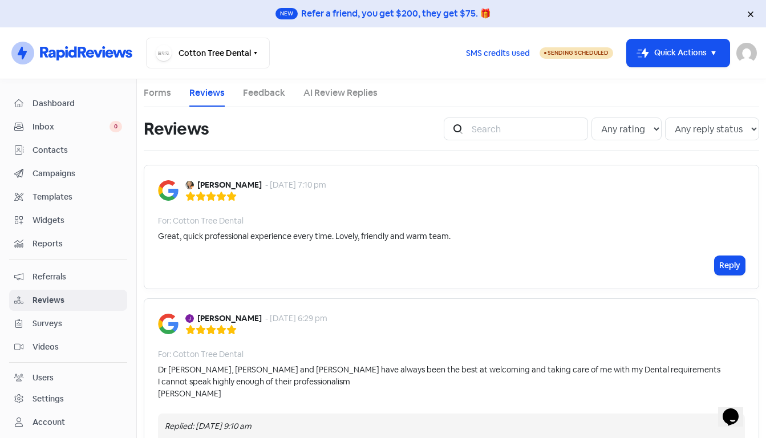
click at [749, 59] on img at bounding box center [747, 53] width 21 height 21
click at [665, 131] on link "Sign out" at bounding box center [684, 132] width 144 height 18
